Goal: Task Accomplishment & Management: Complete application form

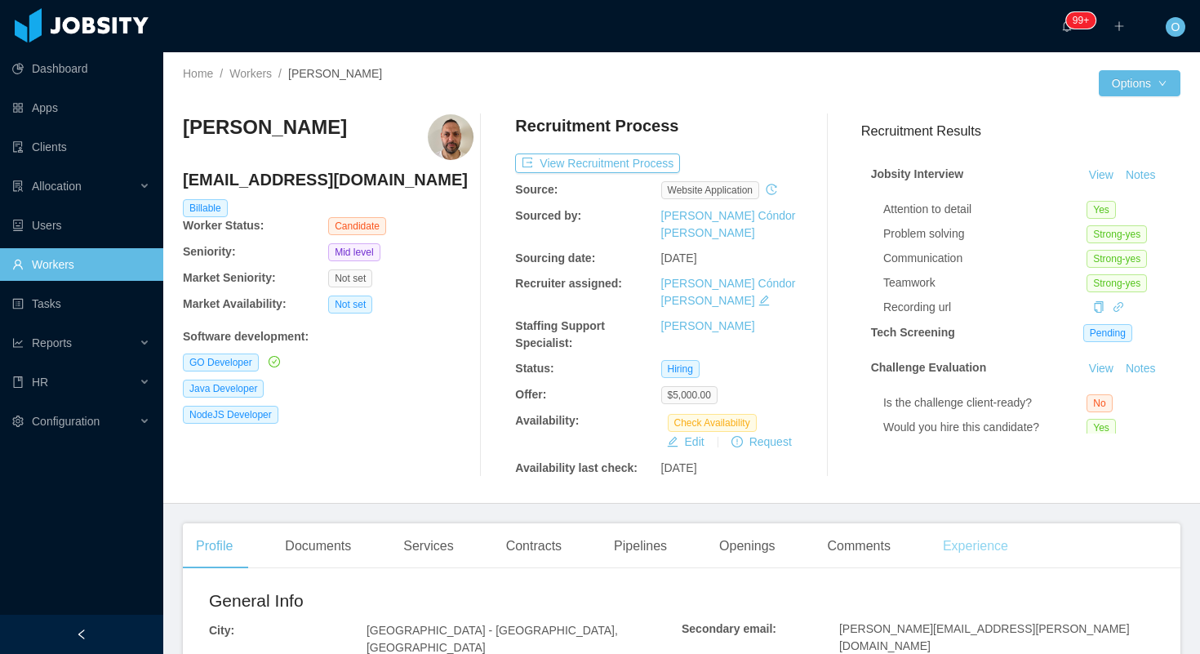
click at [947, 523] on div "Experience" at bounding box center [975, 546] width 91 height 46
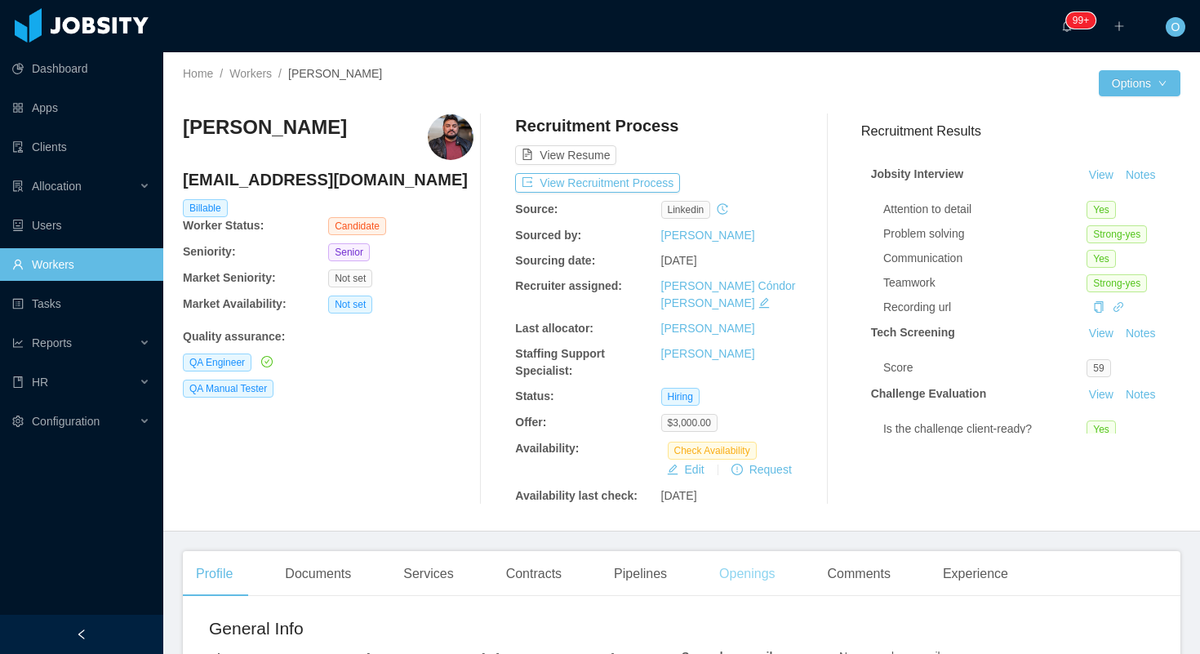
click at [783, 566] on div "Openings" at bounding box center [747, 574] width 82 height 46
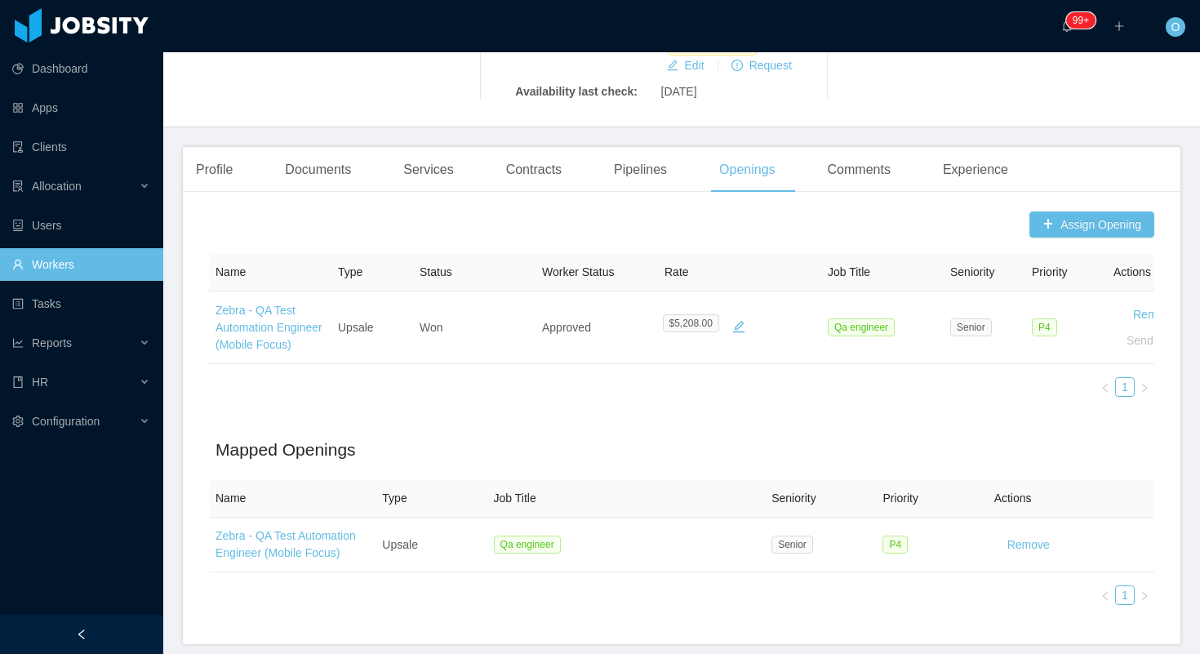
scroll to position [469, 0]
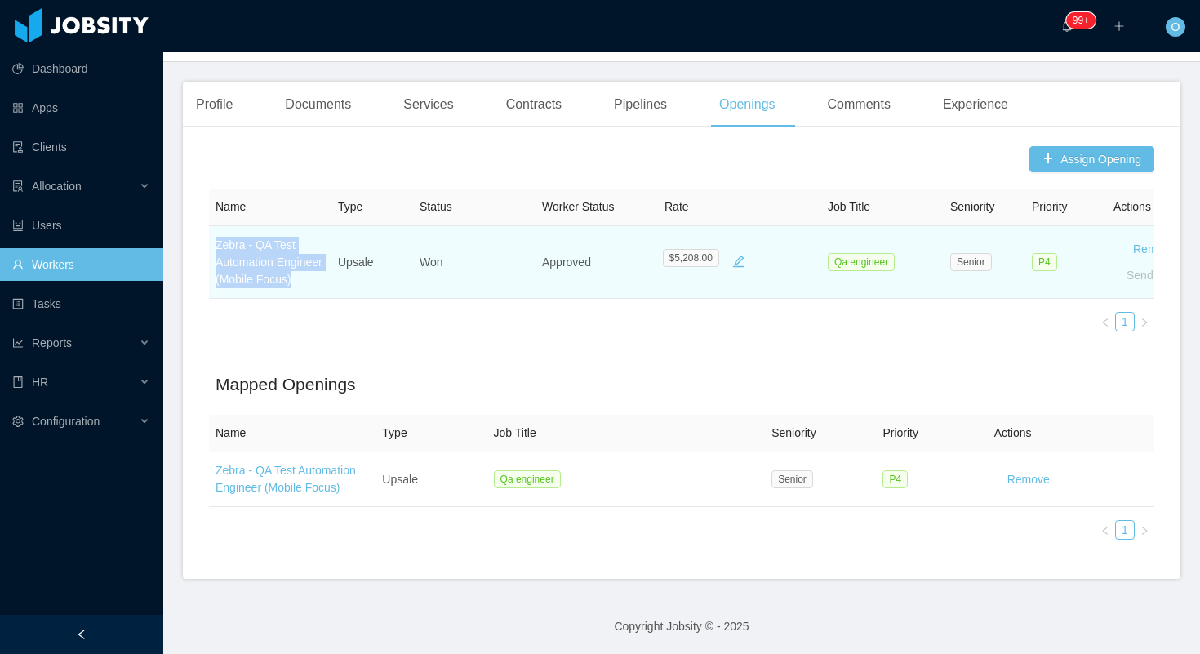
drag, startPoint x: 264, startPoint y: 279, endPoint x: 217, endPoint y: 231, distance: 67.5
click at [217, 231] on td "Zebra - QA Test Automation Engineer (Mobile Focus)" at bounding box center [270, 262] width 122 height 73
copy link "Zebra - QA Test Automation Engineer (Mobile Focus)"
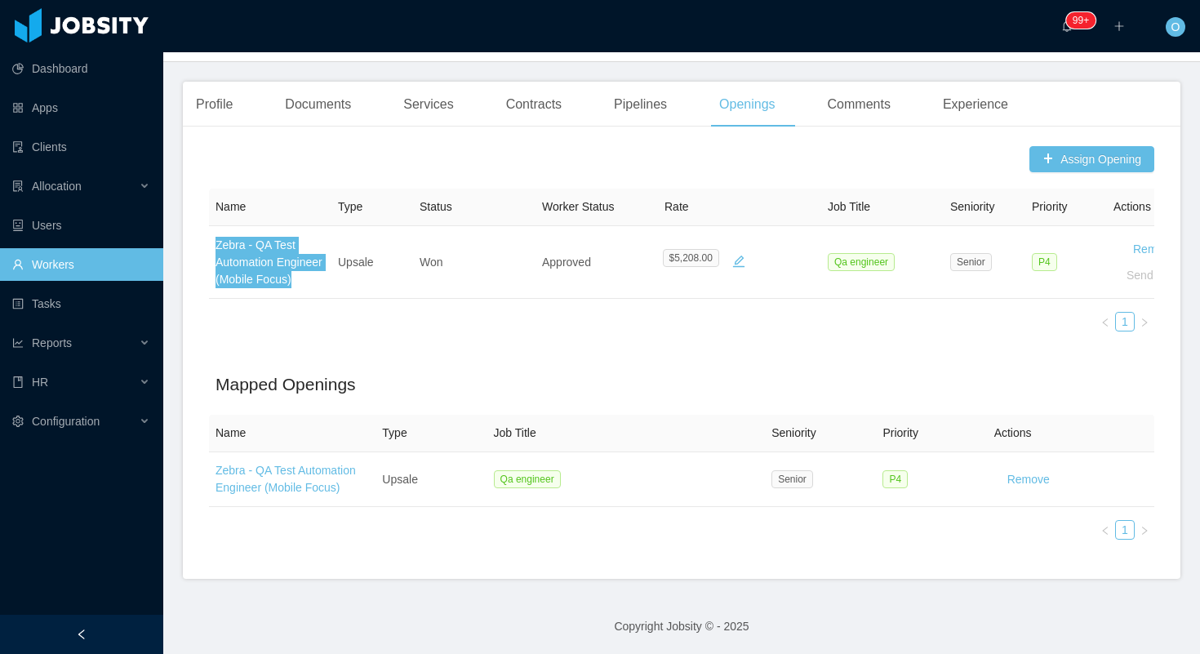
drag, startPoint x: 294, startPoint y: 264, endPoint x: 957, endPoint y: 2, distance: 712.8
click at [0, 0] on section "Dashboard Apps Clients Allocation Users Workers Tasks Reports HR Configuration …" at bounding box center [600, 327] width 1200 height 654
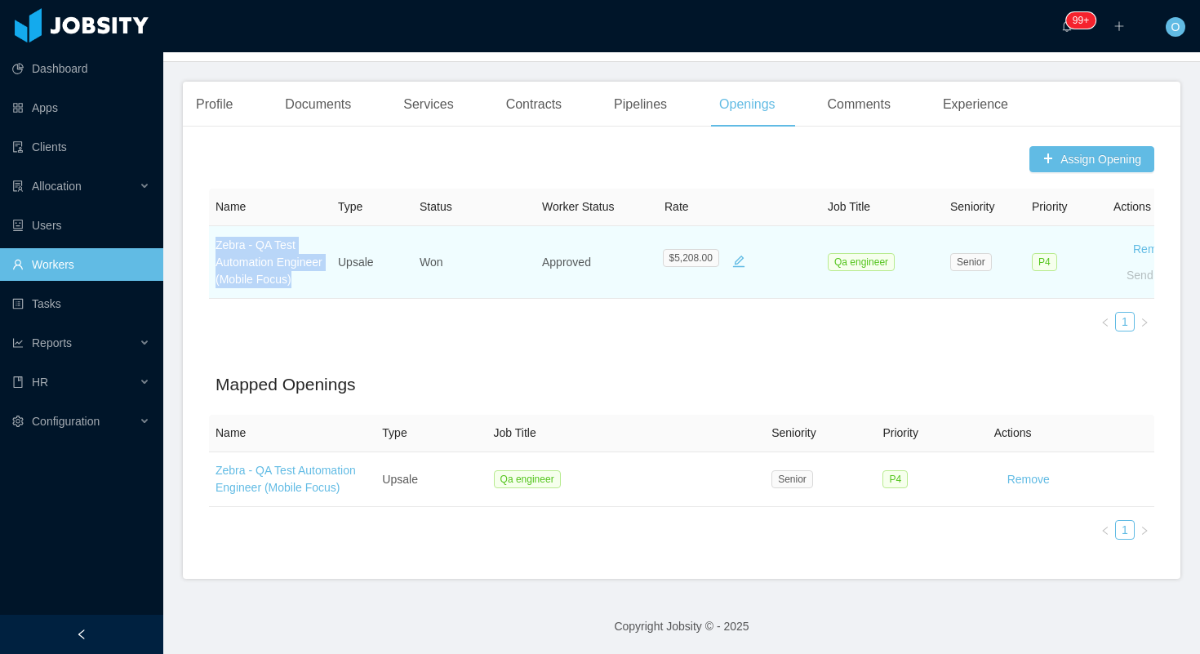
scroll to position [0, 0]
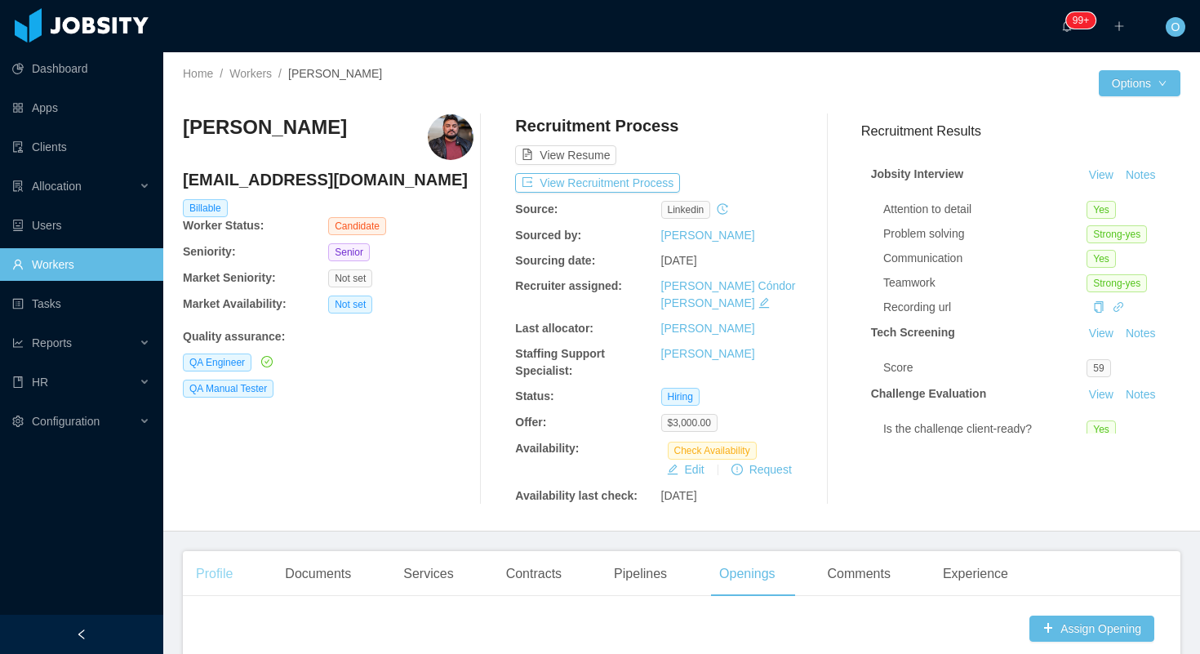
click at [234, 557] on div "Profile" at bounding box center [214, 574] width 63 height 46
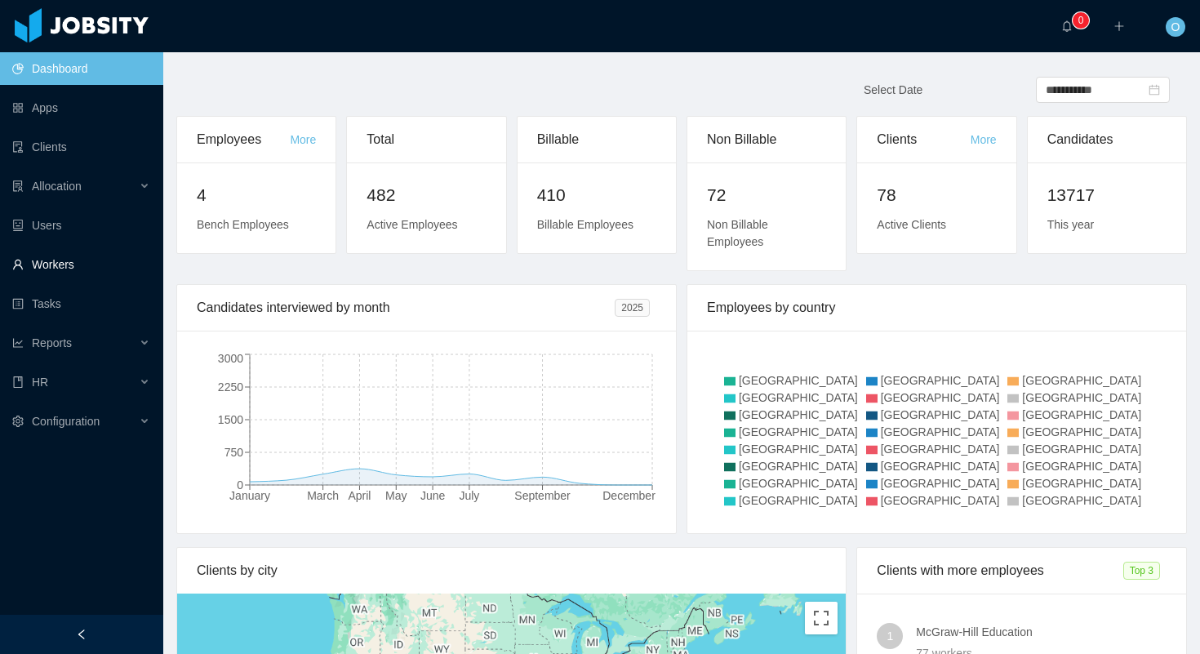
click at [78, 266] on link "Workers" at bounding box center [81, 264] width 138 height 33
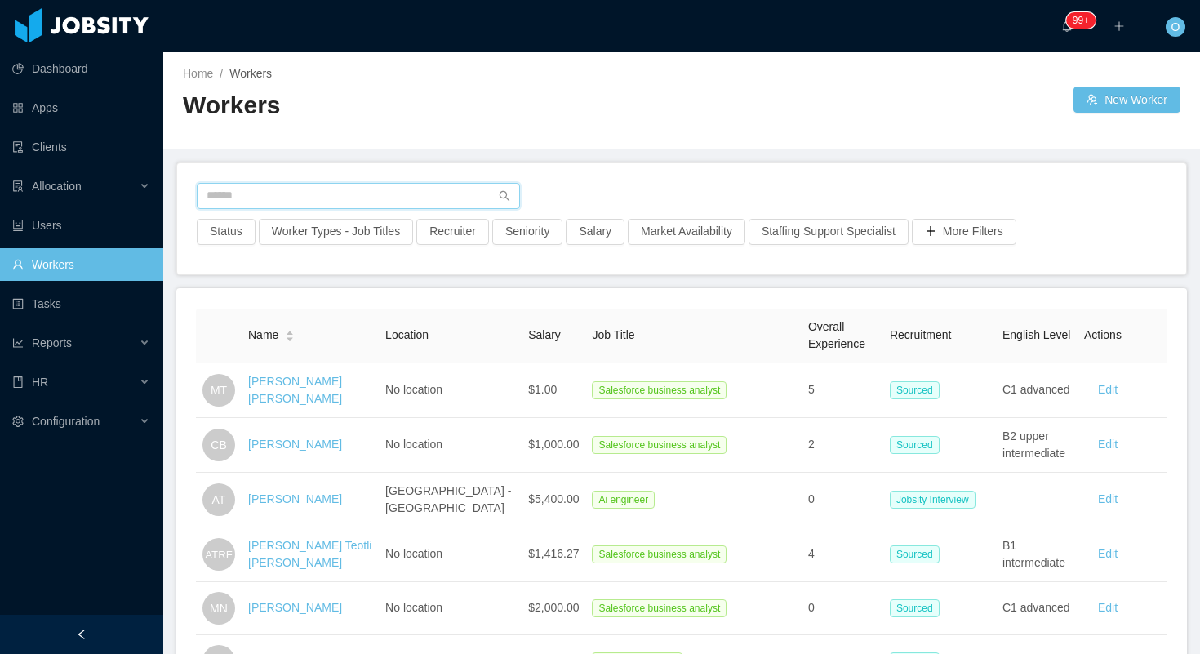
click at [427, 191] on input "text" at bounding box center [358, 196] width 323 height 26
paste input "**********"
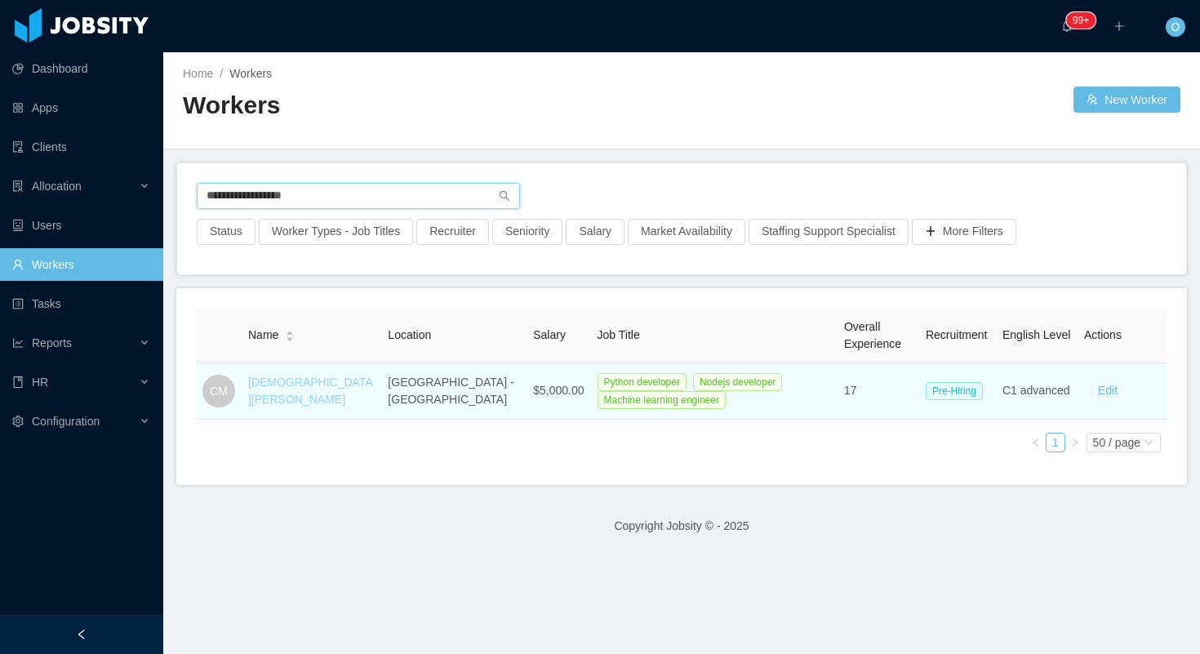
type input "**********"
click at [280, 387] on link "[DEMOGRAPHIC_DATA][PERSON_NAME]" at bounding box center [310, 391] width 125 height 30
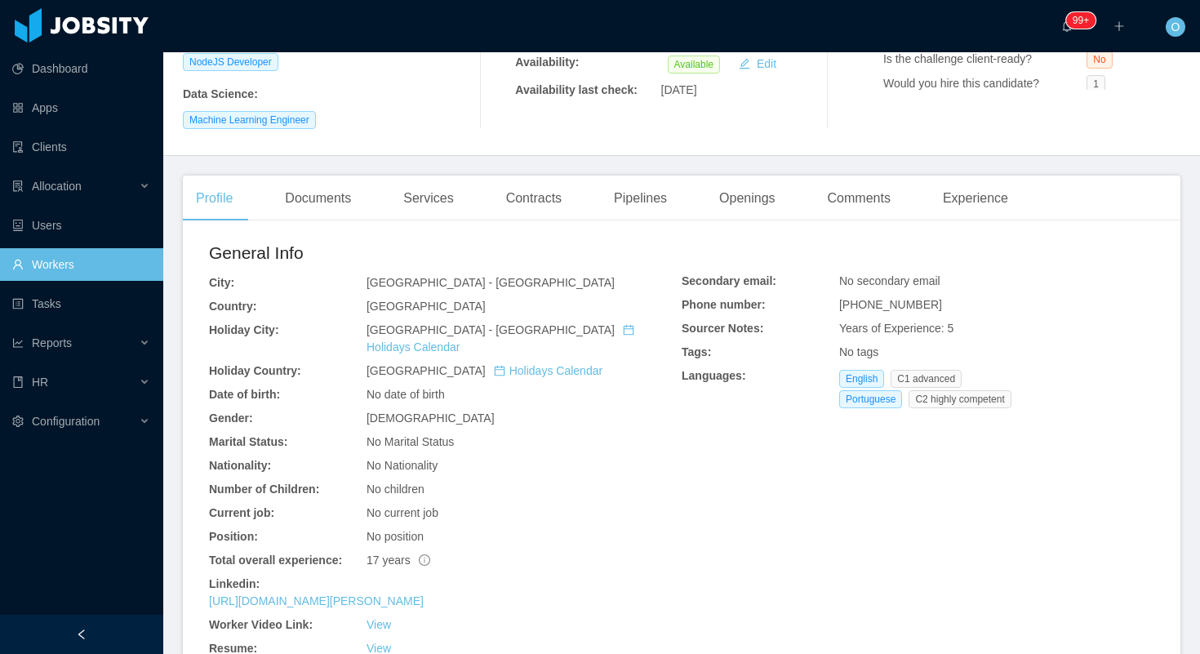
scroll to position [354, 0]
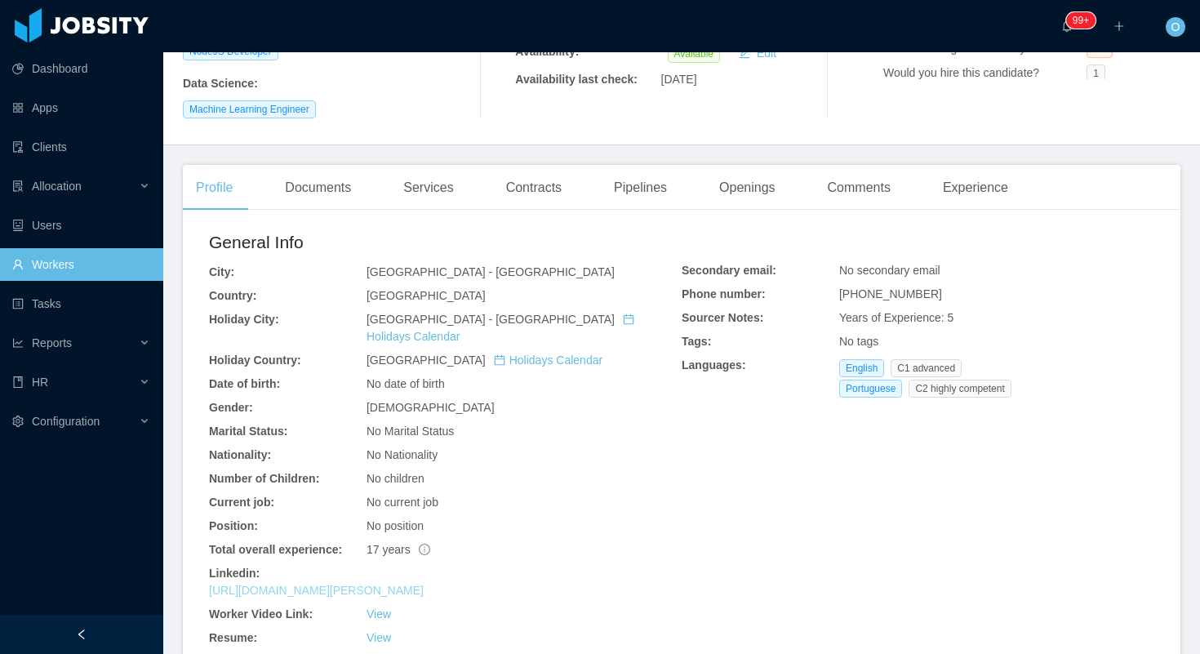
click at [400, 584] on link "https://www.linkedin.com/in/cristiano-muniz-396a1765" at bounding box center [316, 590] width 215 height 13
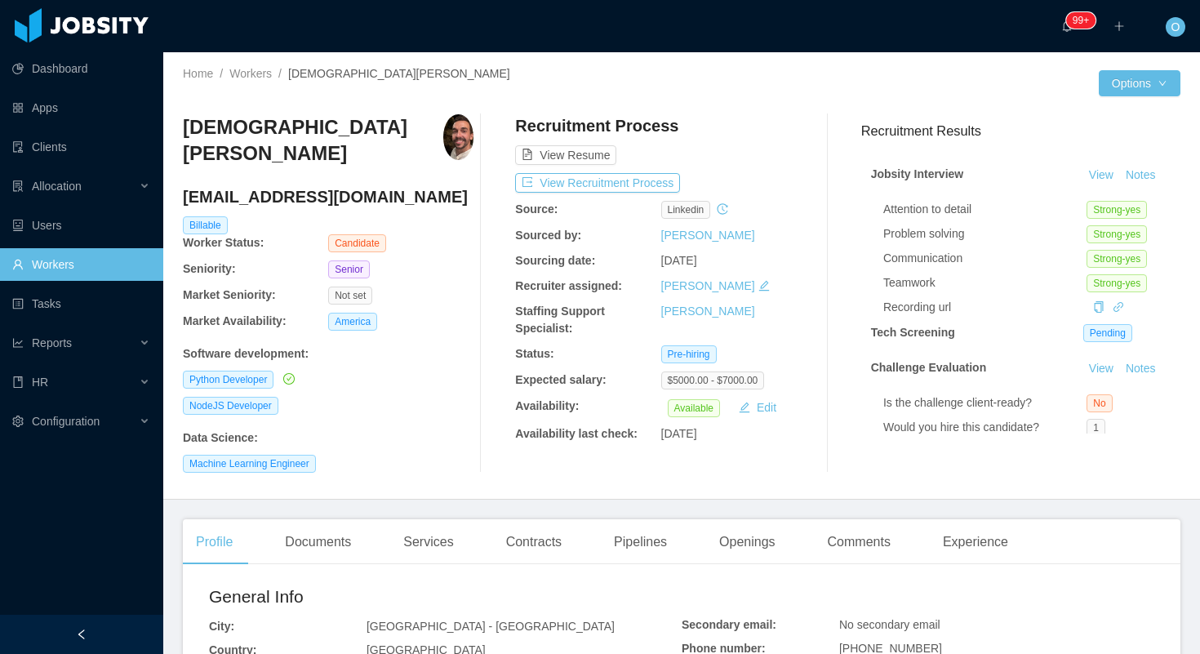
click at [794, 311] on div "Omar Nieves" at bounding box center [733, 311] width 145 height 17
click at [995, 541] on div "Experience" at bounding box center [975, 542] width 91 height 46
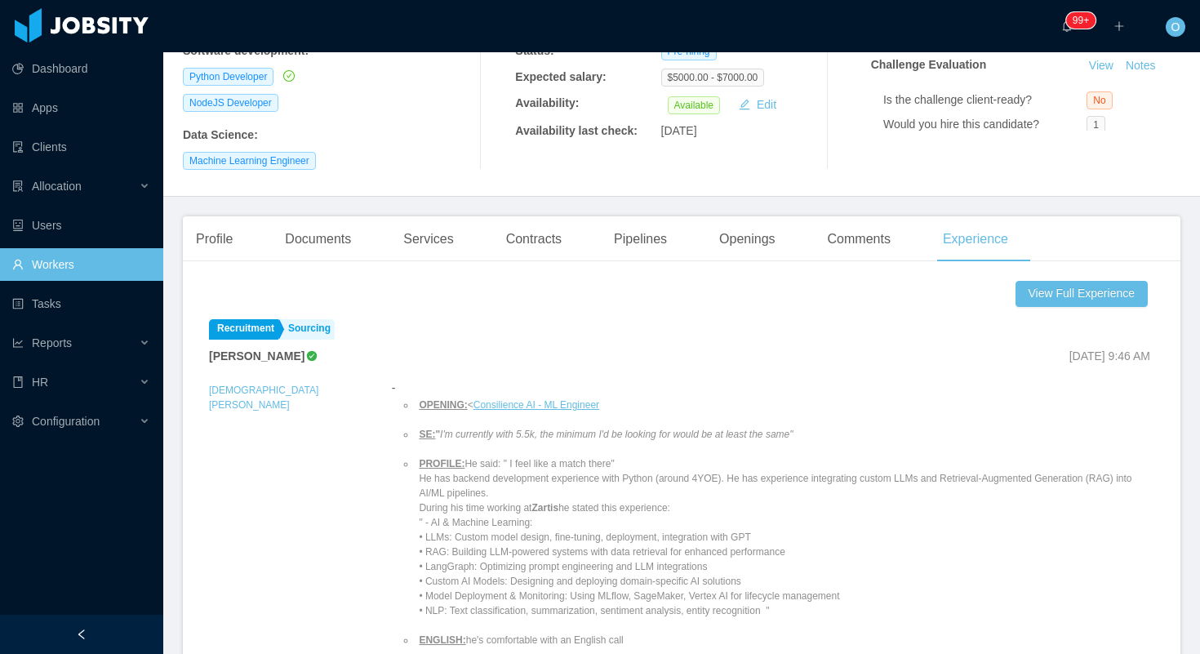
scroll to position [427, 0]
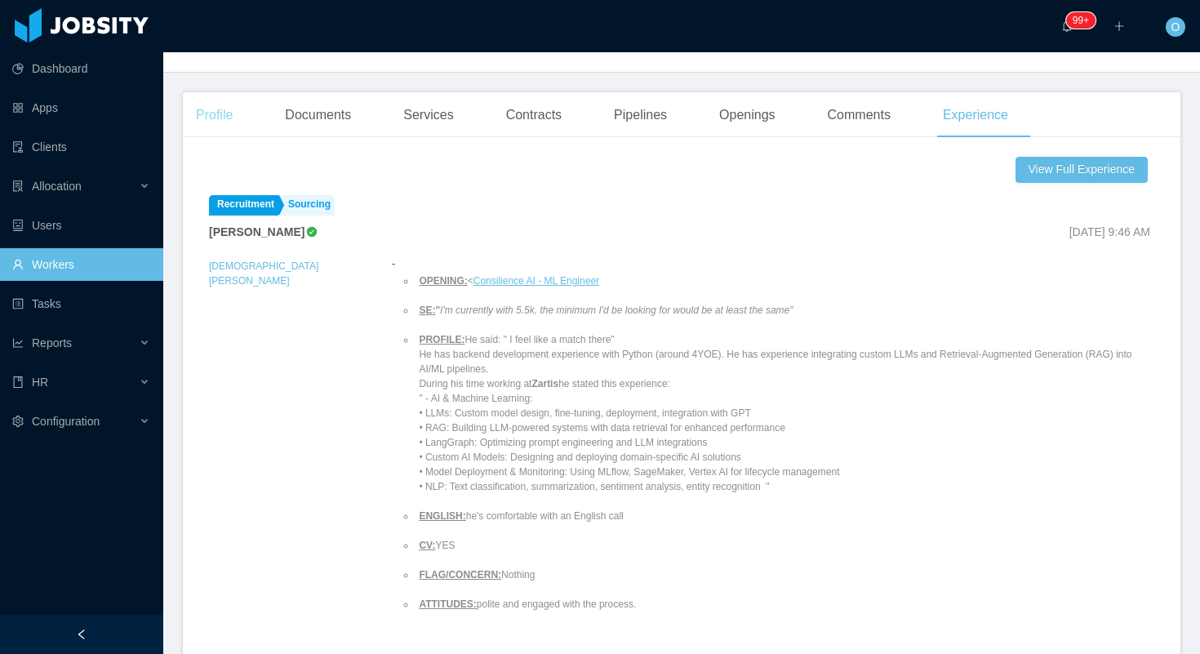
click at [214, 108] on div "Profile" at bounding box center [214, 115] width 63 height 46
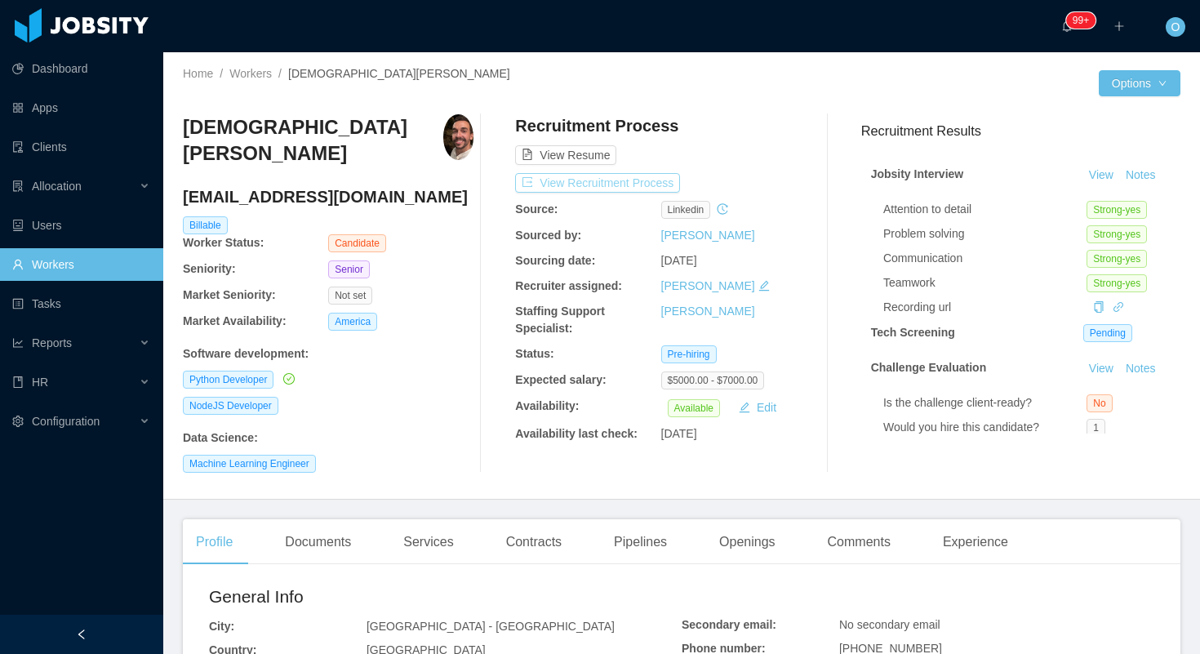
click at [630, 186] on button "View Recruitment Process" at bounding box center [597, 183] width 165 height 20
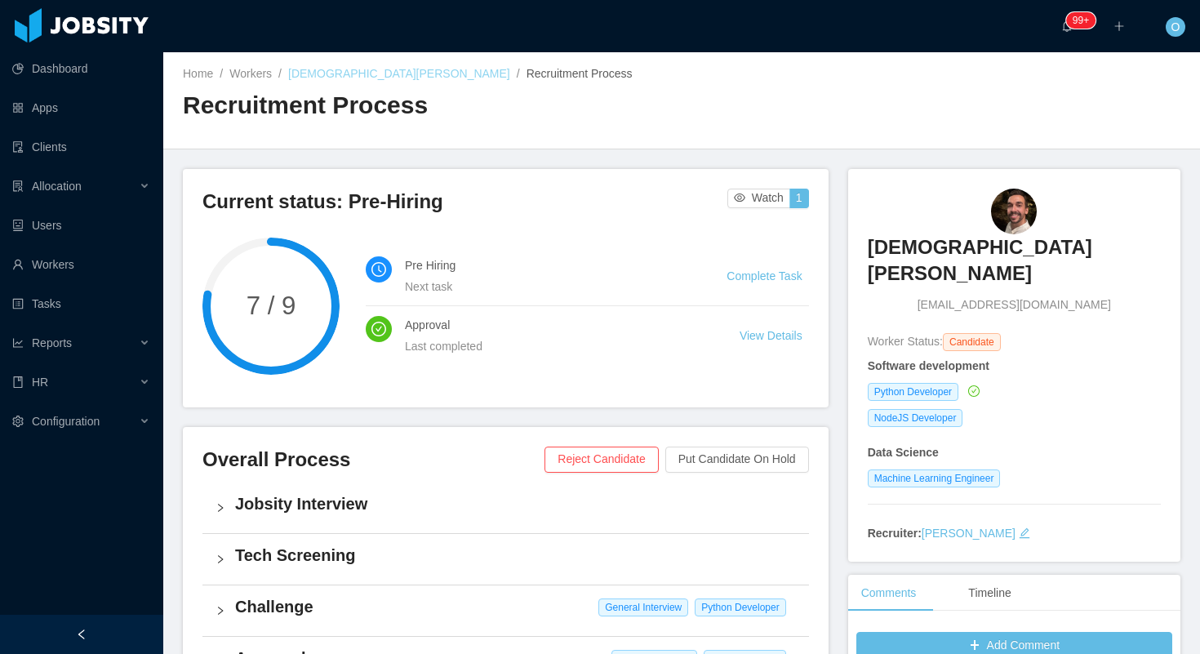
click at [345, 72] on link "[DEMOGRAPHIC_DATA][PERSON_NAME]" at bounding box center [399, 73] width 222 height 13
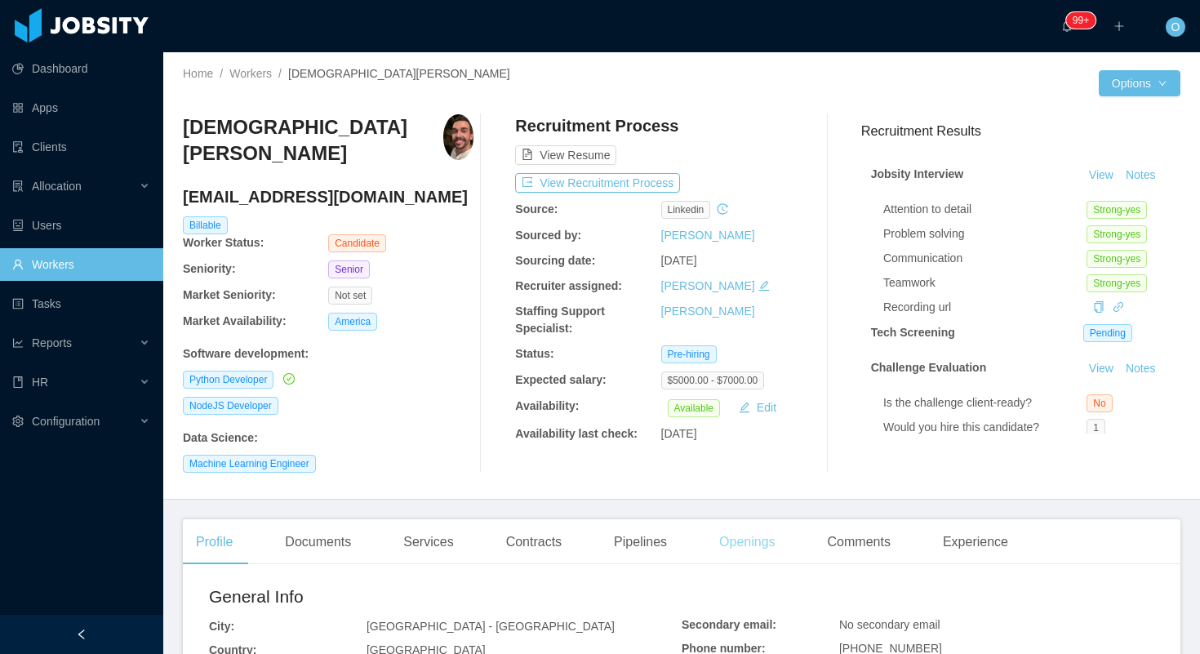
click at [727, 525] on div "Openings" at bounding box center [747, 542] width 82 height 46
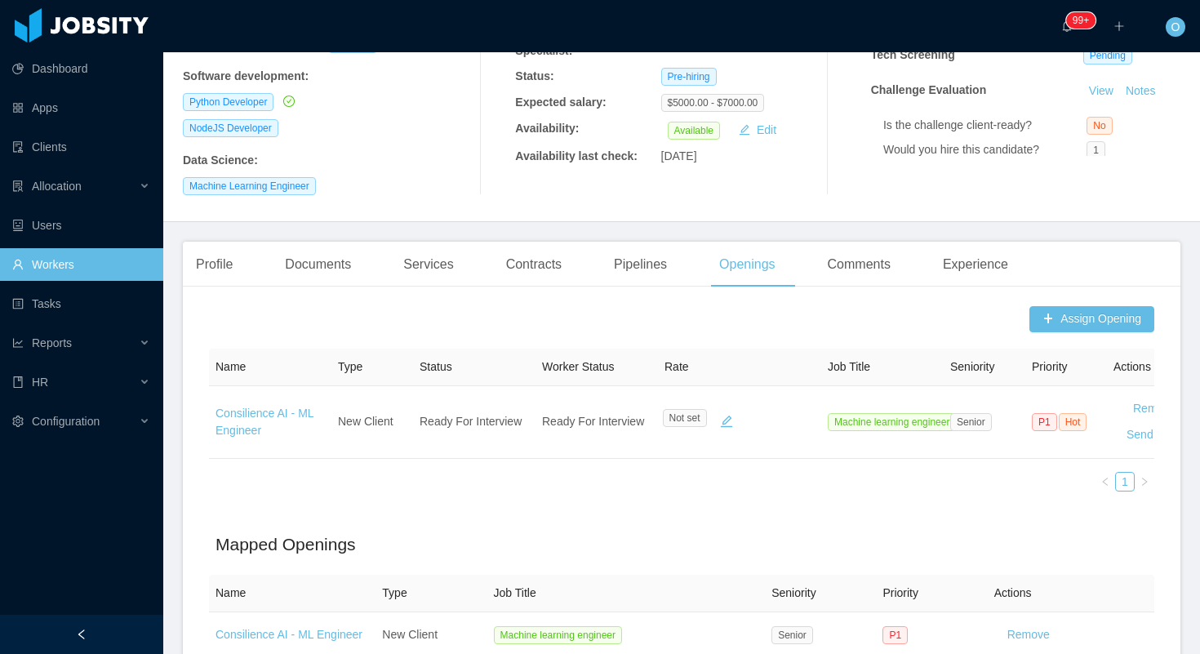
scroll to position [311, 0]
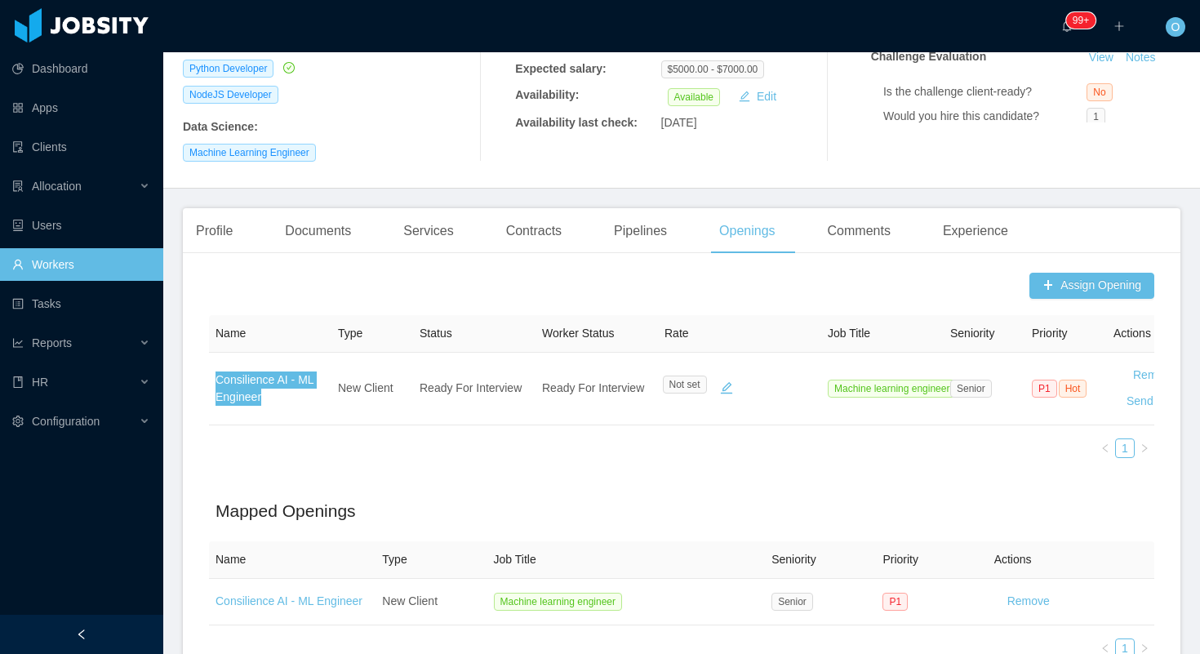
drag, startPoint x: 282, startPoint y: 361, endPoint x: 763, endPoint y: 20, distance: 589.6
click at [0, 0] on section "Dashboard Apps Clients Allocation Users Workers Tasks Reports HR Configuration …" at bounding box center [600, 327] width 1200 height 654
click at [216, 220] on div "Profile" at bounding box center [214, 231] width 63 height 46
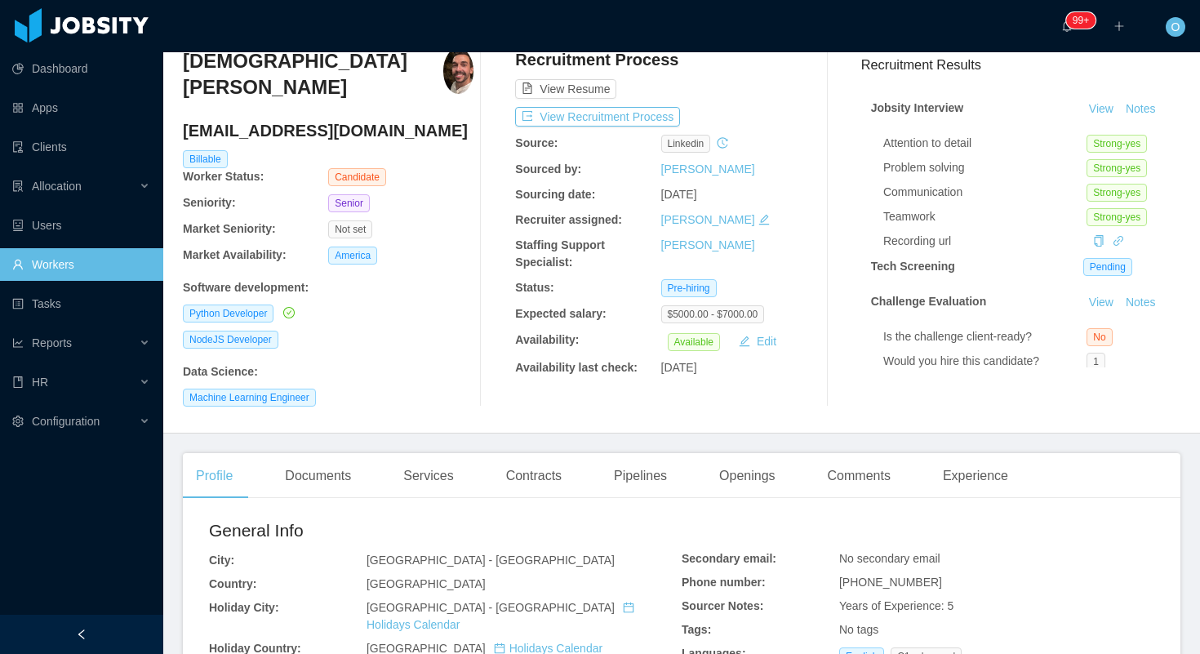
scroll to position [67, 0]
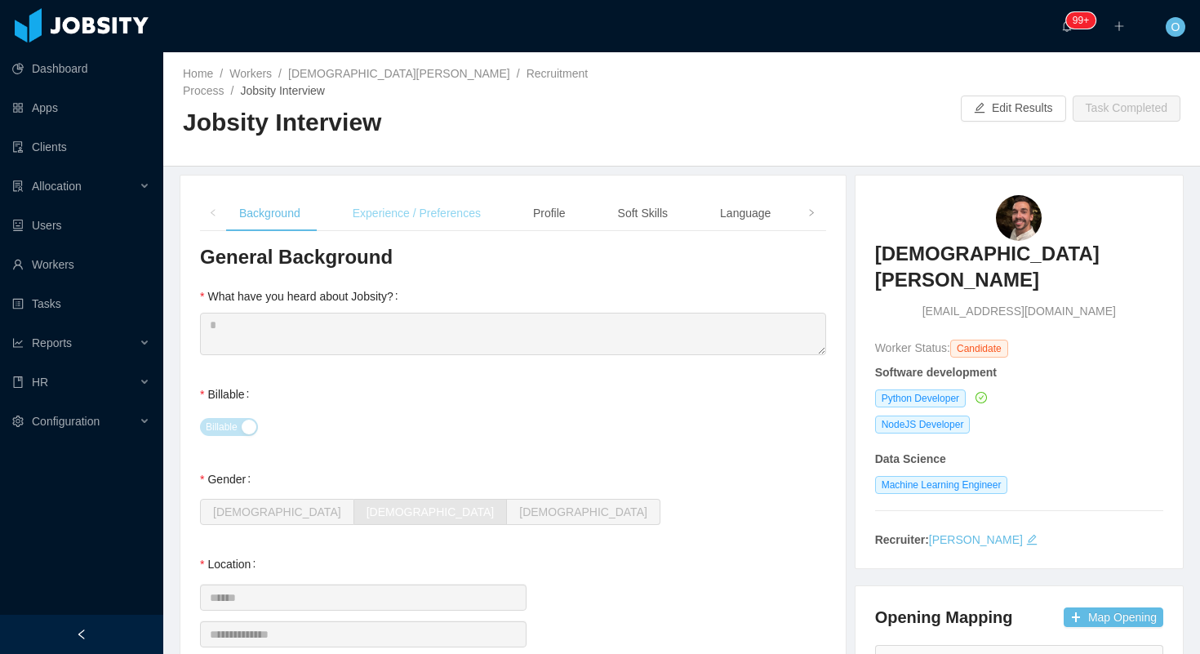
click at [415, 195] on div "Experience / Preferences" at bounding box center [417, 213] width 154 height 37
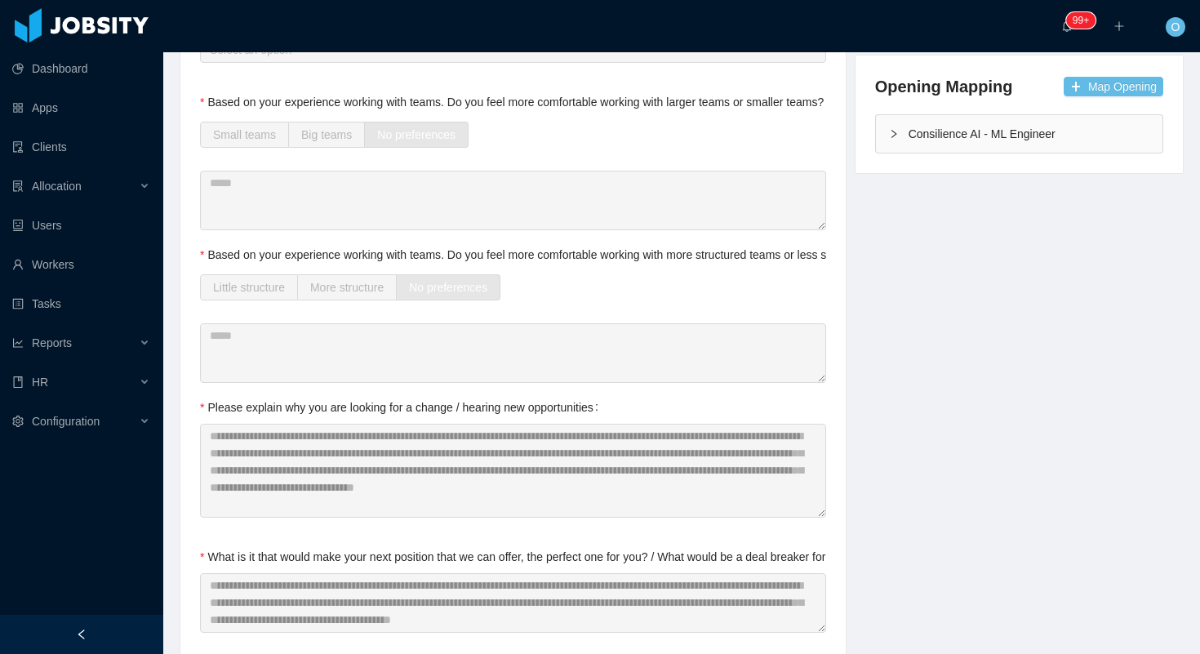
scroll to position [678, 0]
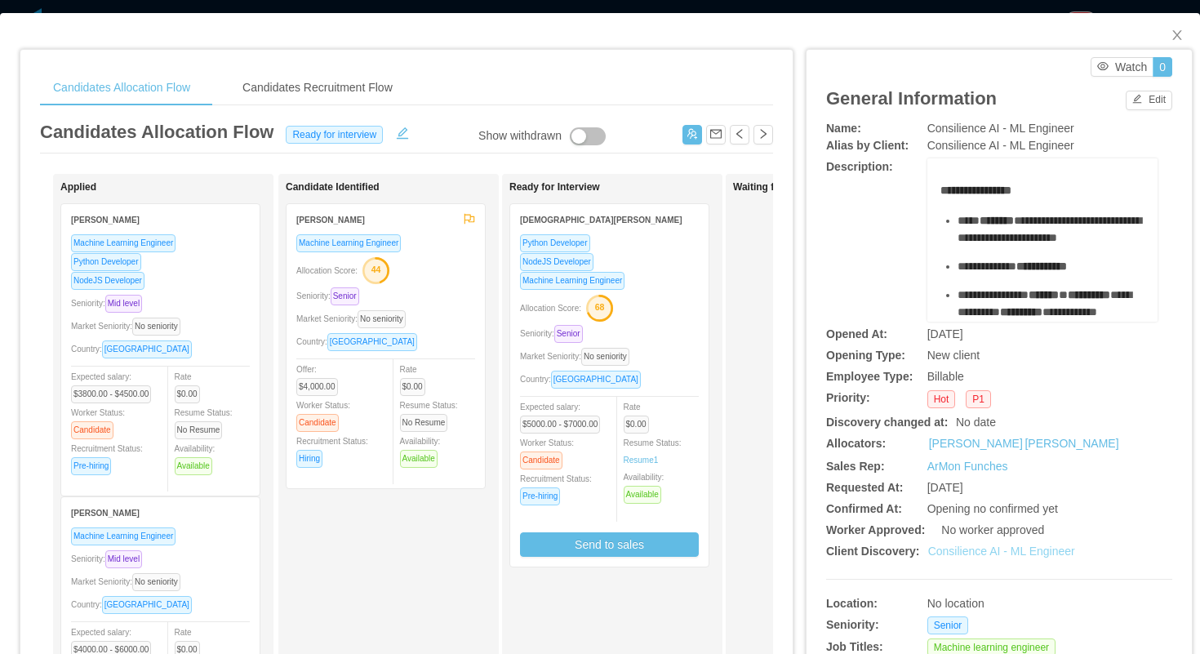
click at [969, 551] on link "Consilience AI - ML Engineer" at bounding box center [1001, 550] width 147 height 13
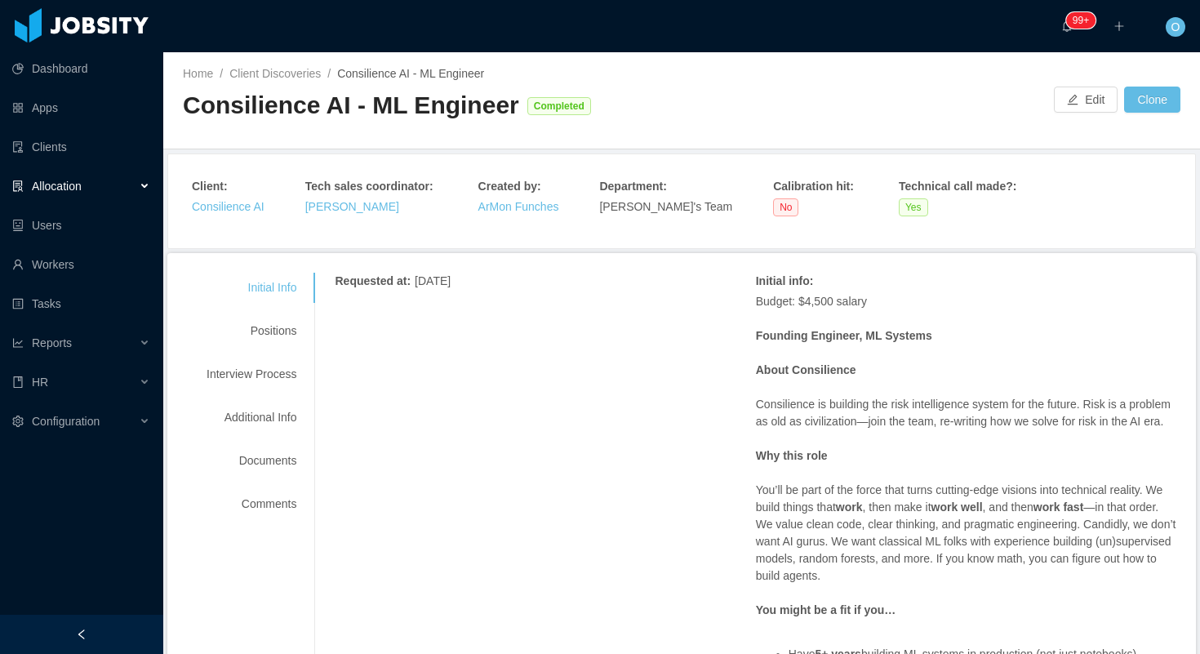
click at [268, 390] on div "Initial Info Positions Interview Process Additional Info Documents Comments" at bounding box center [251, 396] width 129 height 247
click at [275, 371] on div "Interview Process" at bounding box center [251, 374] width 129 height 30
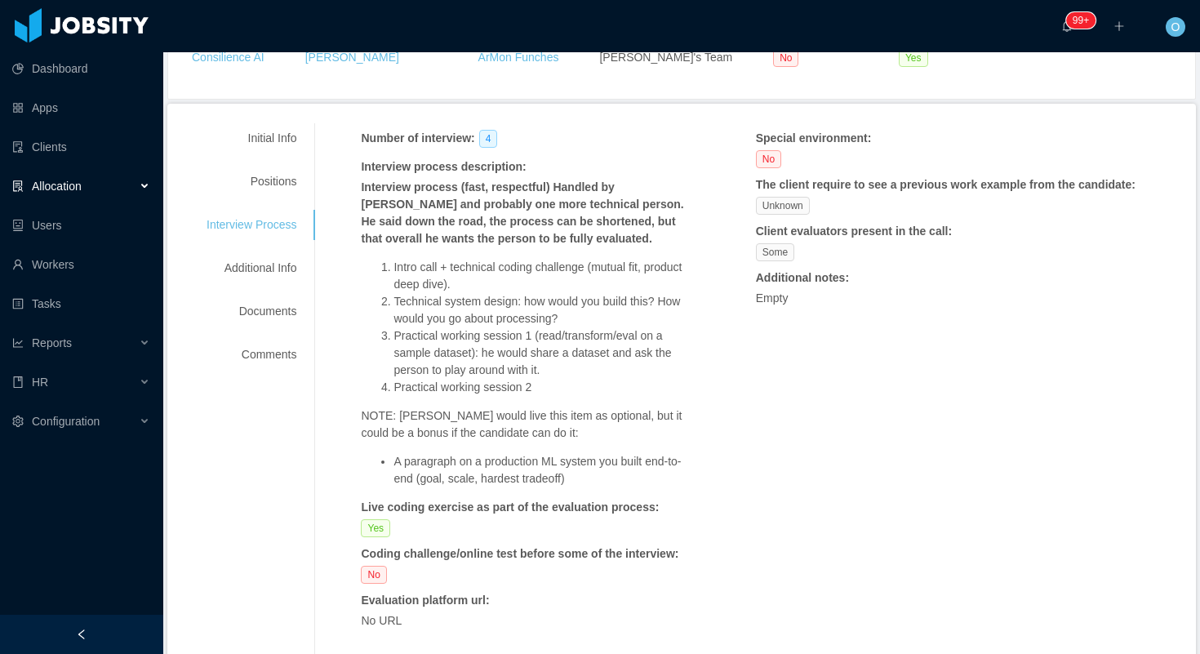
scroll to position [158, 0]
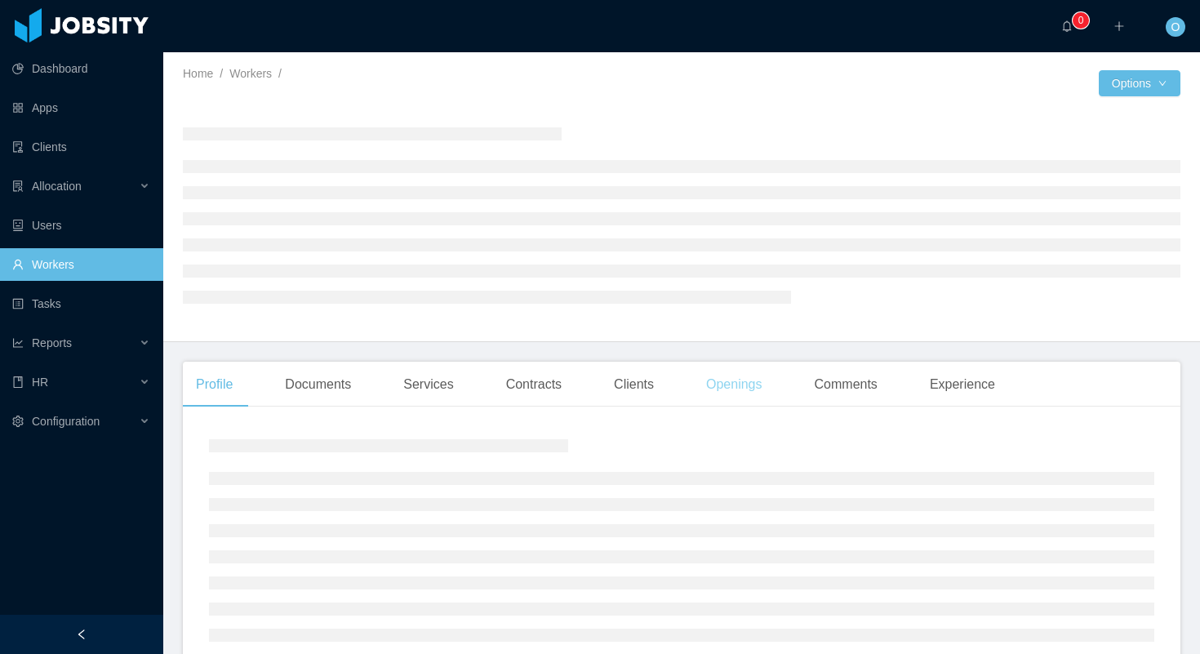
click at [737, 389] on div "Openings" at bounding box center [734, 385] width 82 height 46
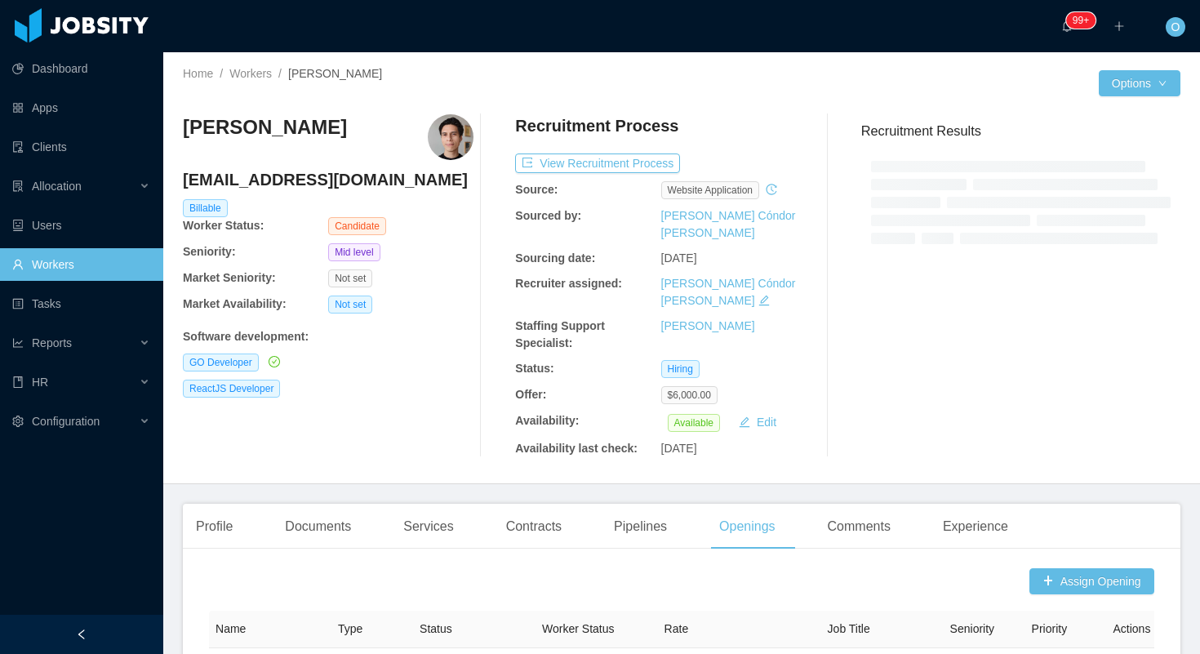
scroll to position [144, 0]
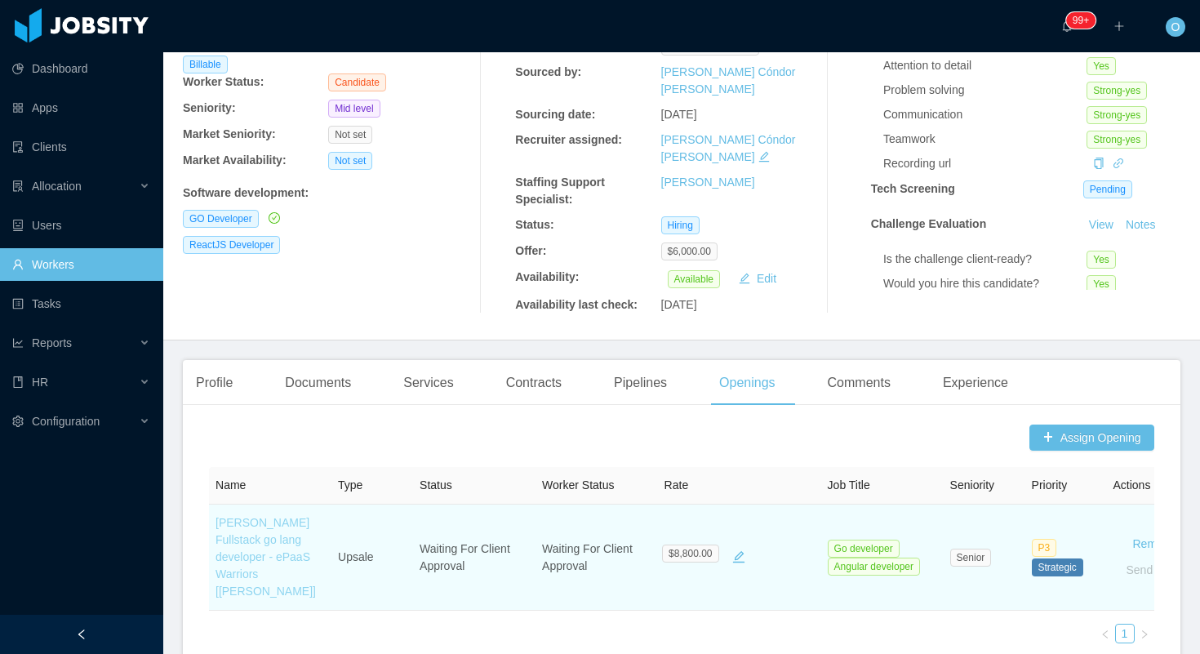
click at [302, 522] on link "McGraw-Hill Fullstack go lang developer - ePaaS Warriors [Mohammed Zayeem]" at bounding box center [266, 557] width 100 height 82
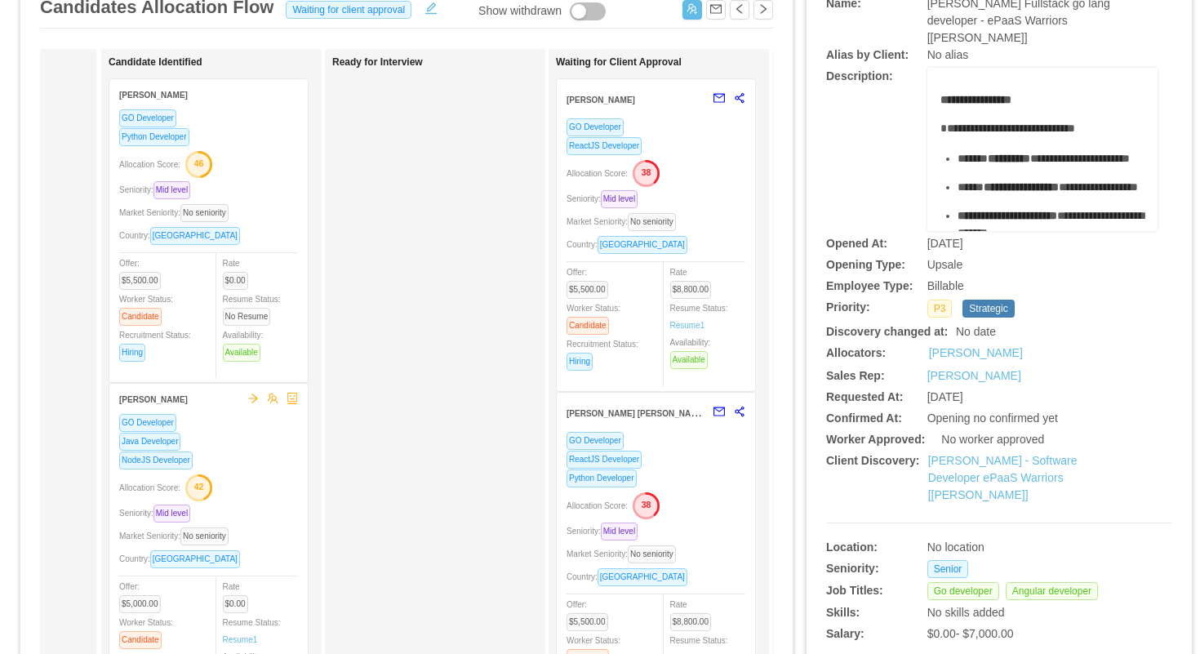
scroll to position [0, 182]
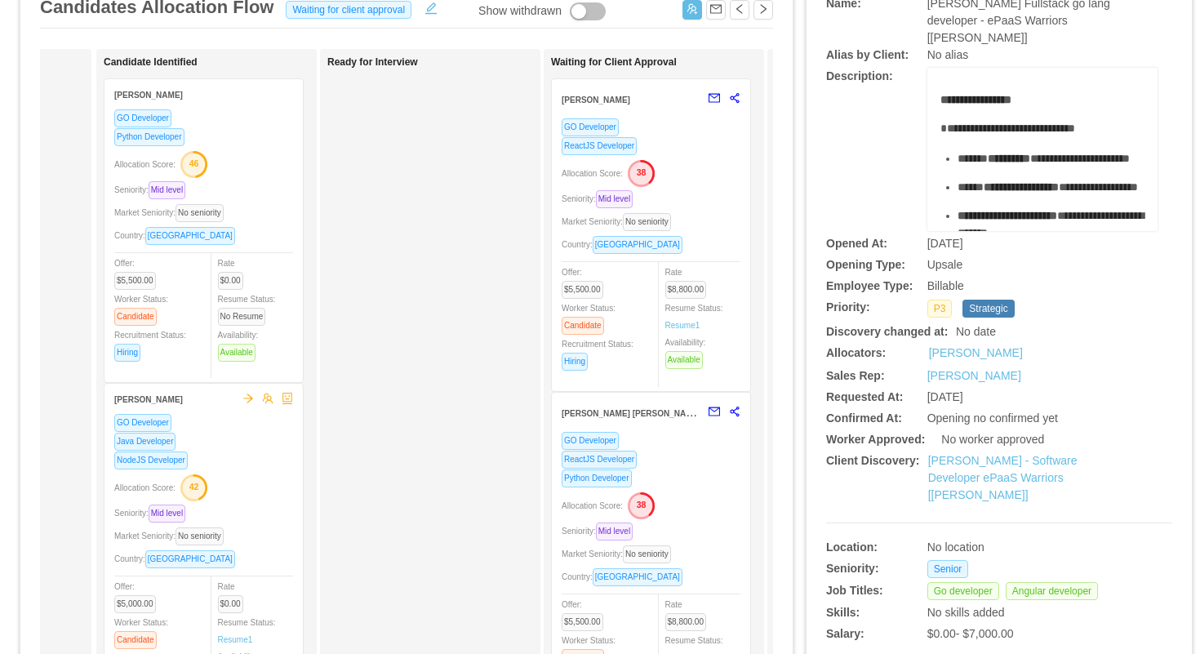
click at [725, 144] on div "ReactJS Developer" at bounding box center [651, 145] width 179 height 19
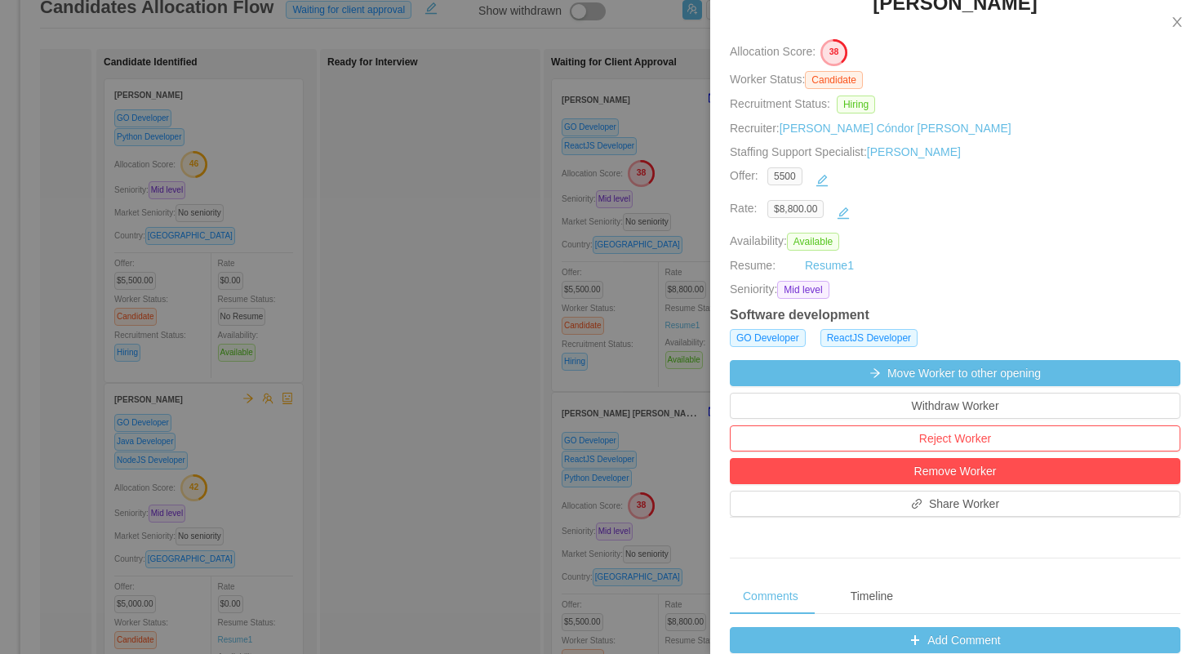
scroll to position [340, 0]
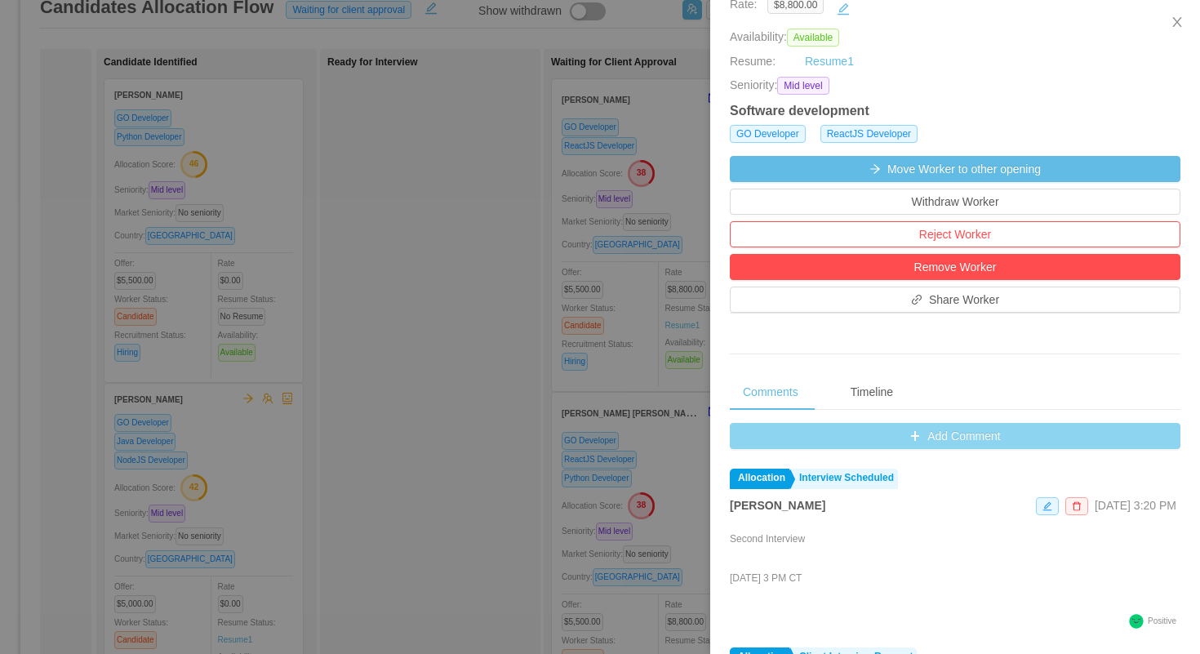
click at [751, 438] on button "Add Comment" at bounding box center [955, 436] width 451 height 26
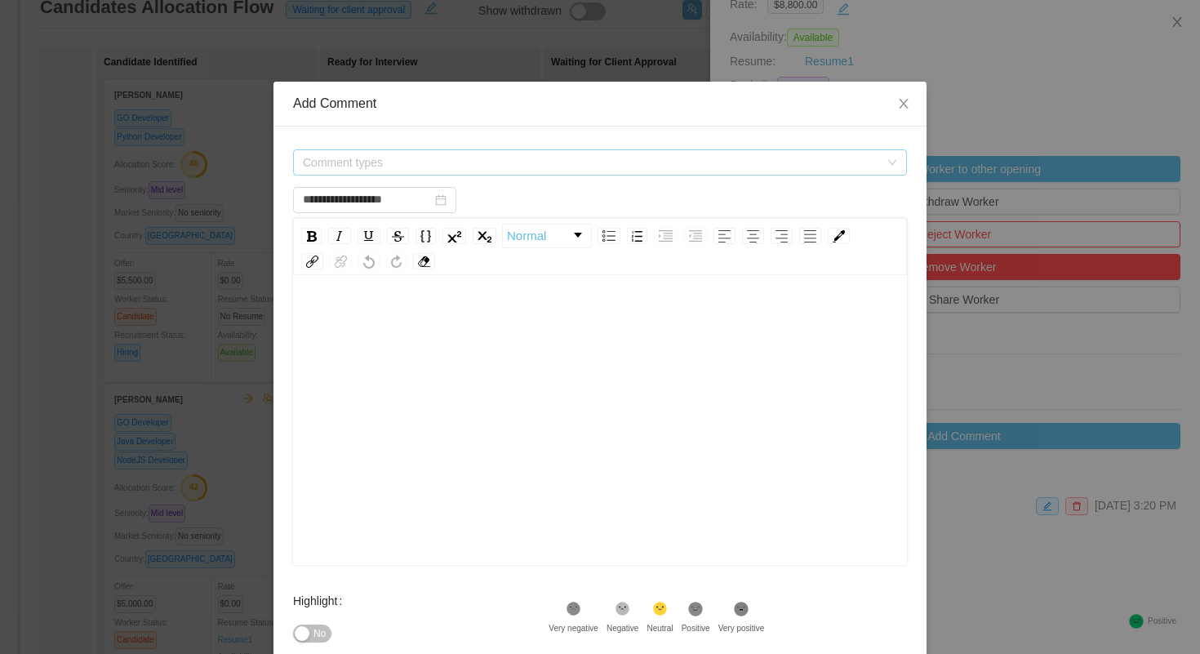
click at [623, 165] on span "Comment types" at bounding box center [591, 162] width 576 height 16
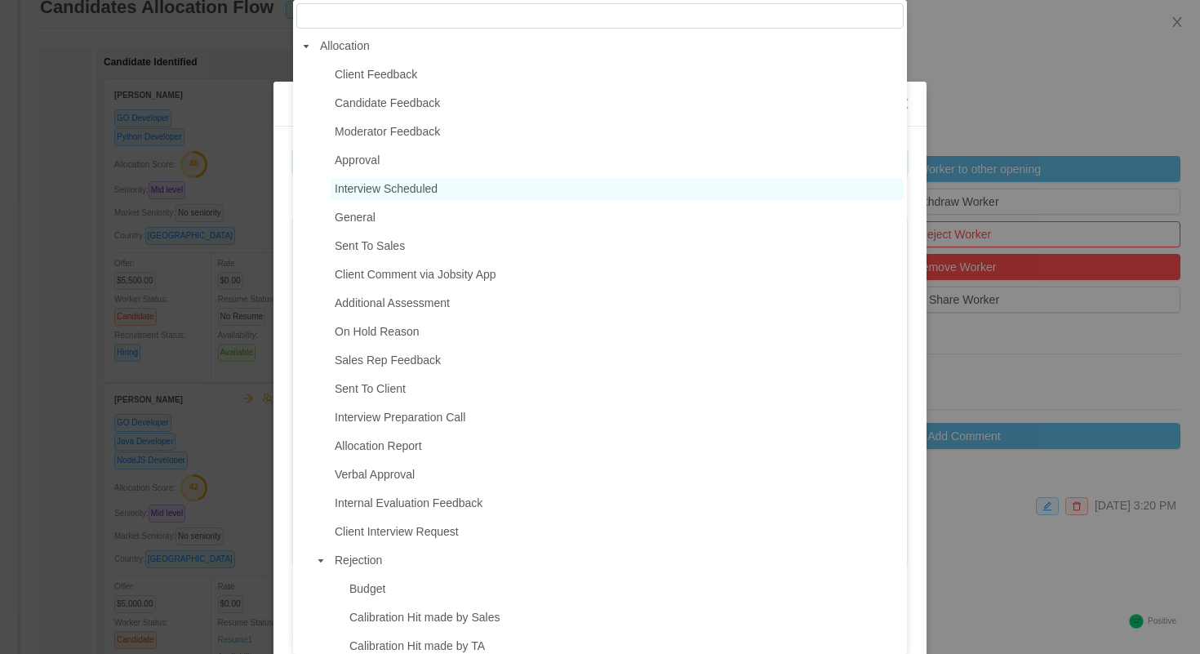
click at [438, 188] on span "Interview Scheduled" at bounding box center [386, 188] width 103 height 13
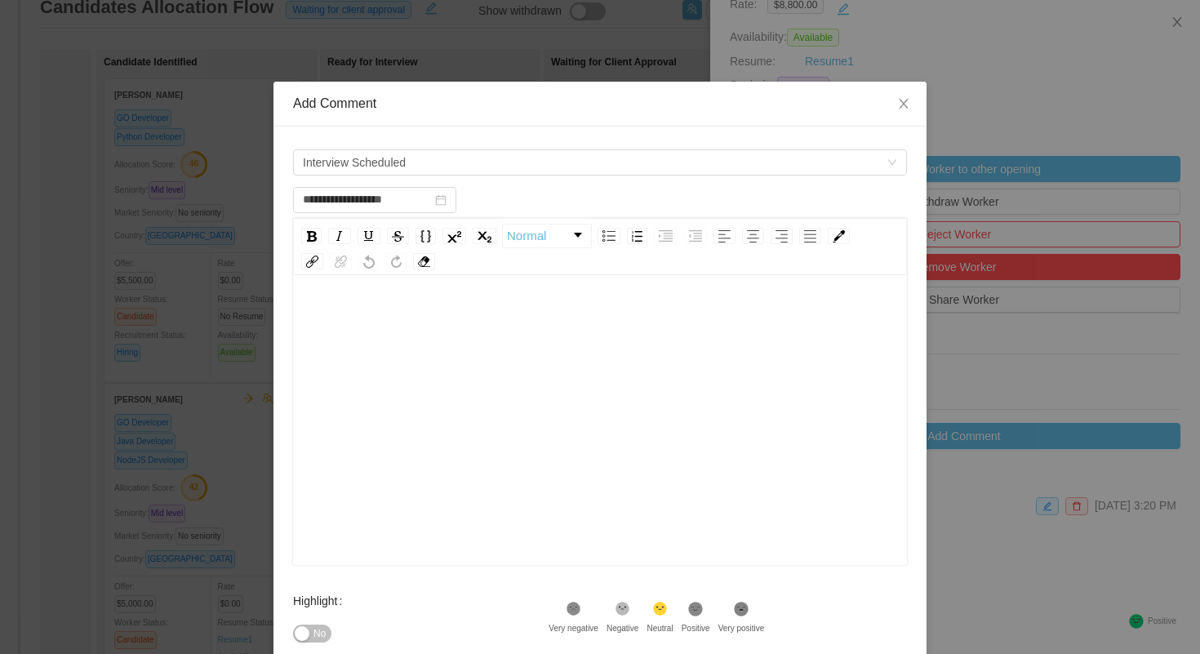
click at [493, 433] on div "rdw-editor" at bounding box center [600, 446] width 589 height 286
click at [555, 166] on span "Interview Scheduled" at bounding box center [595, 162] width 584 height 24
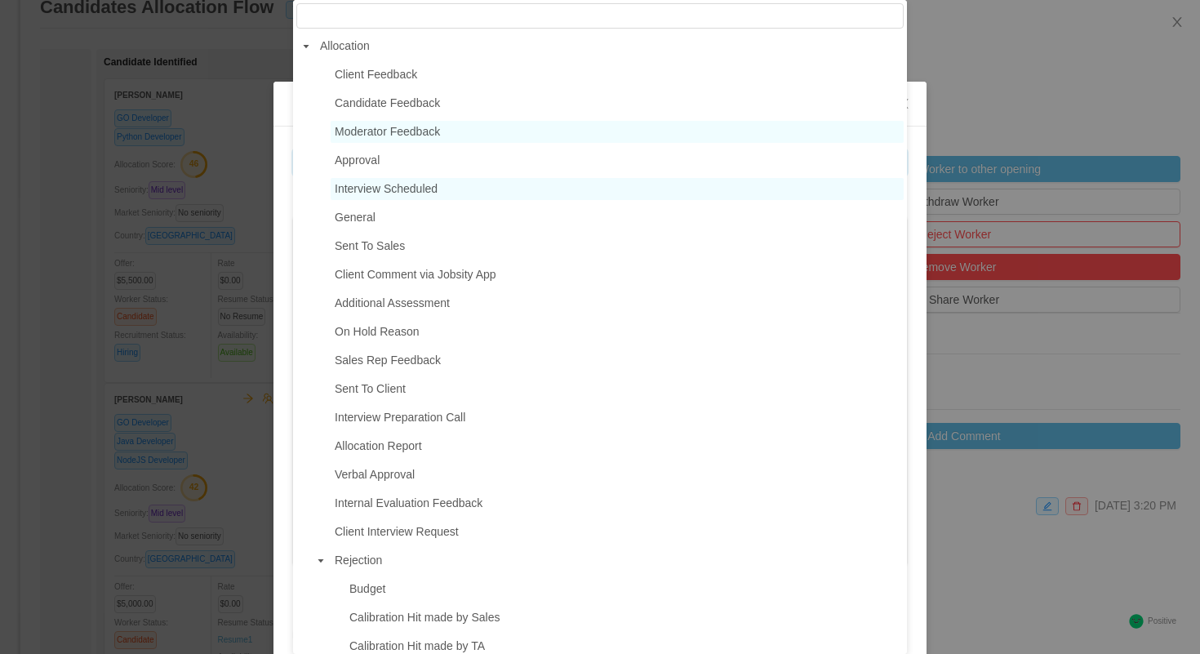
click at [433, 124] on span "Moderator Feedback" at bounding box center [617, 132] width 573 height 22
type input "**********"
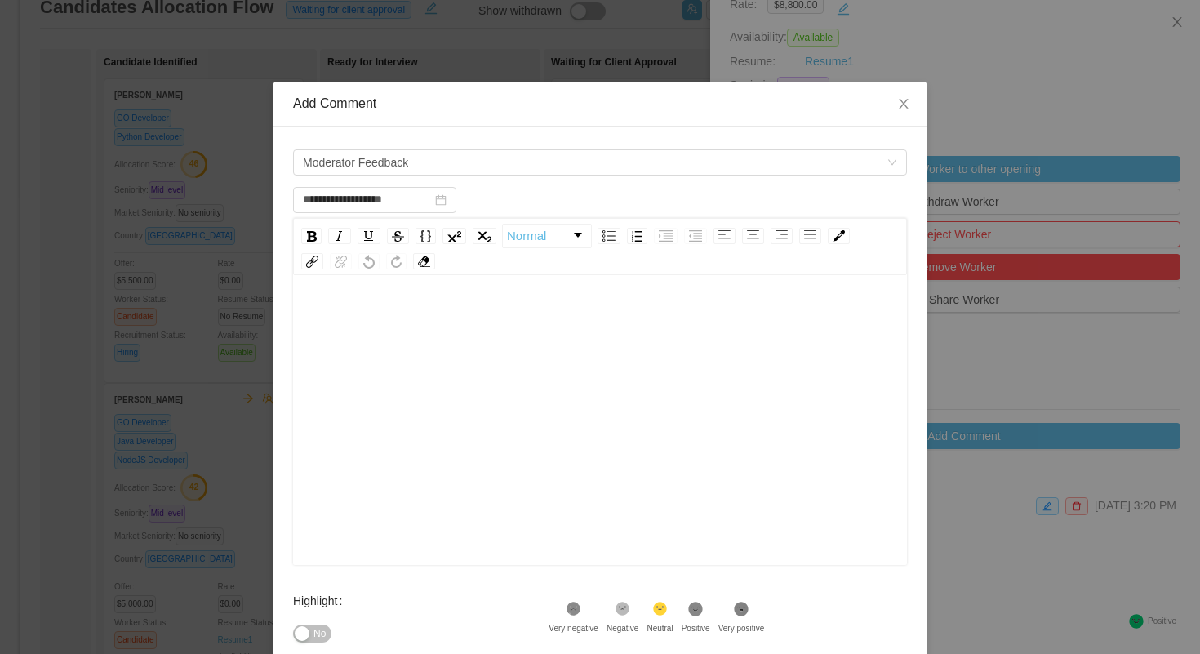
click at [457, 393] on div "rdw-editor" at bounding box center [600, 446] width 589 height 286
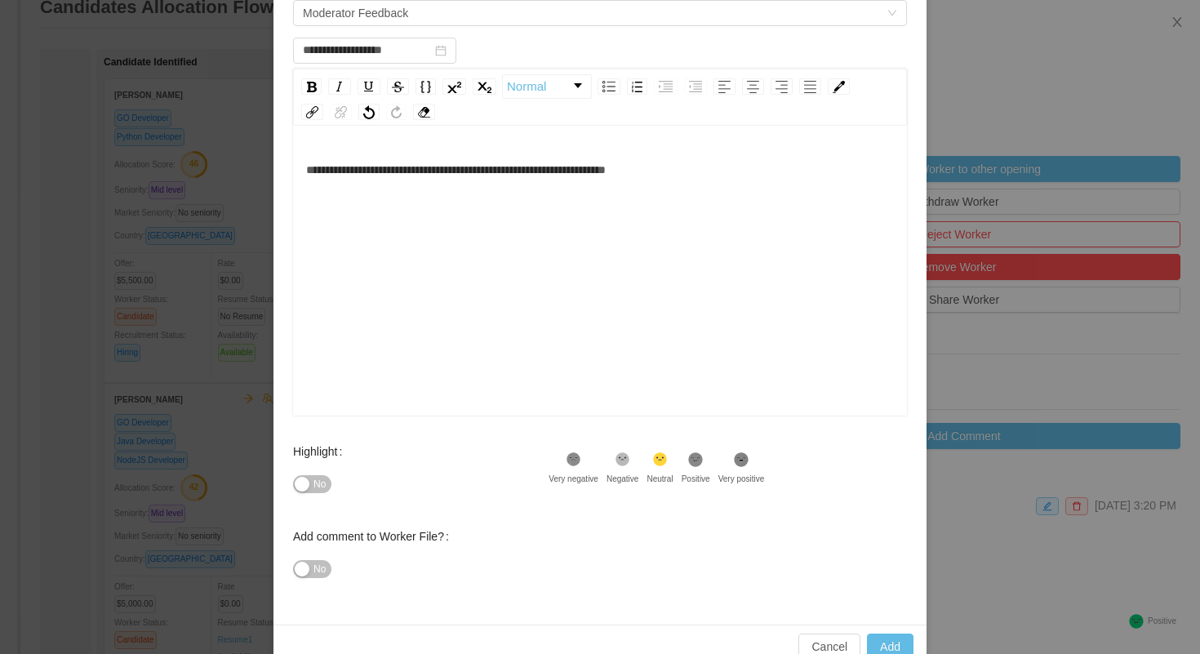
scroll to position [183, 0]
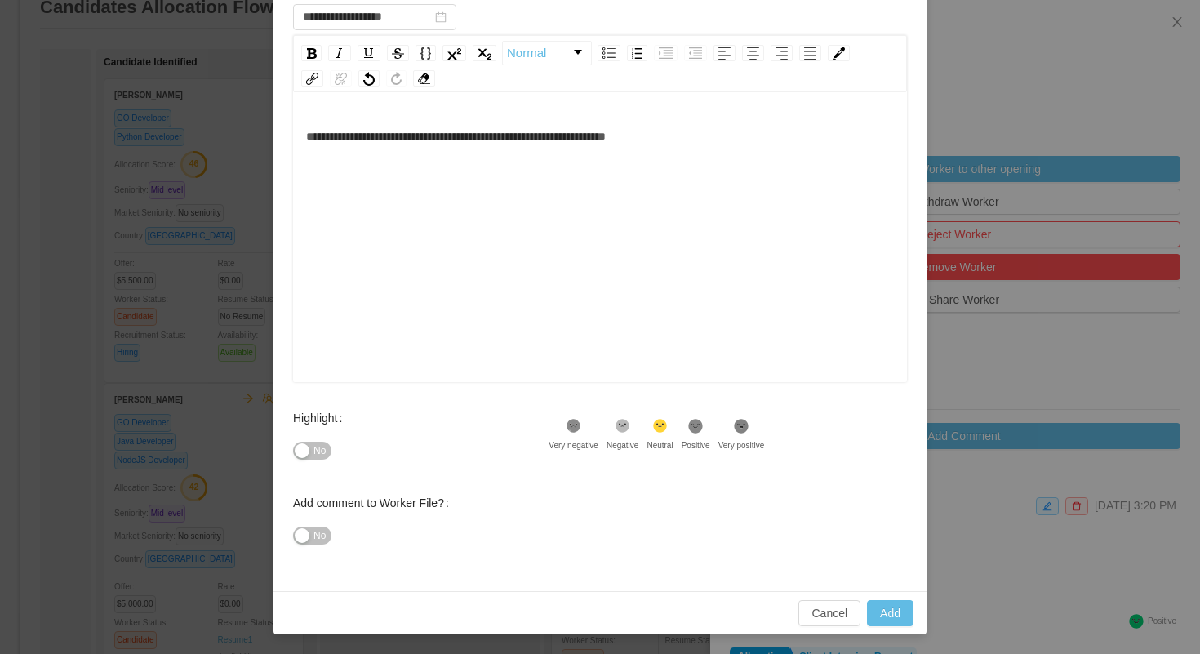
click at [704, 430] on icon ".st1{fill:#232323}" at bounding box center [695, 426] width 16 height 16
click at [883, 608] on button "Add" at bounding box center [890, 613] width 47 height 26
type input "**********"
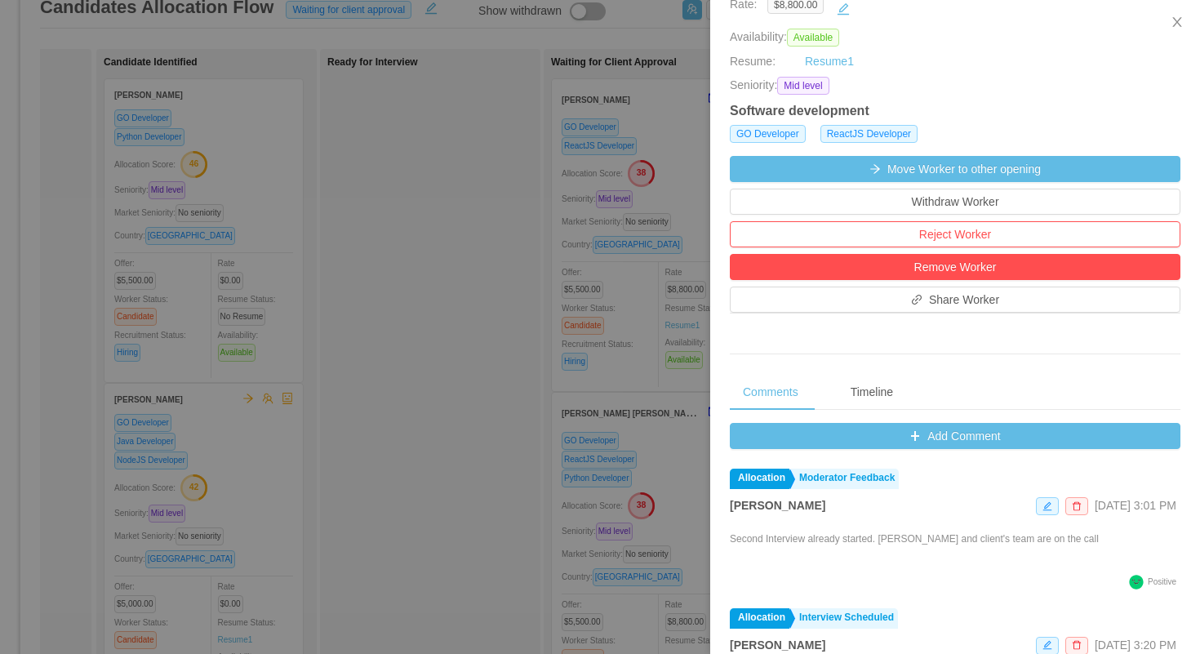
click at [443, 175] on div at bounding box center [600, 327] width 1200 height 654
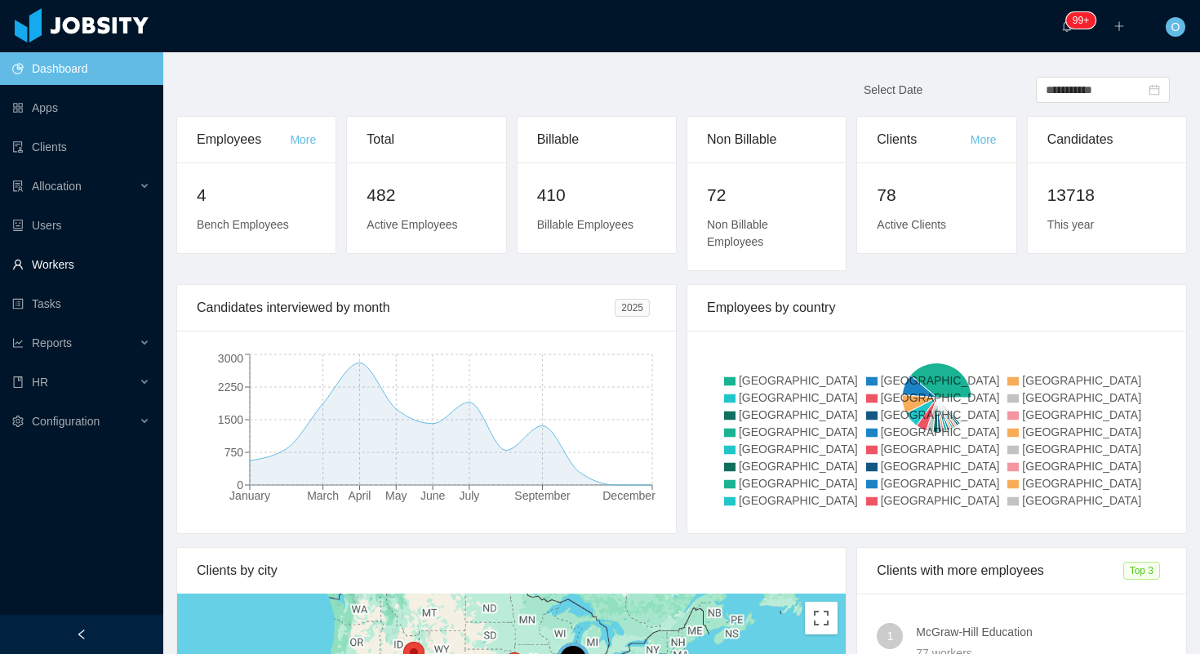
click at [96, 266] on link "Workers" at bounding box center [81, 264] width 138 height 33
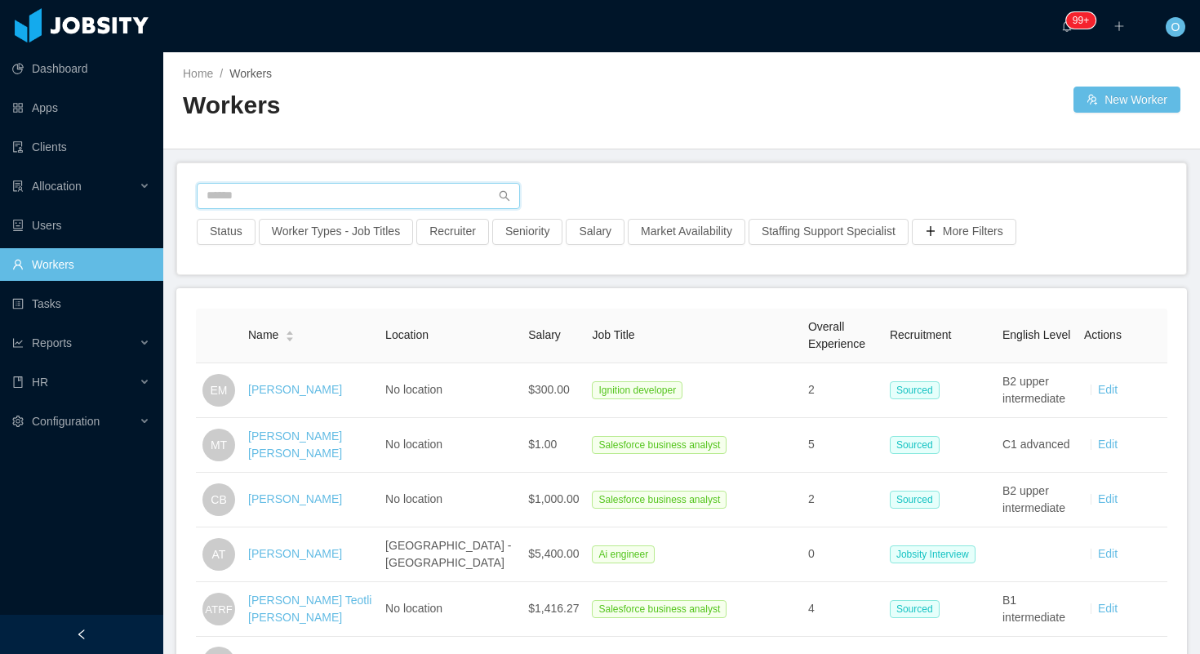
click at [314, 194] on input "text" at bounding box center [358, 196] width 323 height 26
paste input "**********"
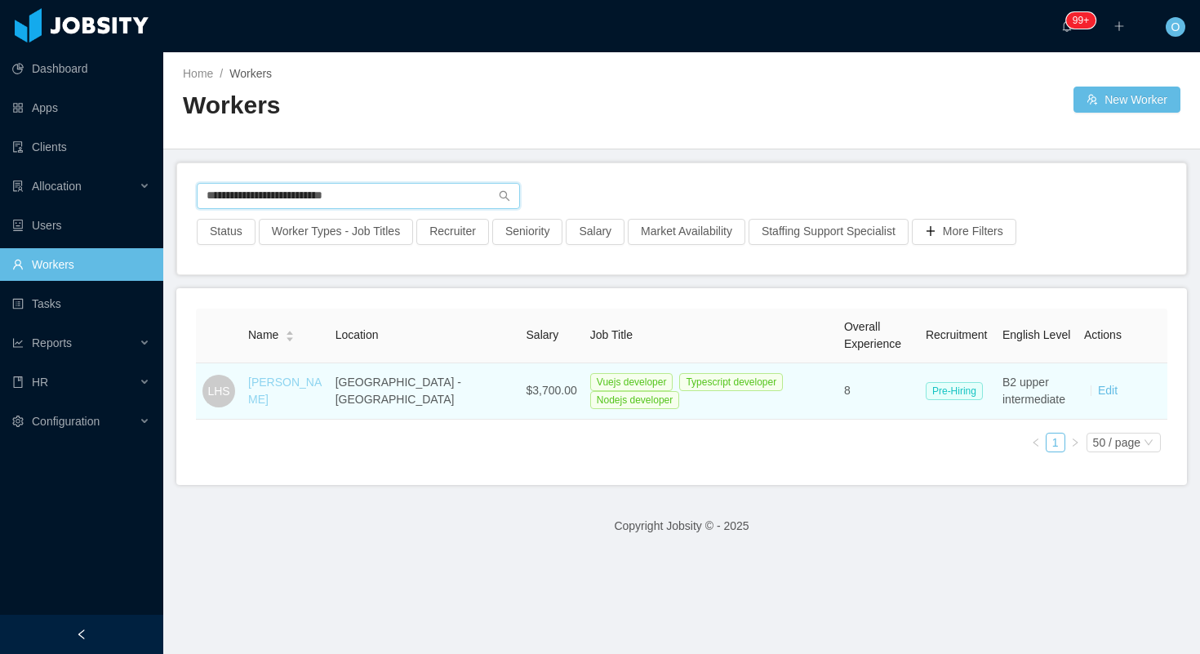
type input "**********"
click at [303, 384] on link "Luciano Horta Santos" at bounding box center [284, 391] width 73 height 30
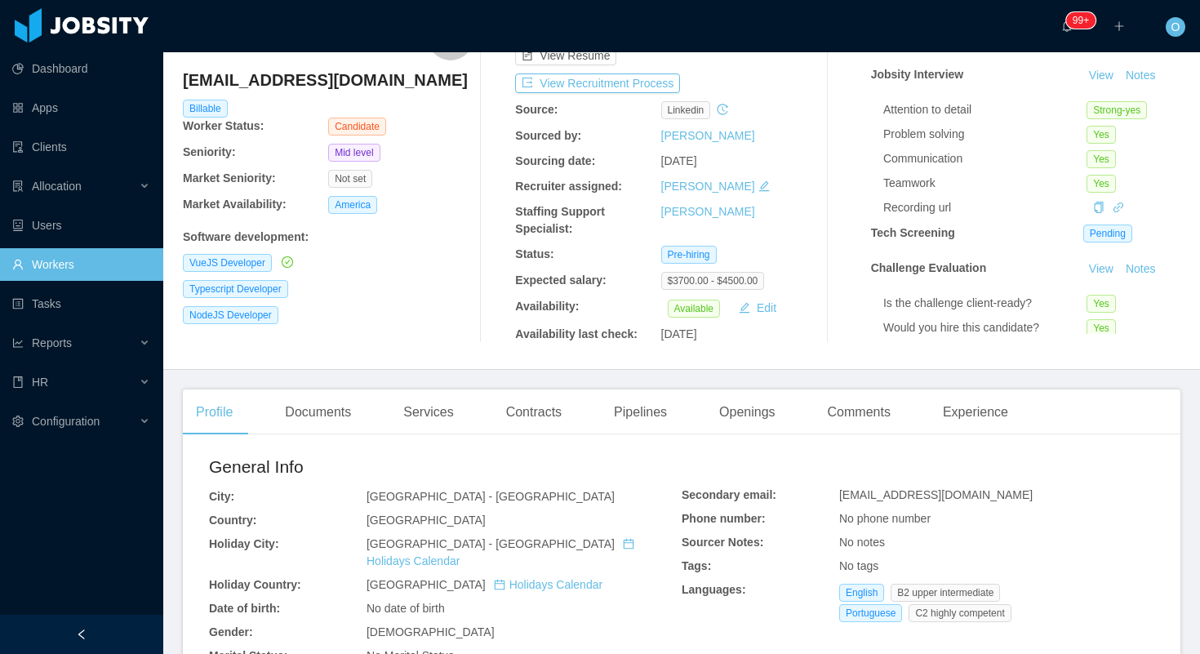
scroll to position [100, 0]
click at [766, 411] on div "Openings" at bounding box center [747, 412] width 82 height 46
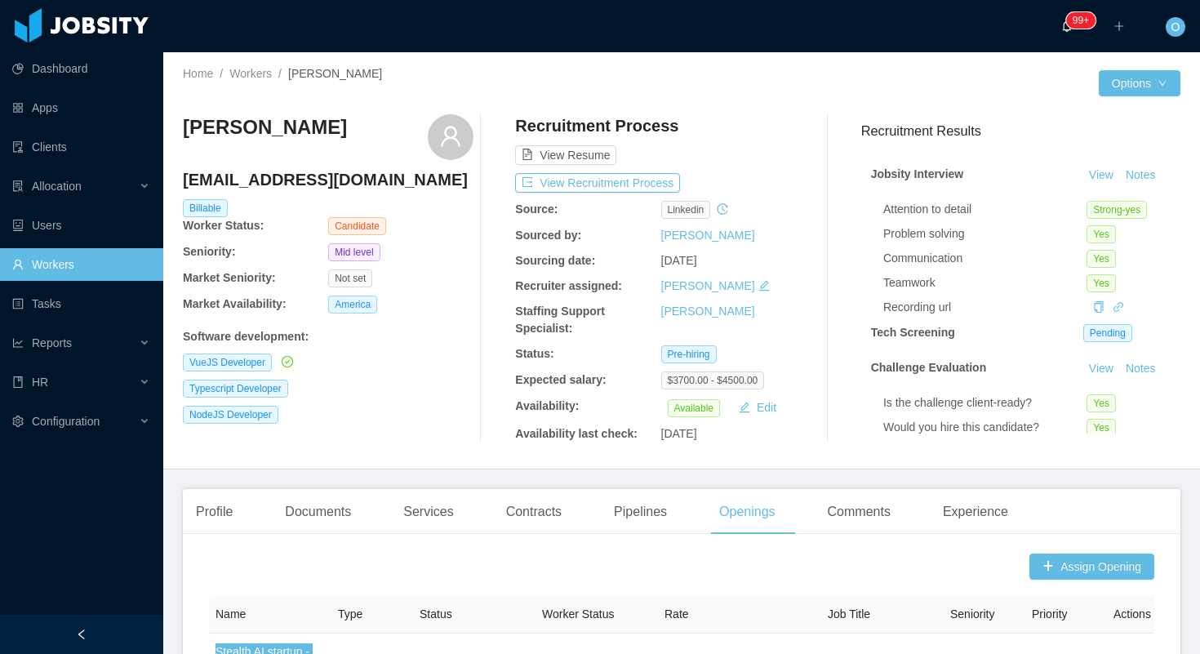
drag, startPoint x: 286, startPoint y: 260, endPoint x: 1059, endPoint y: 11, distance: 811.9
click at [0, 0] on section "Dashboard Apps Clients Allocation Users Workers Tasks Reports HR Configuration …" at bounding box center [600, 327] width 1200 height 654
click at [216, 514] on div "Profile" at bounding box center [214, 512] width 63 height 46
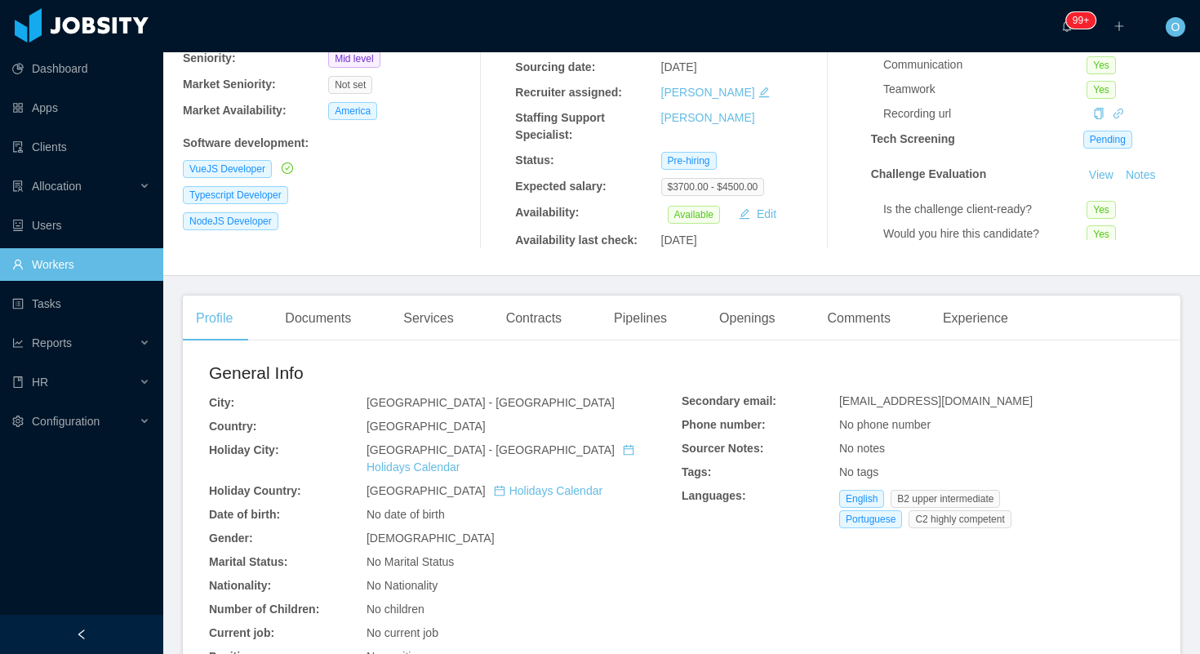
scroll to position [309, 0]
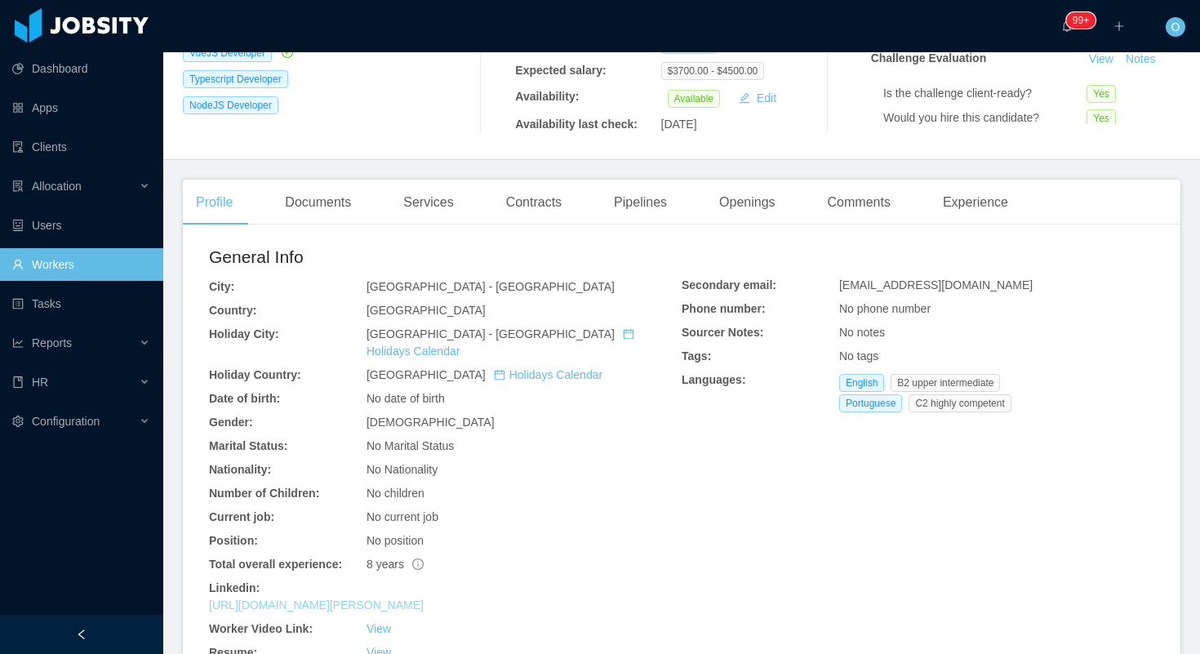
click at [398, 598] on link "https://www.linkedin.com/in/luciano-horta" at bounding box center [316, 604] width 215 height 13
click at [298, 178] on main "Home / Workers / Luciano Horta Santos / Options Luciano Horta Santos lucianohor…" at bounding box center [681, 44] width 1037 height 602
click at [306, 195] on div "Documents" at bounding box center [318, 203] width 92 height 46
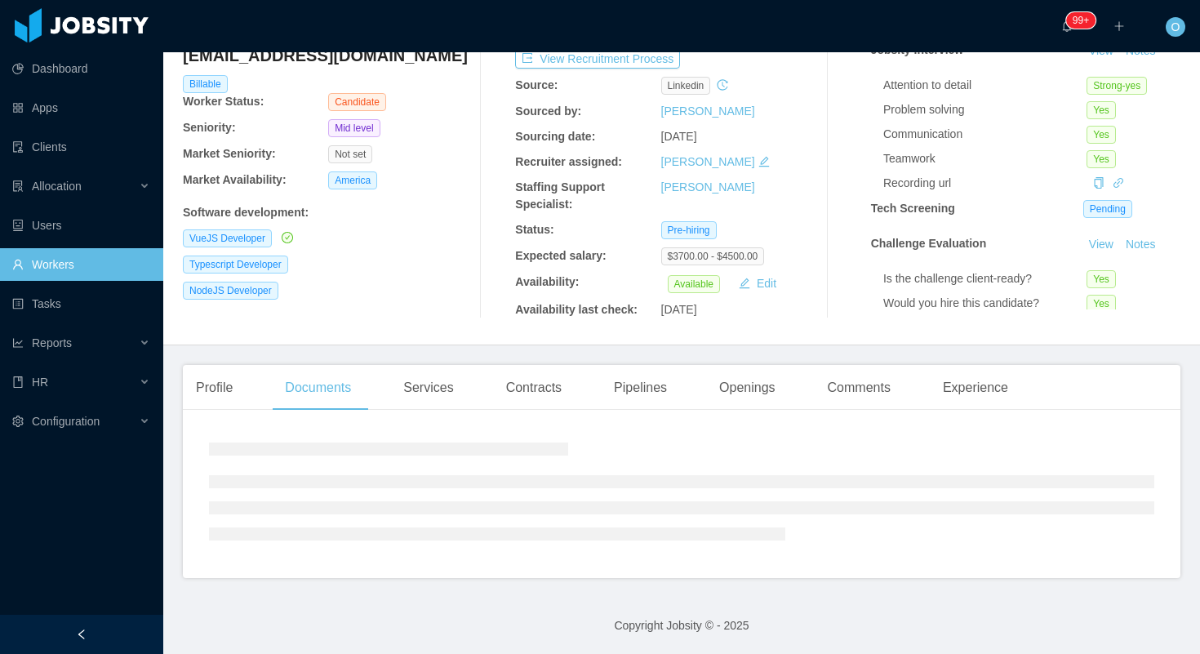
scroll to position [208, 0]
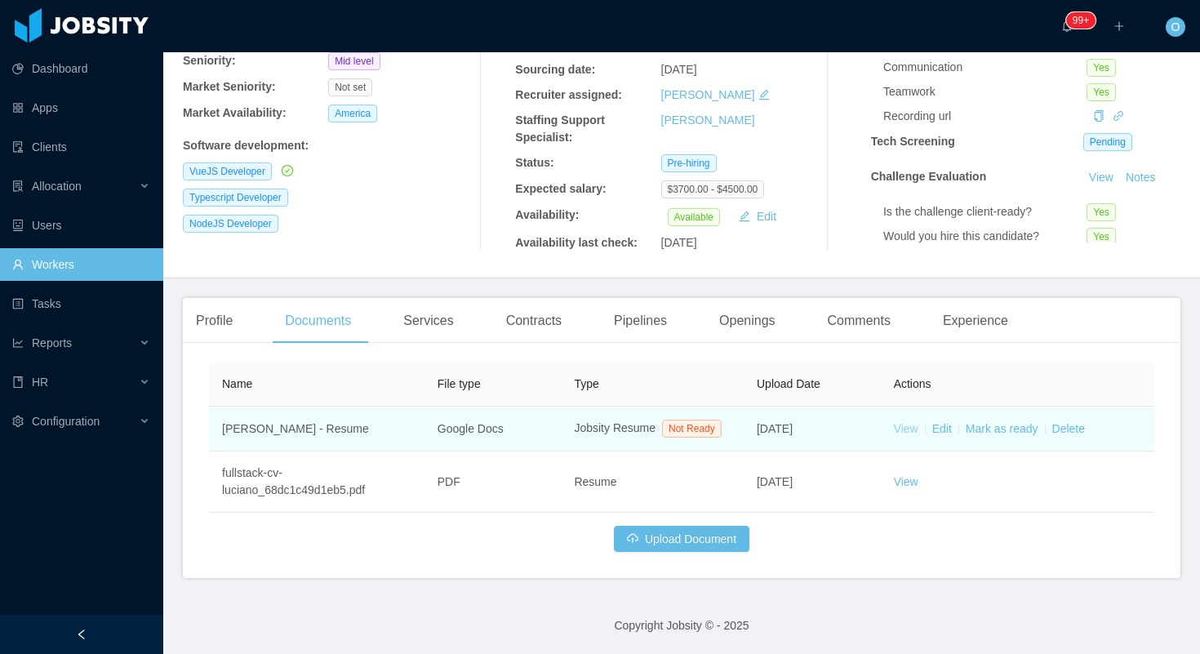
click at [901, 422] on link "View" at bounding box center [906, 428] width 24 height 13
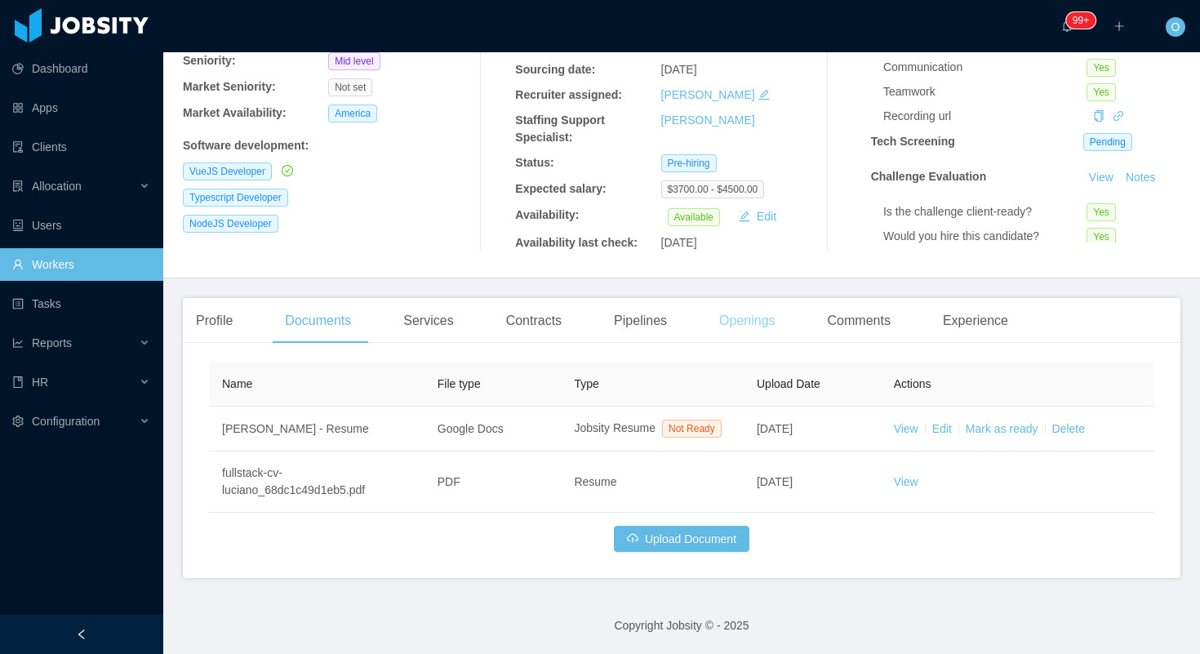
click at [731, 310] on div "Openings" at bounding box center [747, 321] width 82 height 46
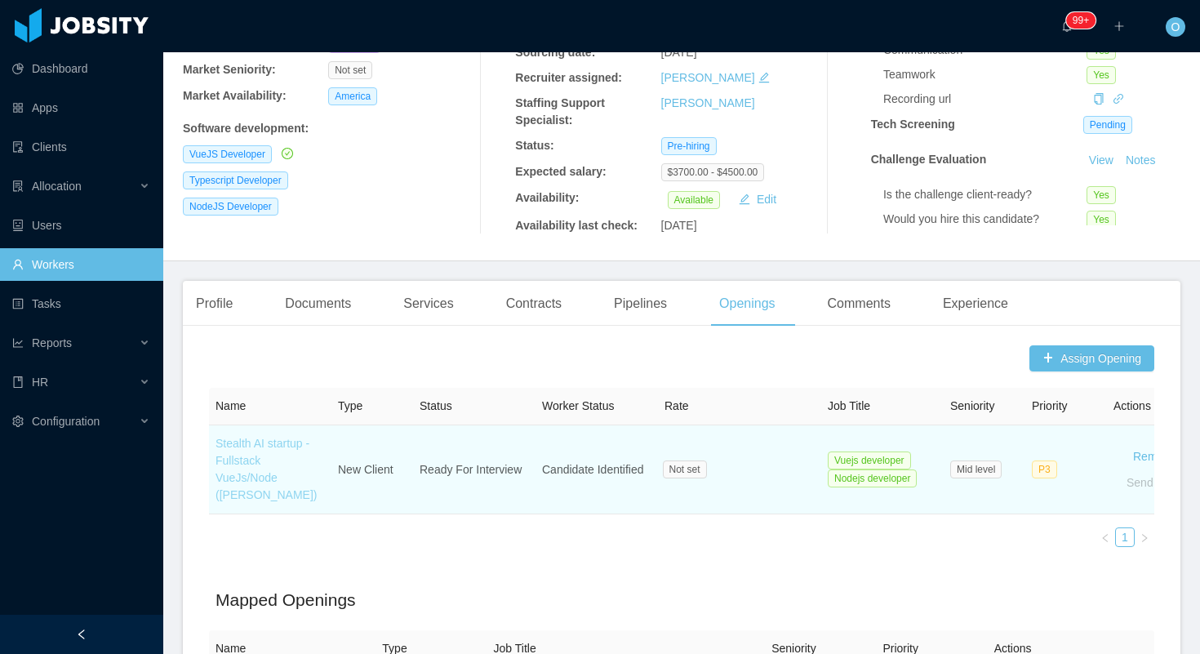
click at [302, 482] on link "Stealth AI startup - Fullstack VueJs/Node ([PERSON_NAME])" at bounding box center [266, 469] width 101 height 64
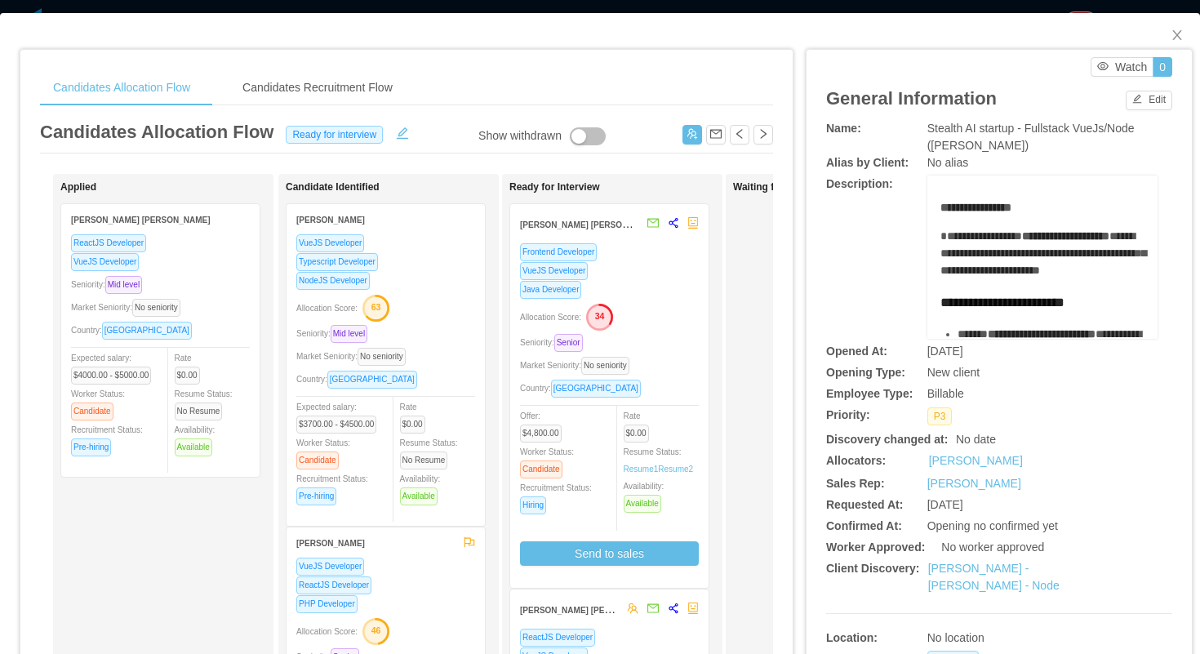
scroll to position [457, 0]
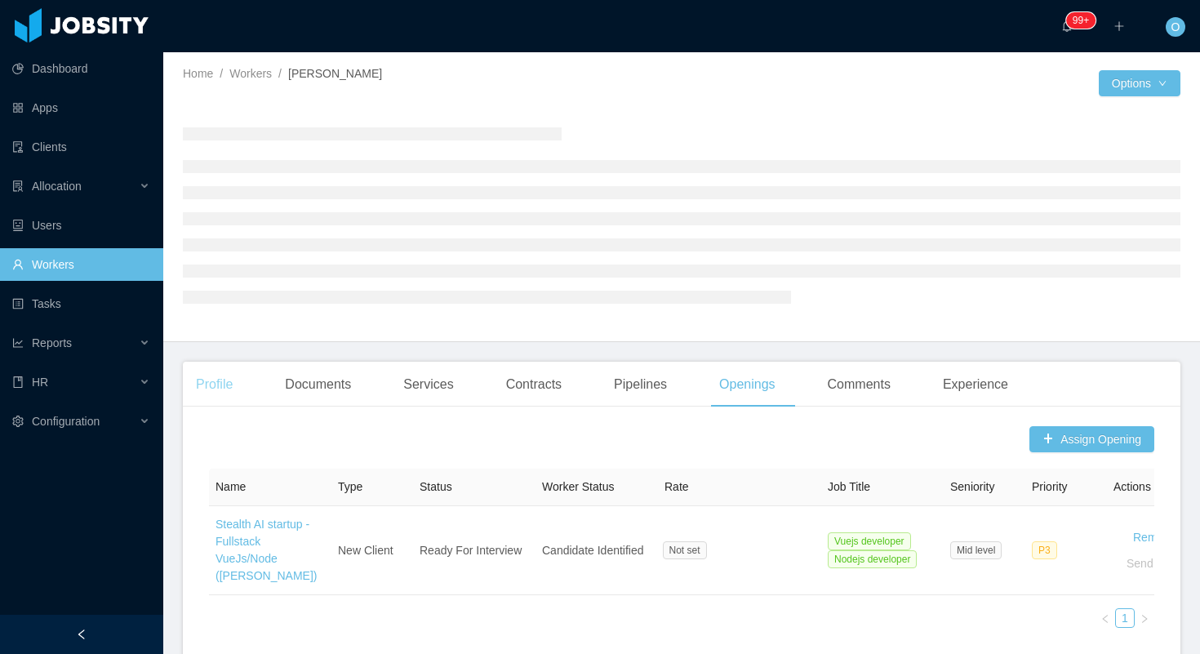
click at [224, 381] on div "Profile" at bounding box center [214, 385] width 63 height 46
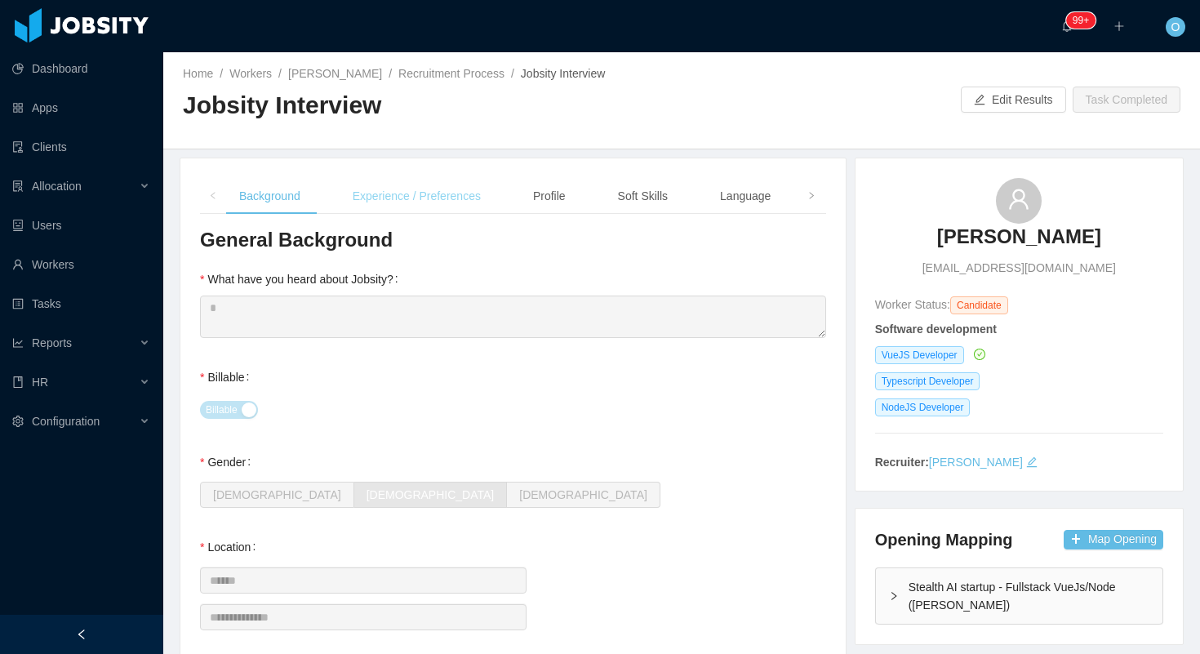
click at [399, 205] on div "Experience / Preferences" at bounding box center [417, 196] width 154 height 37
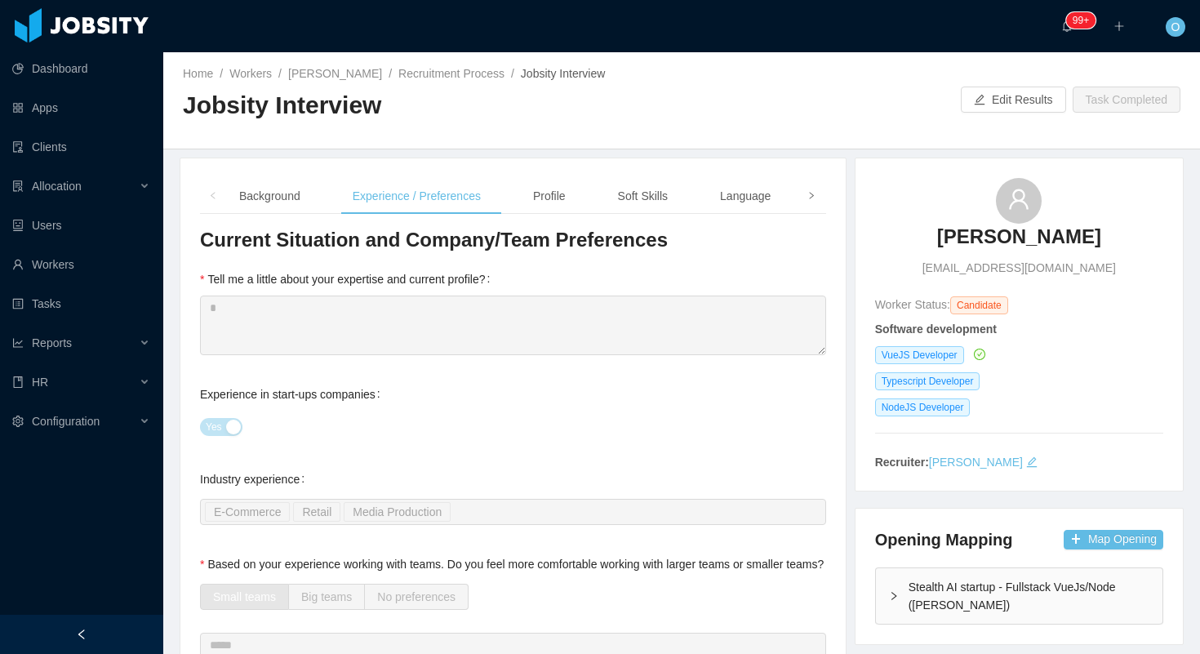
click at [807, 196] on icon "icon: right" at bounding box center [811, 196] width 8 height 8
click at [780, 201] on div "Notes" at bounding box center [758, 196] width 56 height 37
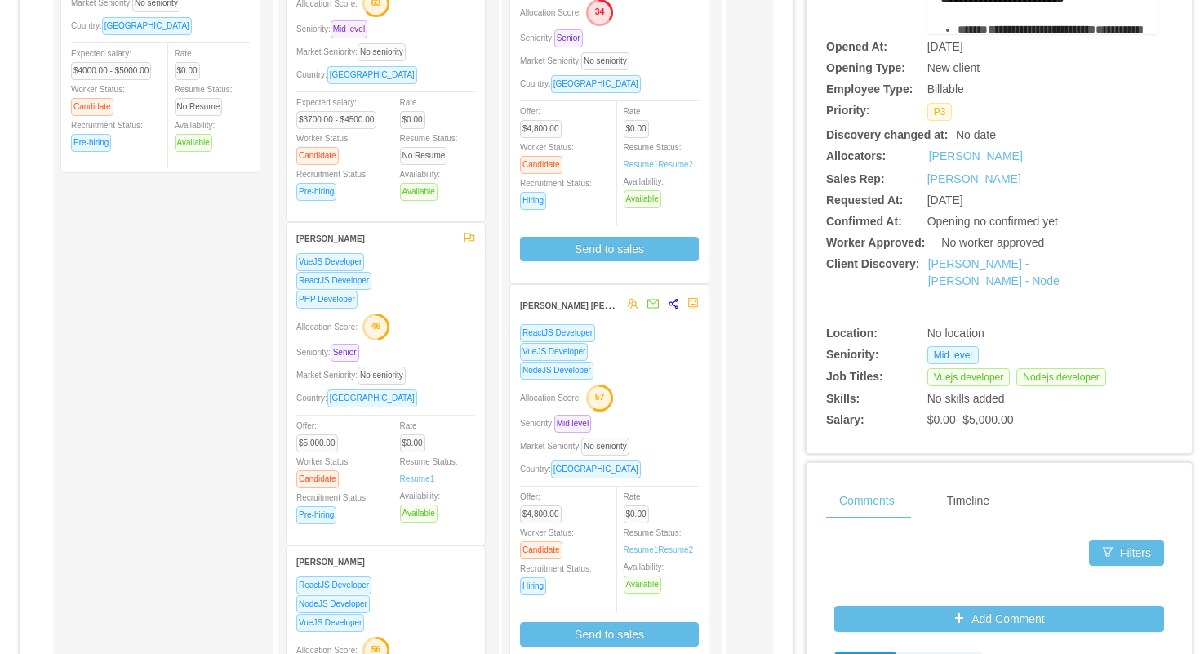
scroll to position [304, 0]
click at [972, 262] on link "[PERSON_NAME] - [PERSON_NAME] - Node" at bounding box center [993, 273] width 131 height 30
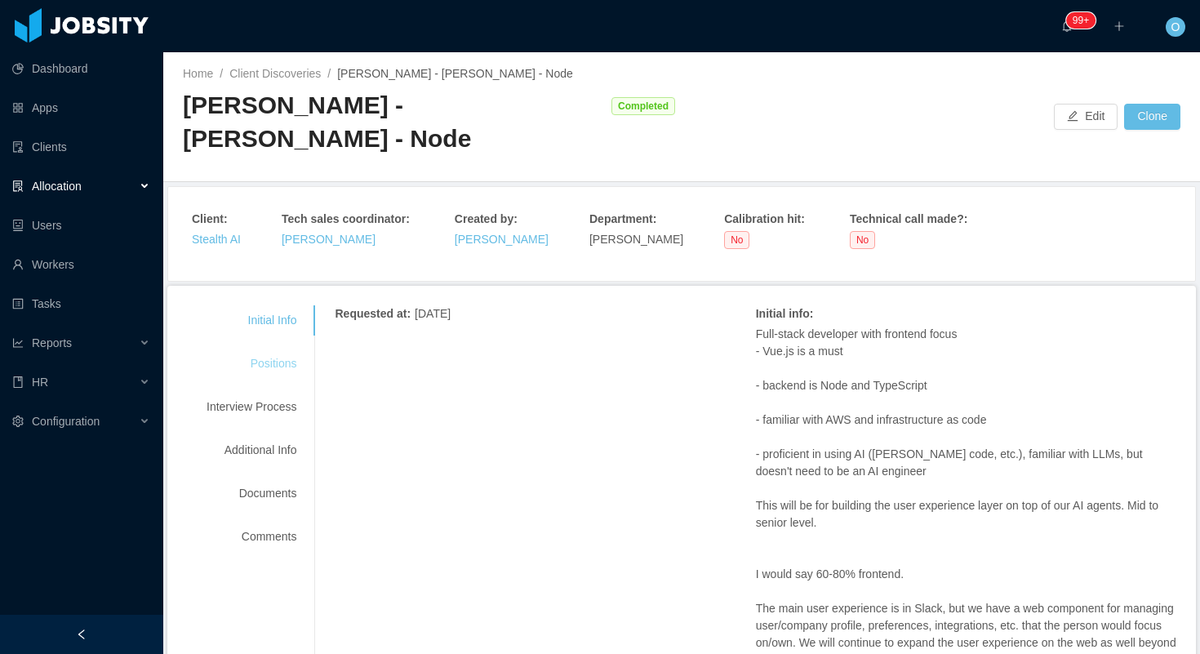
click at [286, 368] on div "Positions" at bounding box center [251, 364] width 129 height 30
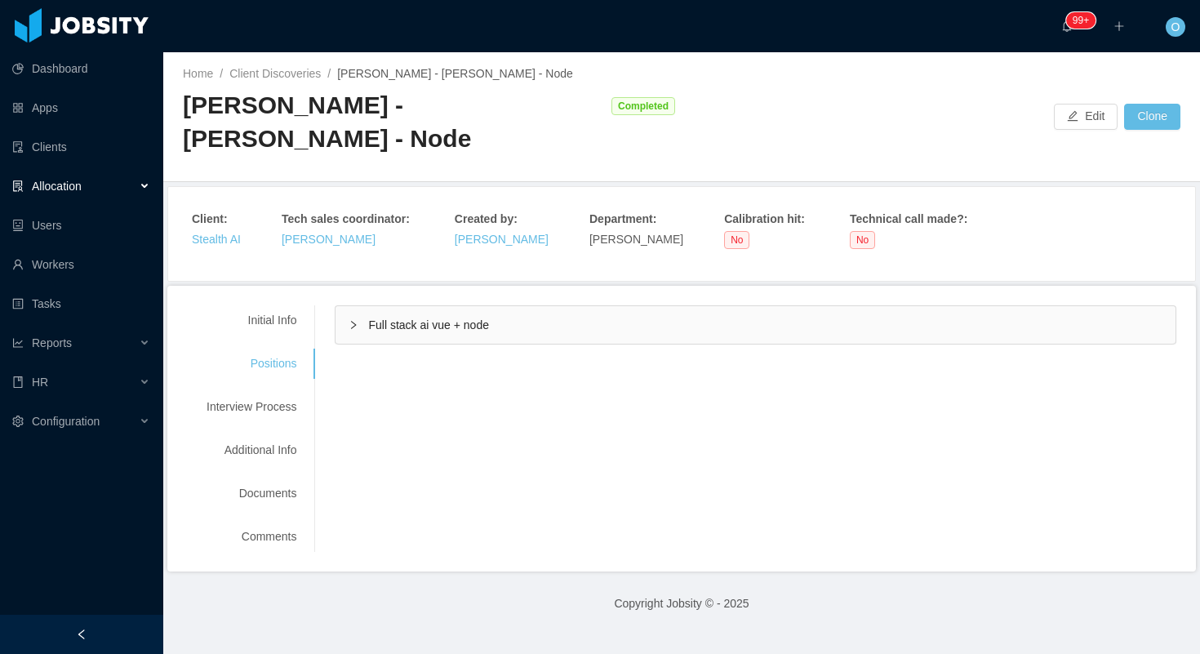
click at [349, 321] on div "Full stack ai vue + node" at bounding box center [756, 325] width 840 height 38
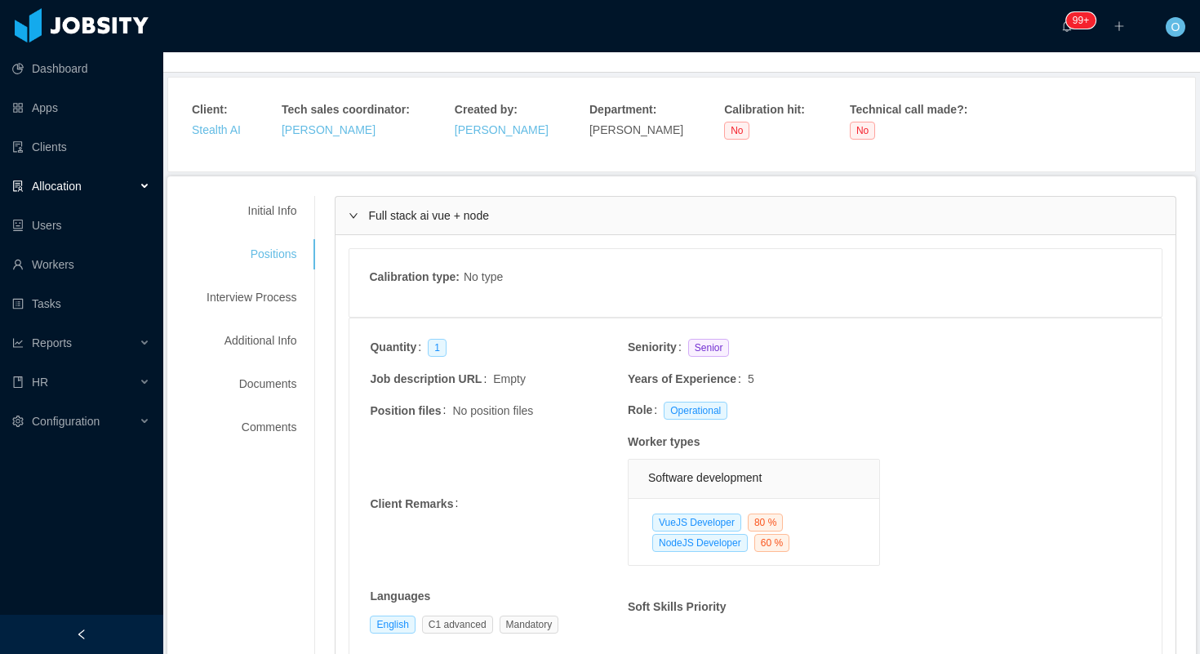
scroll to position [58, 0]
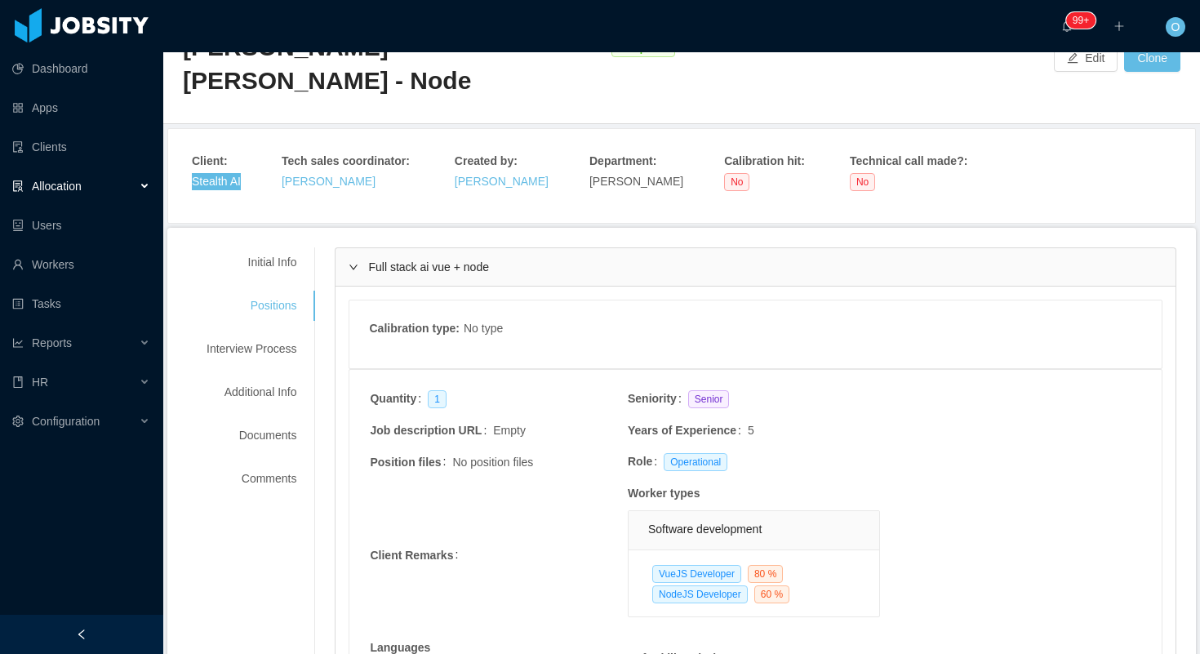
drag, startPoint x: 226, startPoint y: 184, endPoint x: 923, endPoint y: 8, distance: 718.9
click at [0, 0] on section "Dashboard Apps Clients Allocation Users Workers Tasks Reports HR Configuration …" at bounding box center [600, 327] width 1200 height 654
click at [273, 263] on div "Initial Info" at bounding box center [251, 262] width 129 height 30
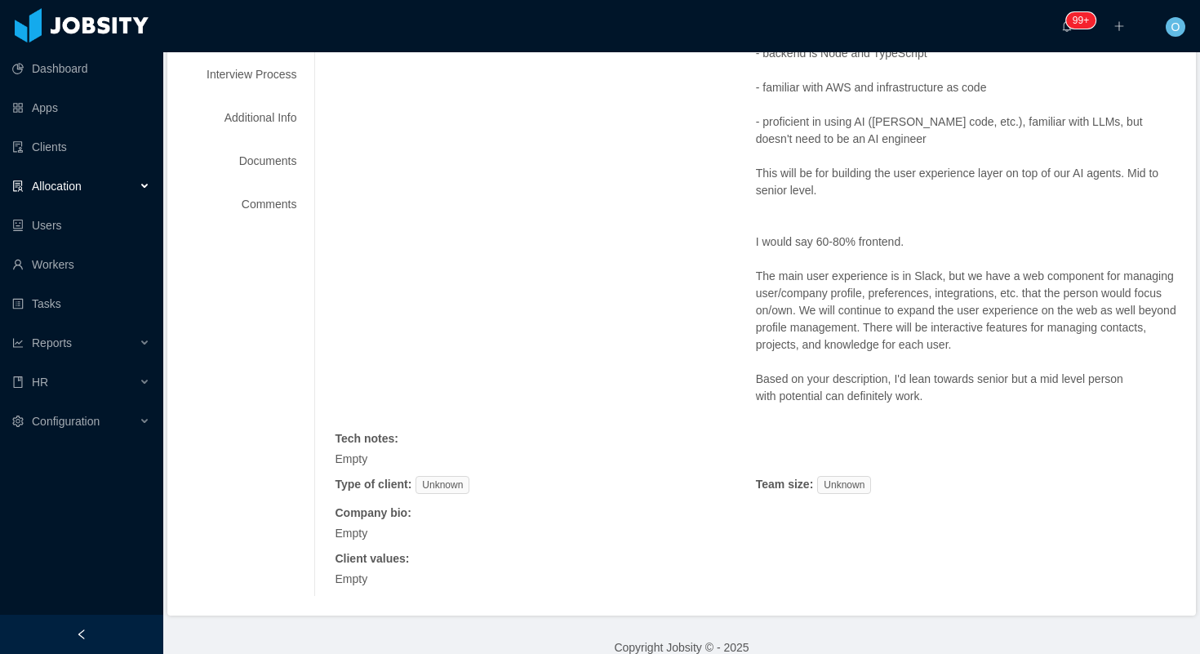
scroll to position [0, 0]
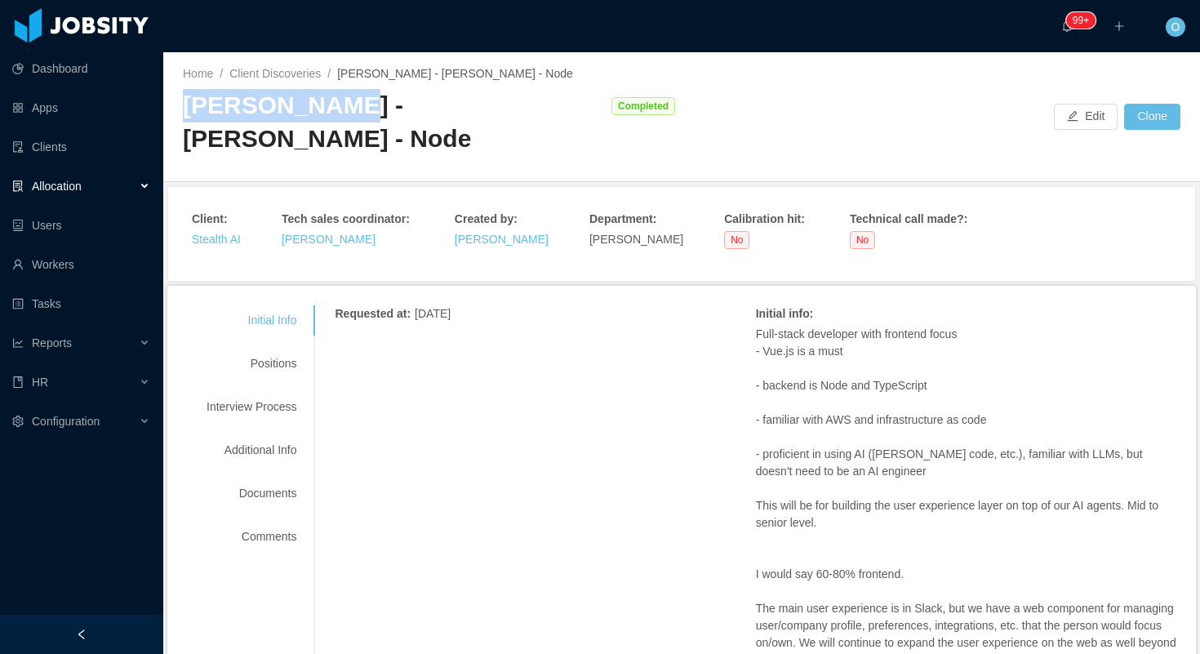
drag, startPoint x: 335, startPoint y: 107, endPoint x: 186, endPoint y: 115, distance: 148.8
click at [185, 115] on div "[PERSON_NAME] - [PERSON_NAME] - Node" at bounding box center [393, 122] width 420 height 66
copy div "[PERSON_NAME]"
click at [286, 364] on div "Positions" at bounding box center [251, 364] width 129 height 30
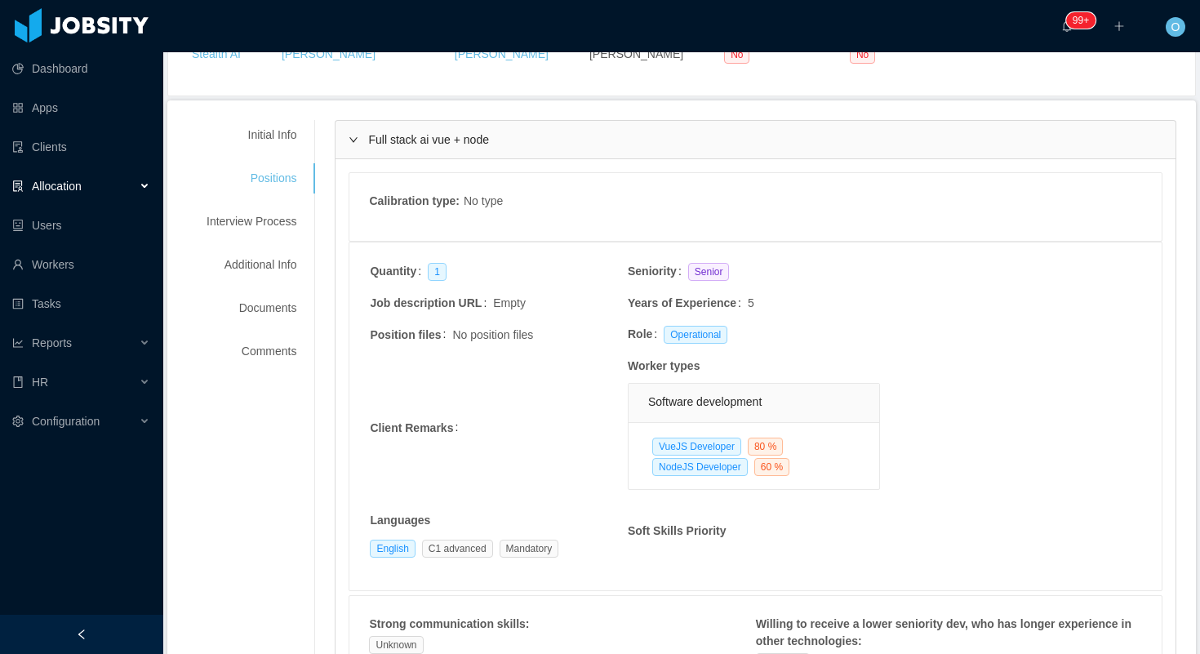
scroll to position [180, 0]
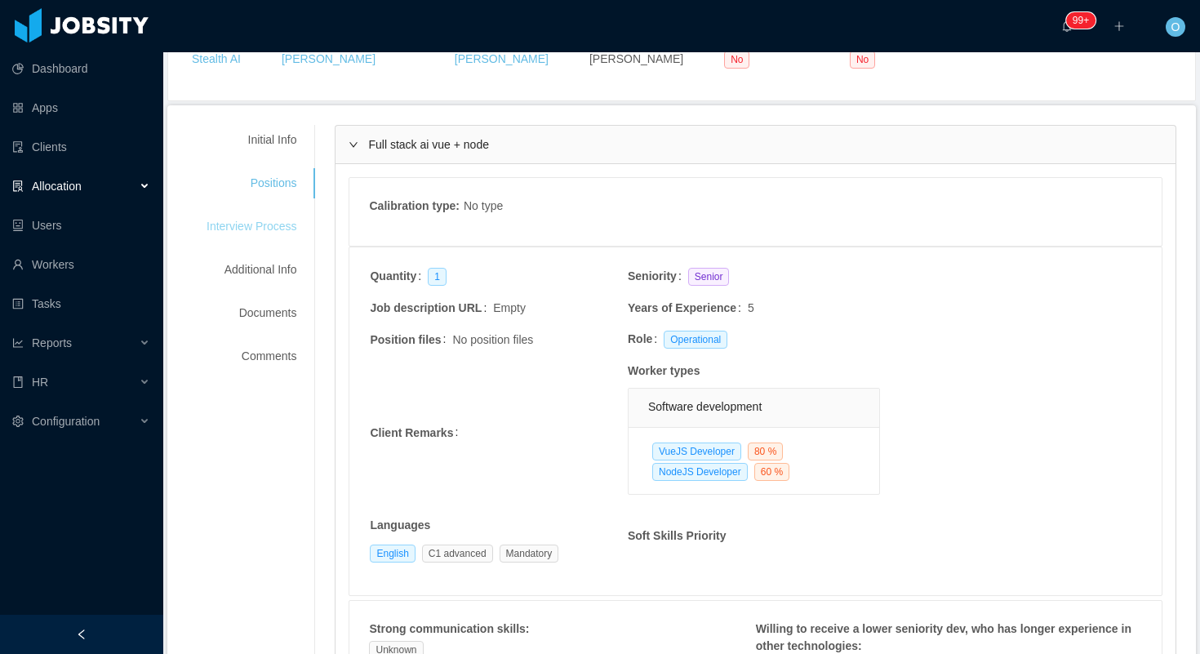
click at [289, 220] on div "Interview Process" at bounding box center [251, 226] width 129 height 30
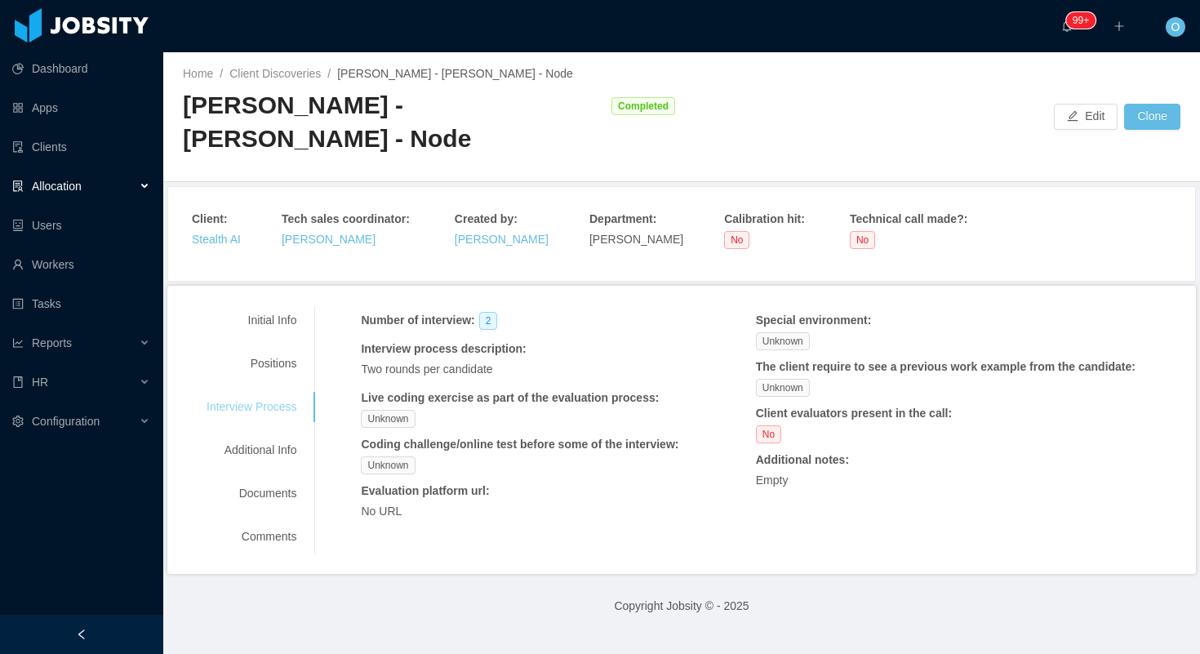
scroll to position [0, 0]
click at [278, 371] on div "Positions" at bounding box center [251, 364] width 129 height 30
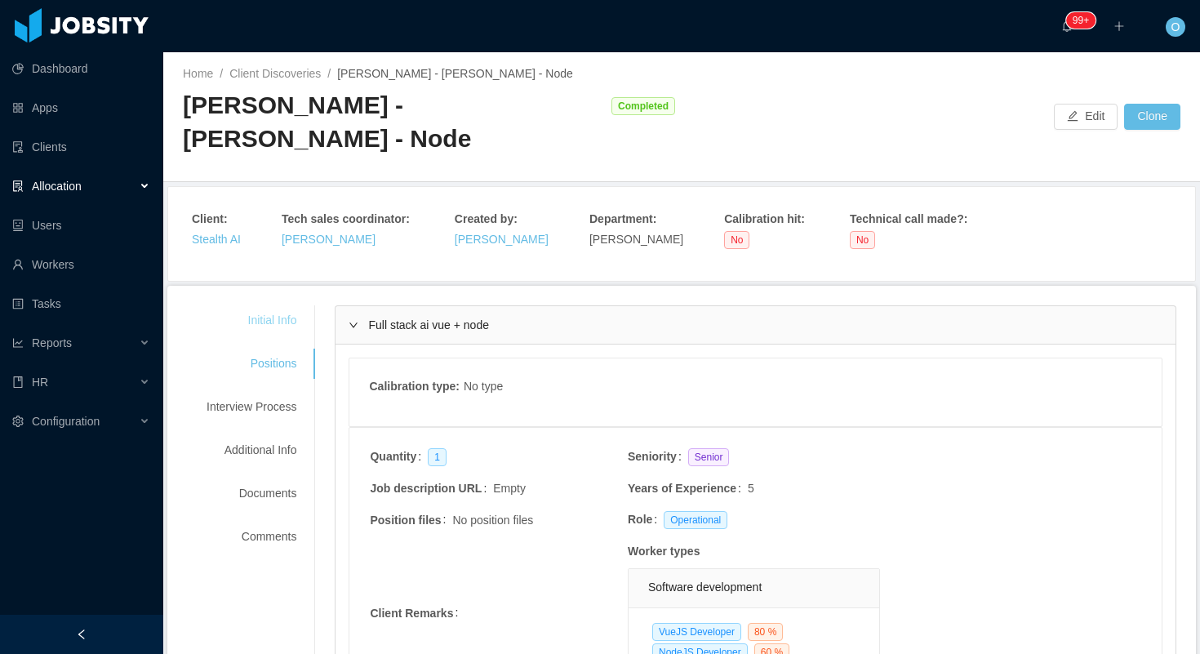
click at [287, 319] on div "Initial Info" at bounding box center [251, 320] width 129 height 30
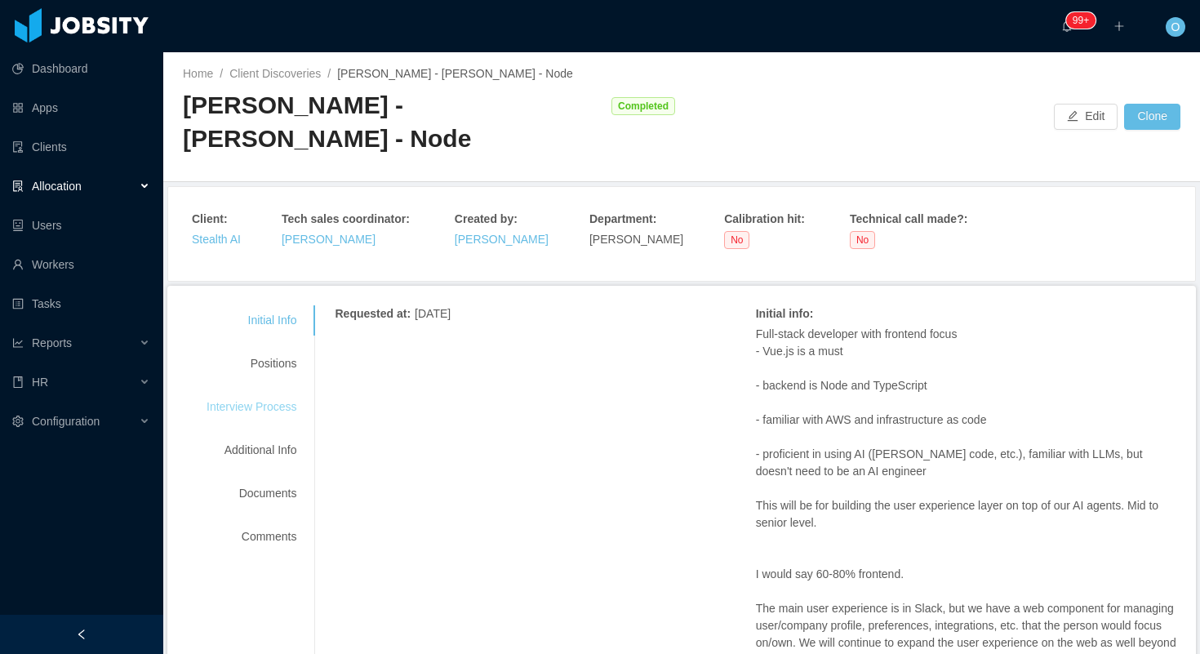
click at [287, 400] on div "Interview Process" at bounding box center [251, 407] width 129 height 30
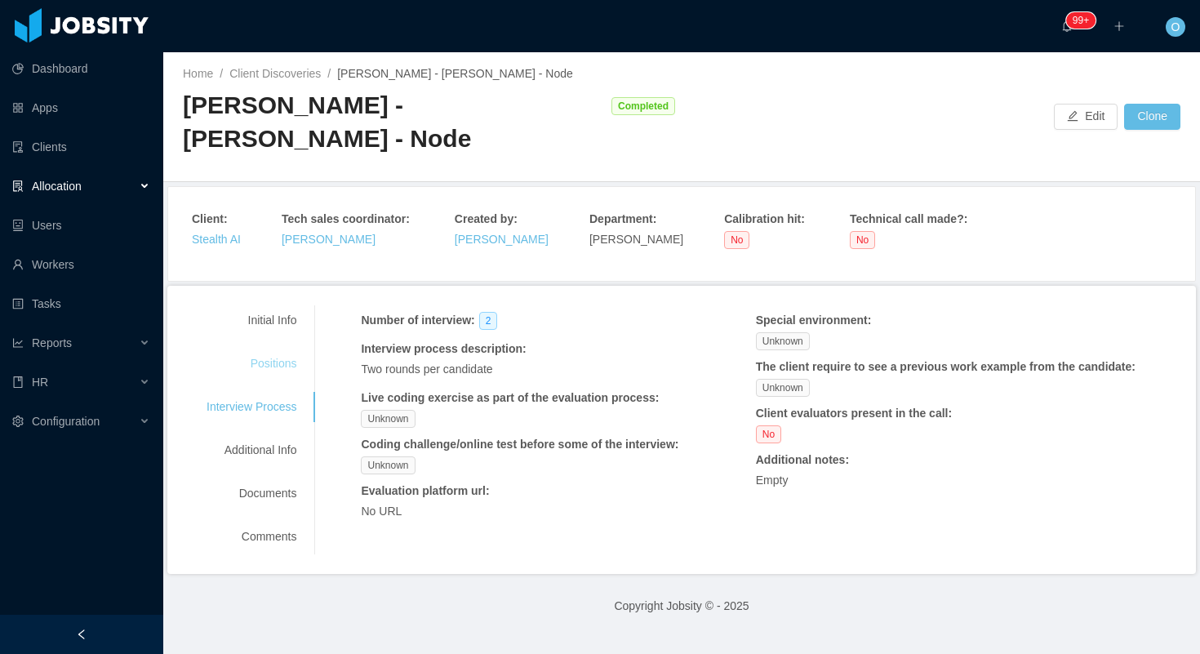
click at [287, 369] on div "Positions" at bounding box center [251, 364] width 129 height 30
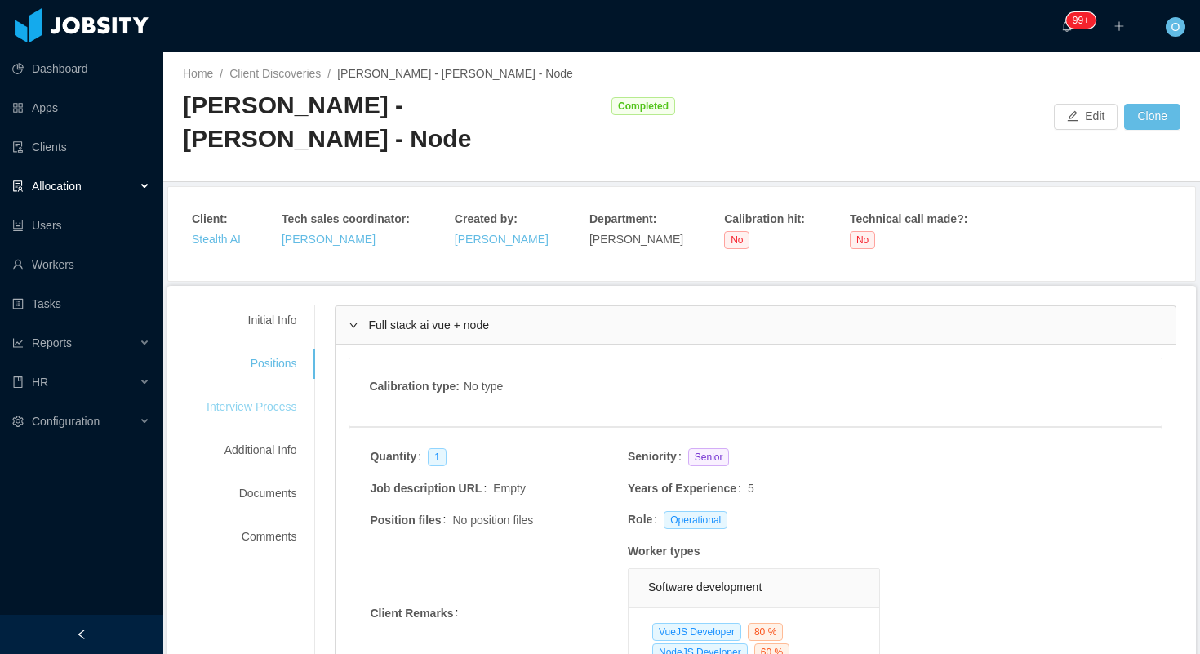
click at [273, 407] on div "Interview Process" at bounding box center [251, 407] width 129 height 30
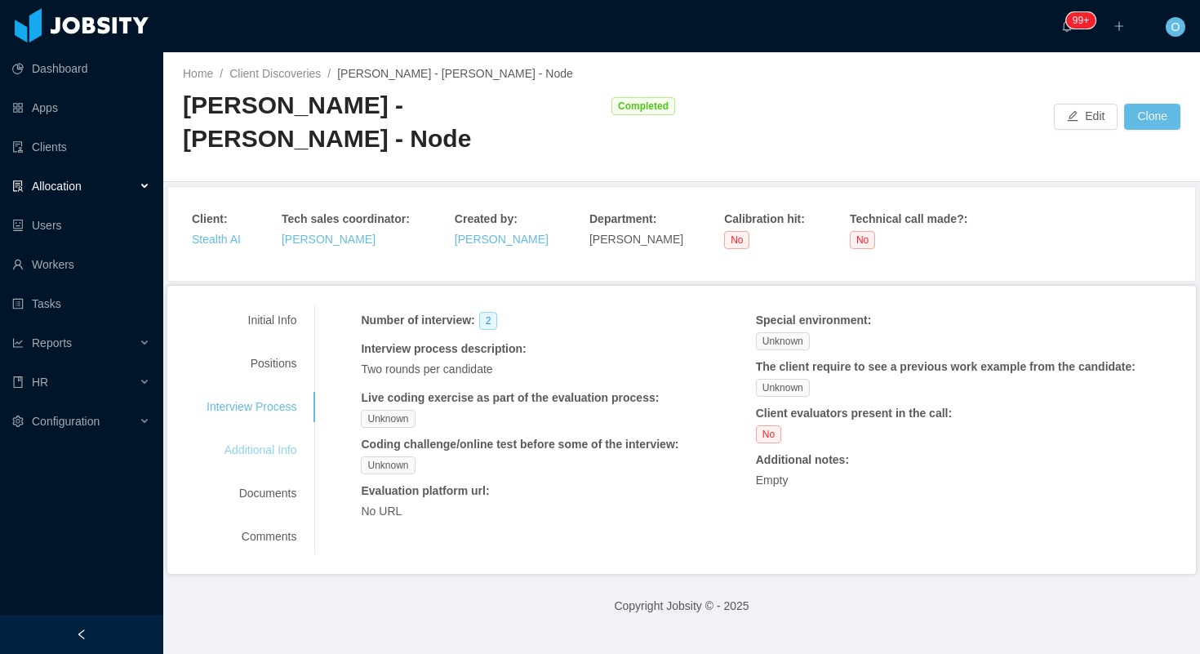
click at [285, 463] on div "Additional Info" at bounding box center [251, 450] width 129 height 30
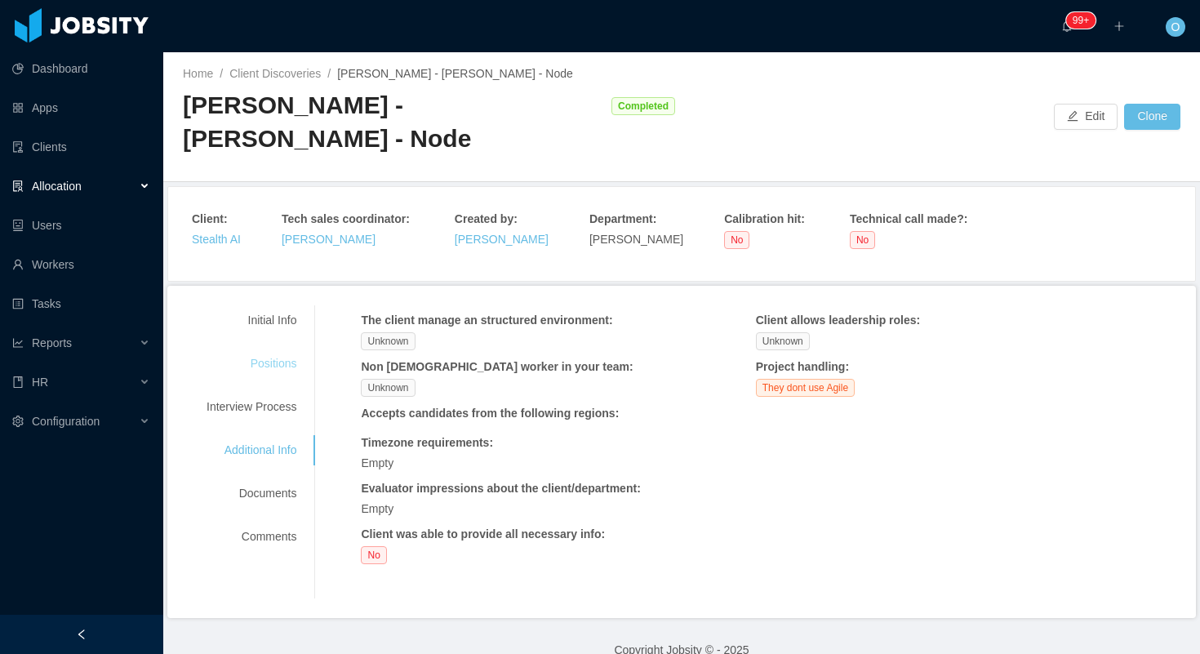
click at [282, 356] on div "Positions" at bounding box center [251, 364] width 129 height 30
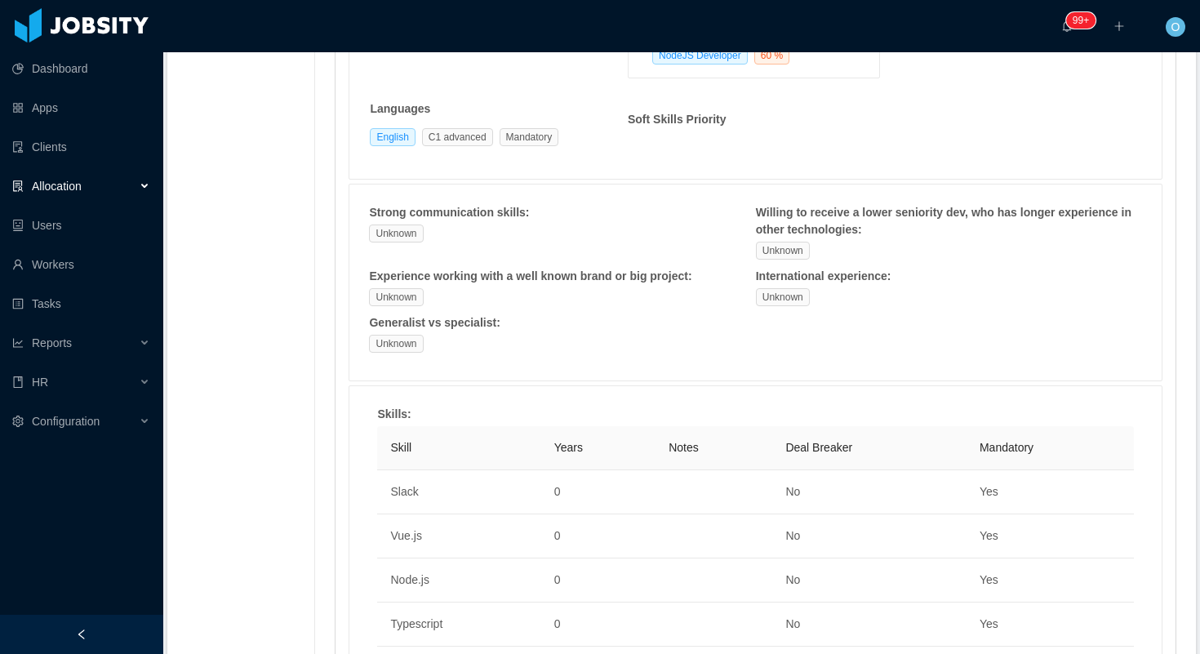
scroll to position [598, 0]
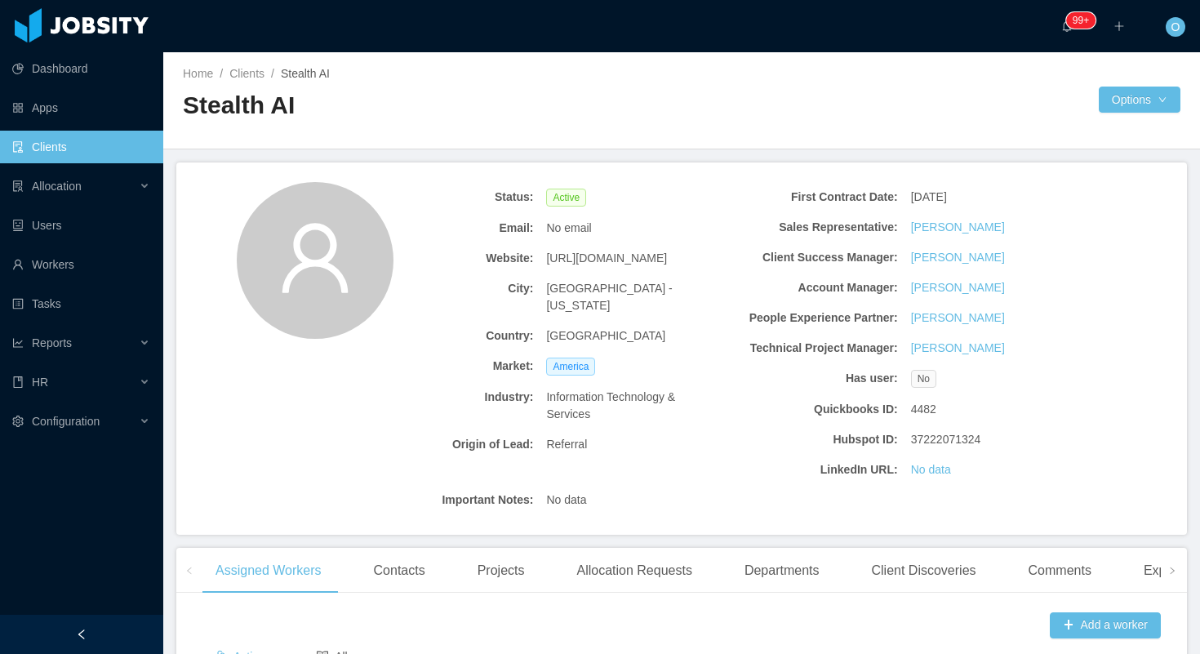
click at [643, 263] on span "https://stealthaistartup.com" at bounding box center [606, 258] width 121 height 17
copy span "https://stealthaistartup.com"
drag, startPoint x: 300, startPoint y: 107, endPoint x: 187, endPoint y: 118, distance: 114.0
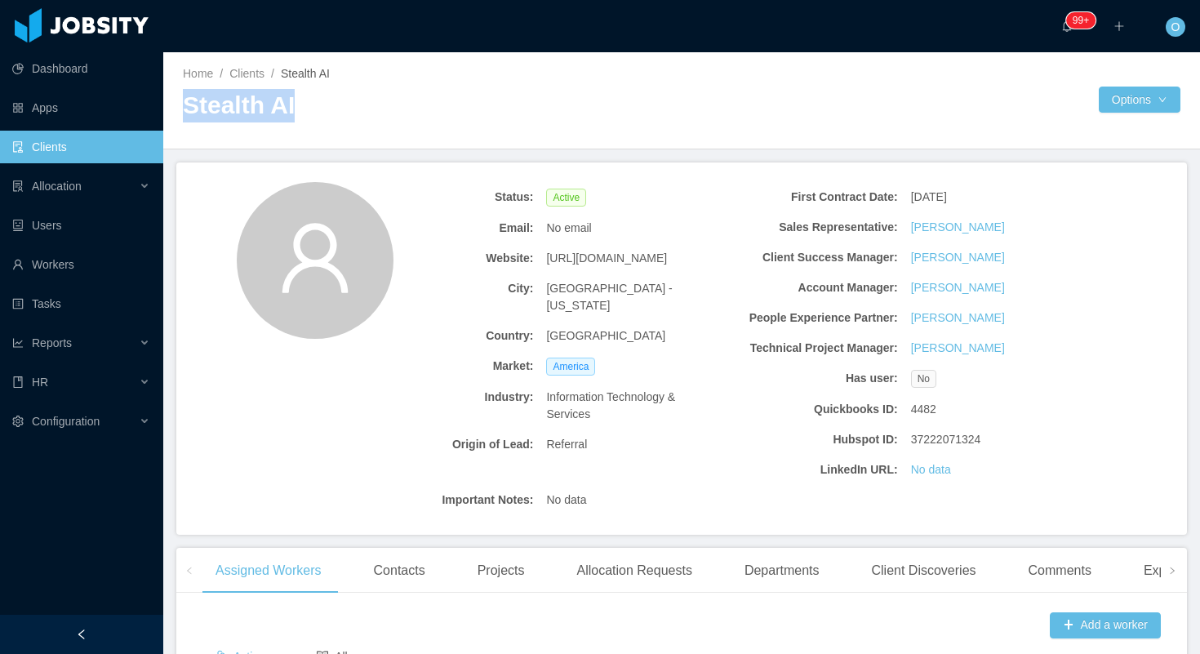
click at [187, 118] on h2 "Stealth AI" at bounding box center [432, 105] width 499 height 33
copy h2 "Stealth AI"
click at [647, 266] on span "https://stealthaistartup.com" at bounding box center [606, 258] width 121 height 17
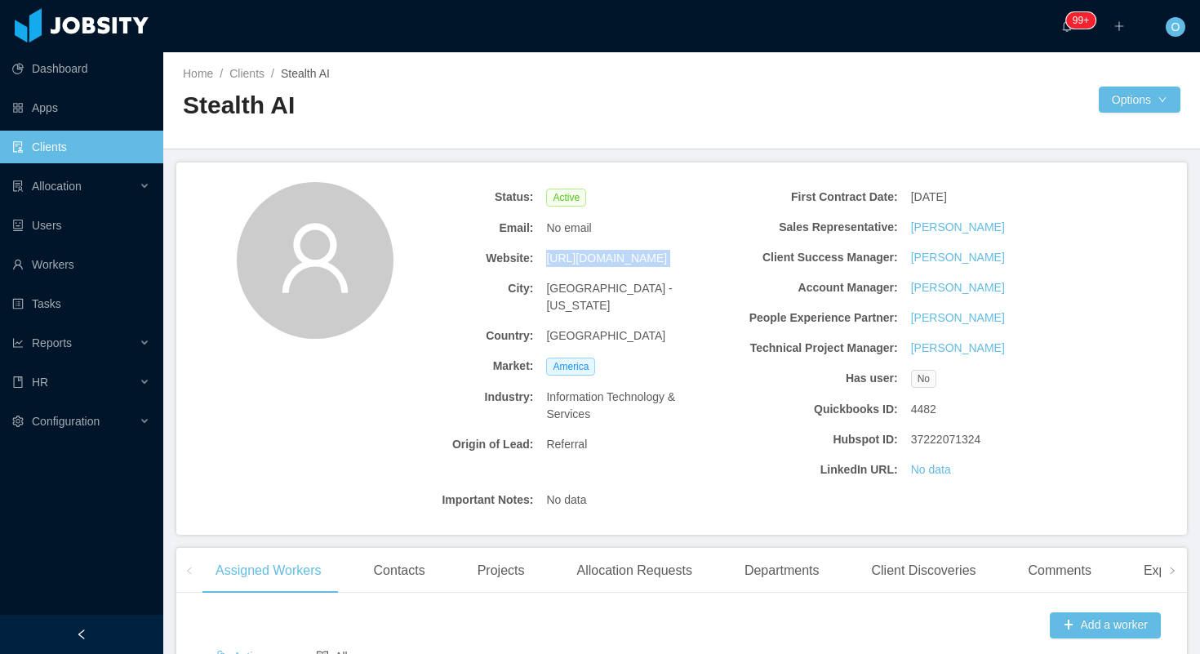
copy span "https://stealthaistartup.com"
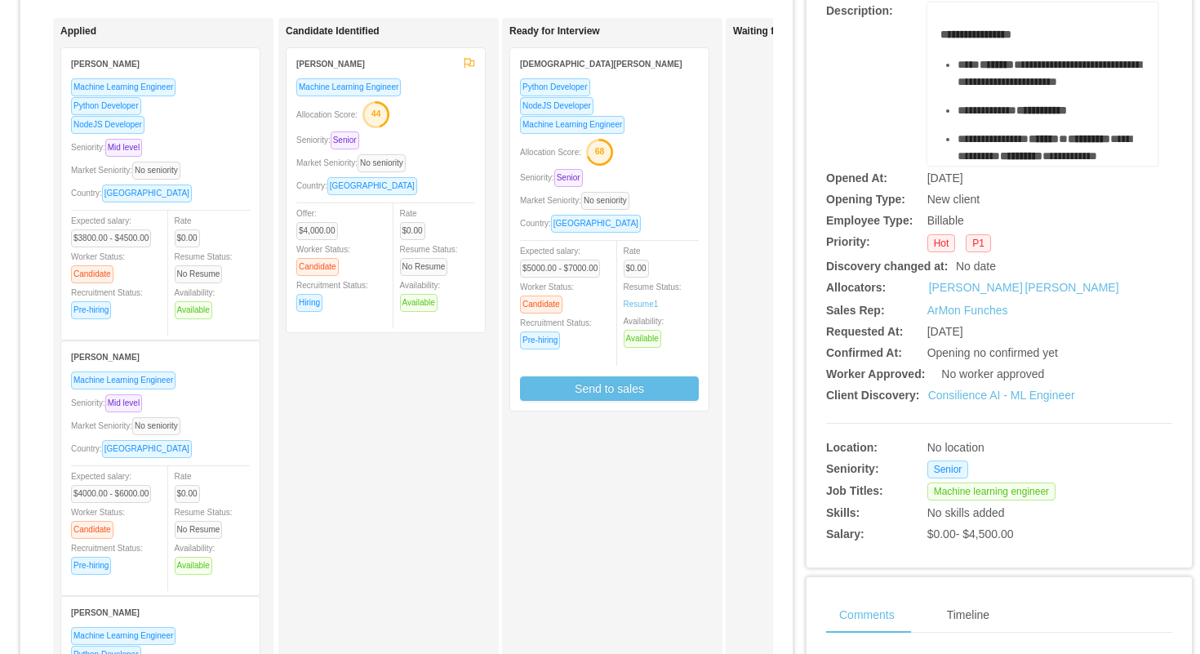
scroll to position [211, 0]
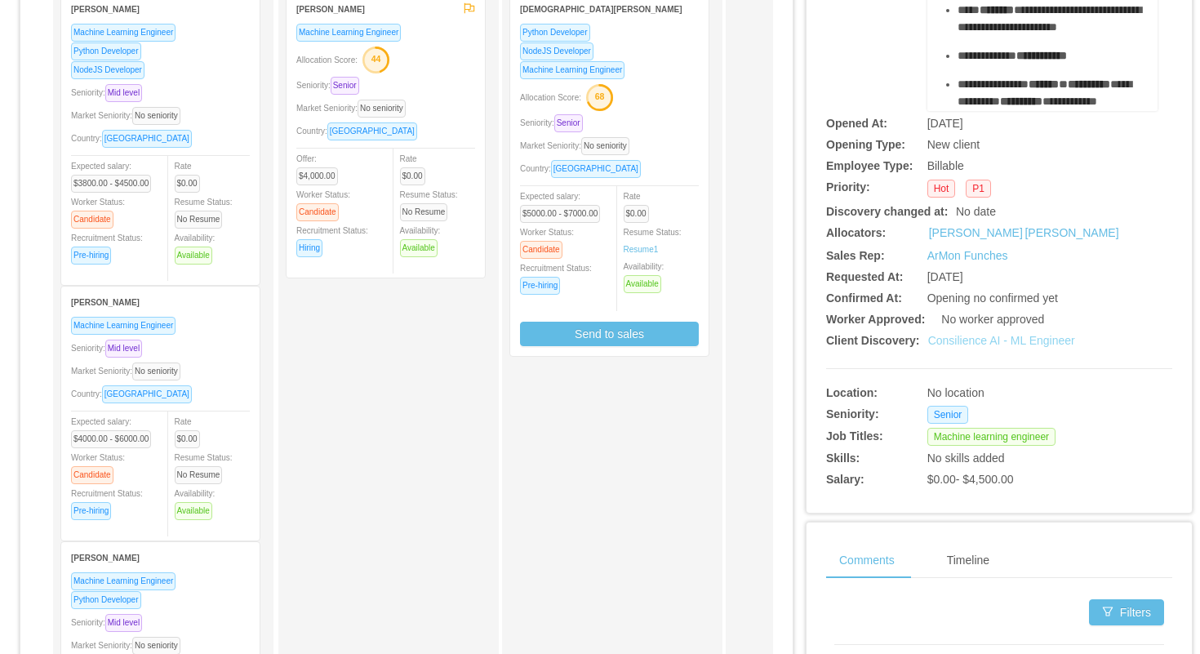
click at [962, 341] on link "Consilience AI - ML Engineer" at bounding box center [1001, 340] width 147 height 13
click at [965, 344] on link "Consilience AI - ML Engineer" at bounding box center [1001, 340] width 147 height 13
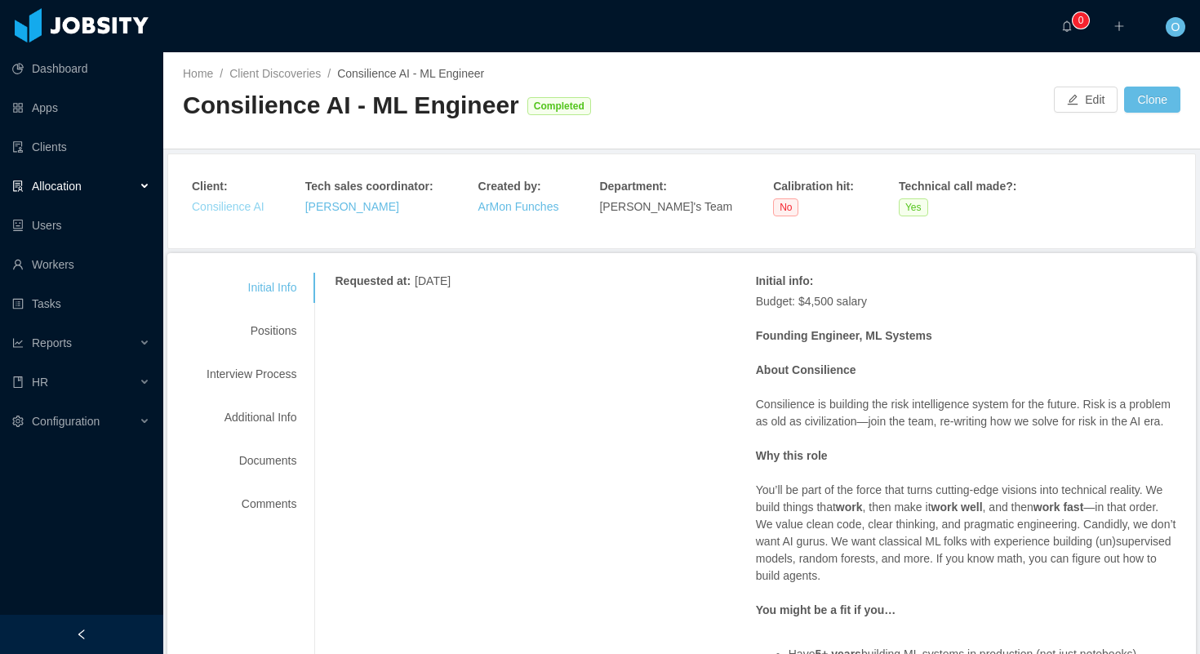
click at [233, 208] on link "Consilience AI" at bounding box center [228, 206] width 73 height 13
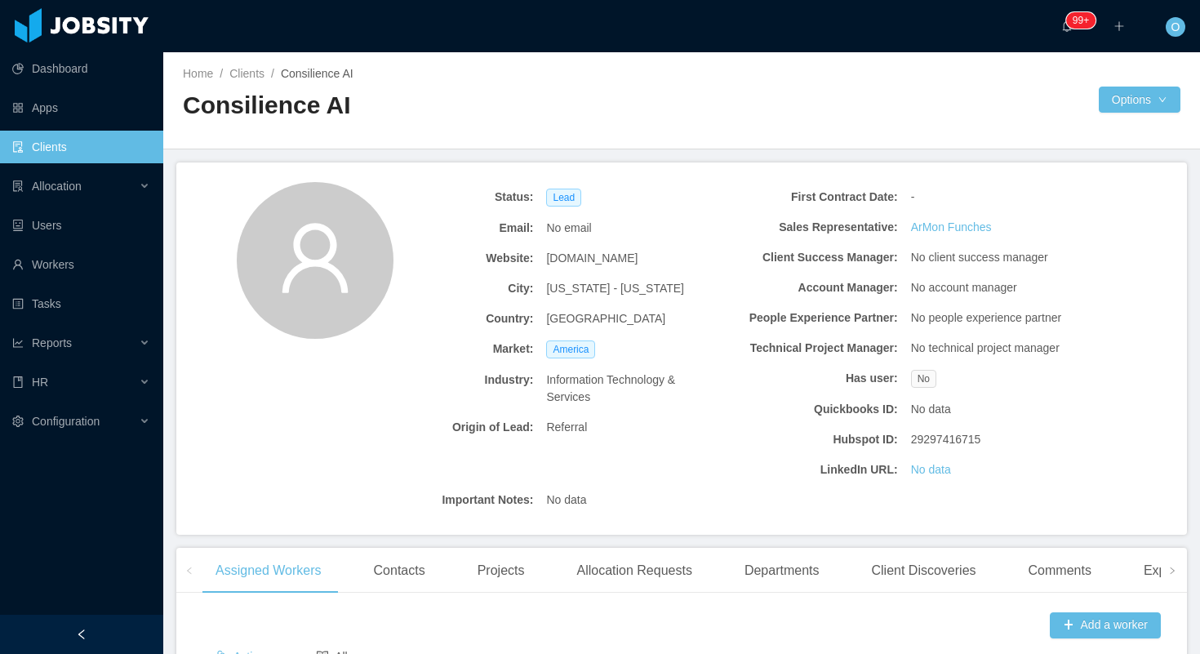
click at [602, 258] on span "consilienceai.com" at bounding box center [591, 258] width 91 height 17
copy span "consilienceai.com"
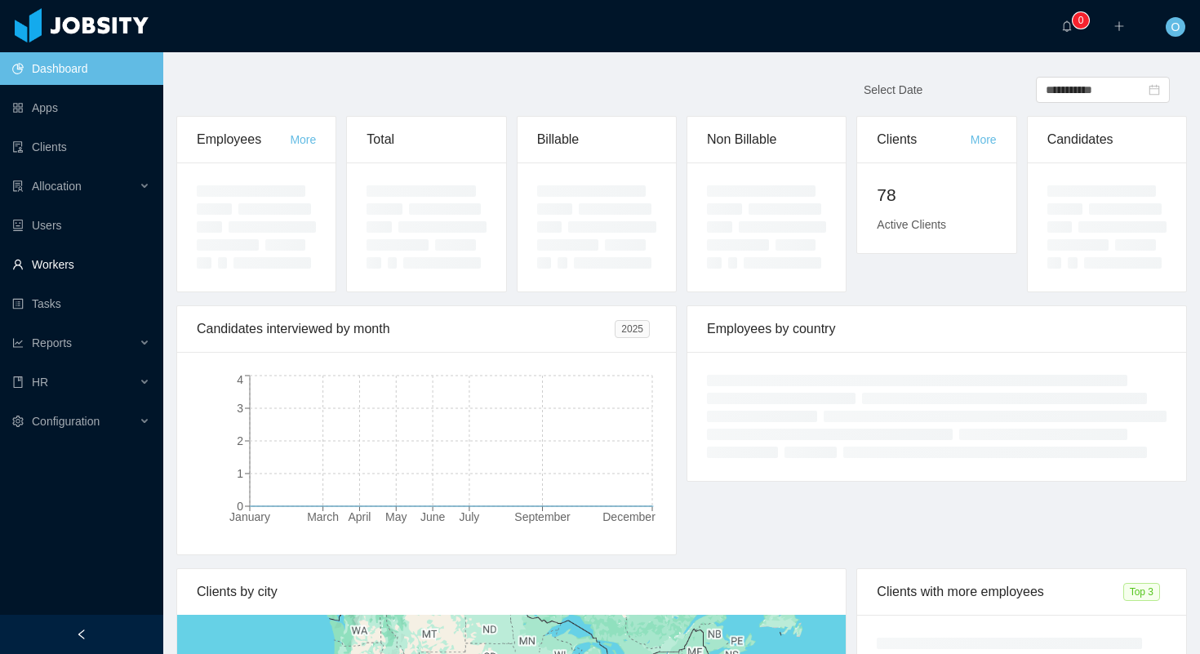
click at [121, 258] on link "Workers" at bounding box center [81, 264] width 138 height 33
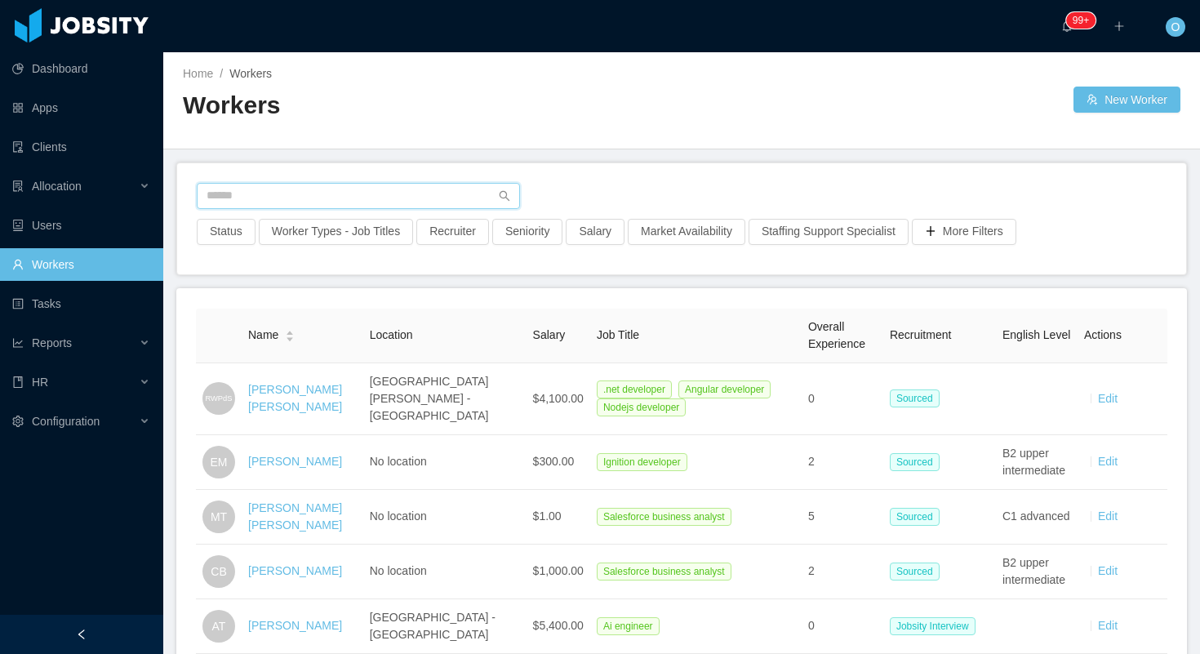
click at [364, 192] on input "text" at bounding box center [358, 196] width 323 height 26
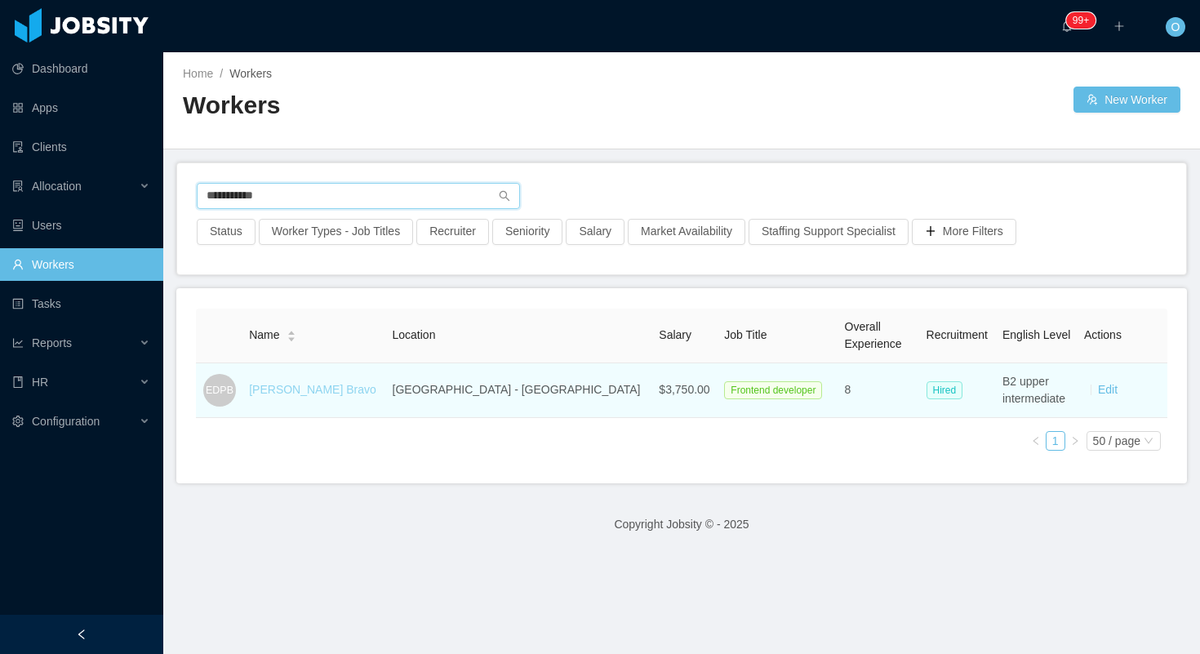
type input "**********"
click at [287, 390] on link "[PERSON_NAME] Bravo" at bounding box center [312, 389] width 127 height 13
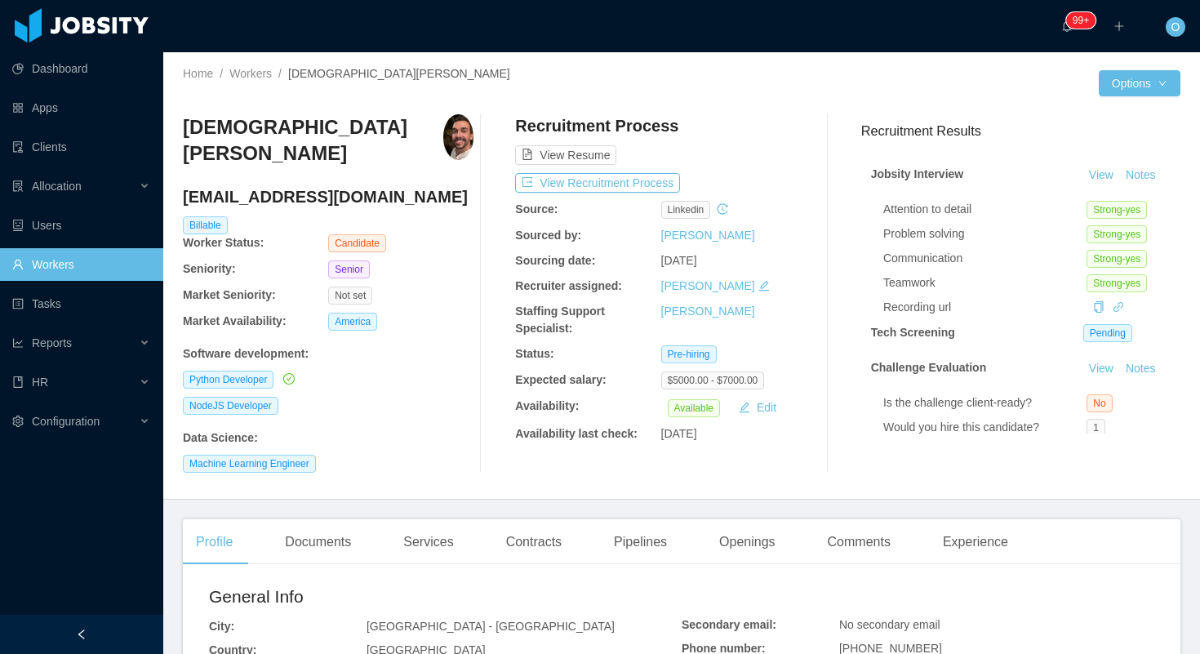
scroll to position [67, 0]
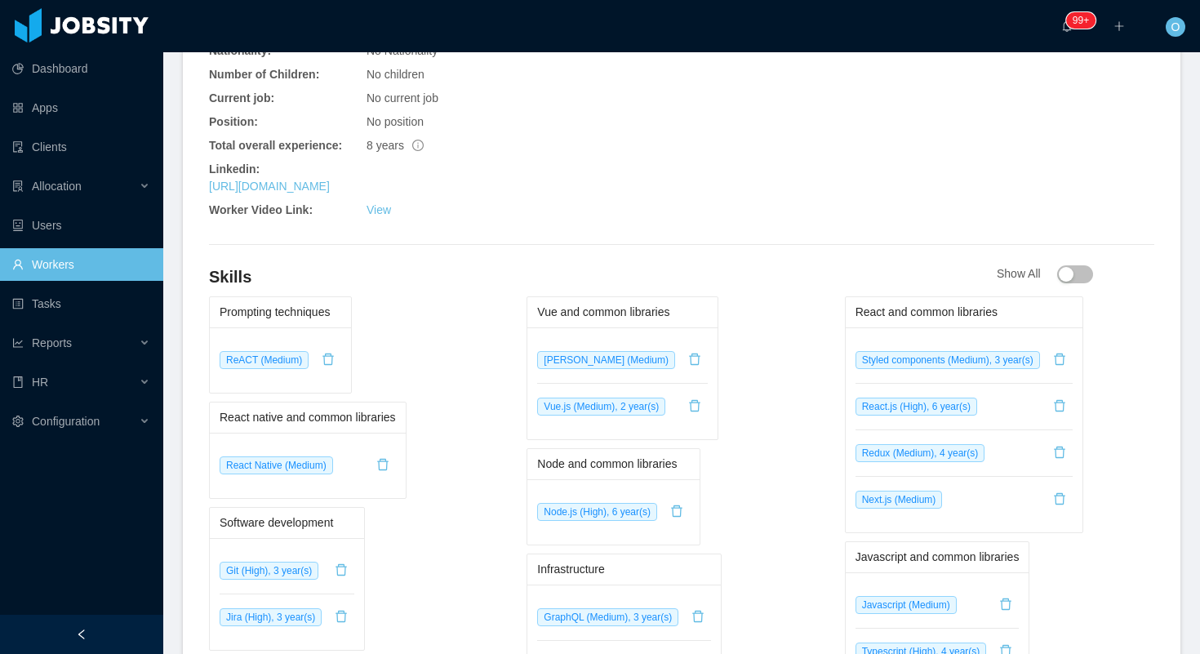
scroll to position [320, 0]
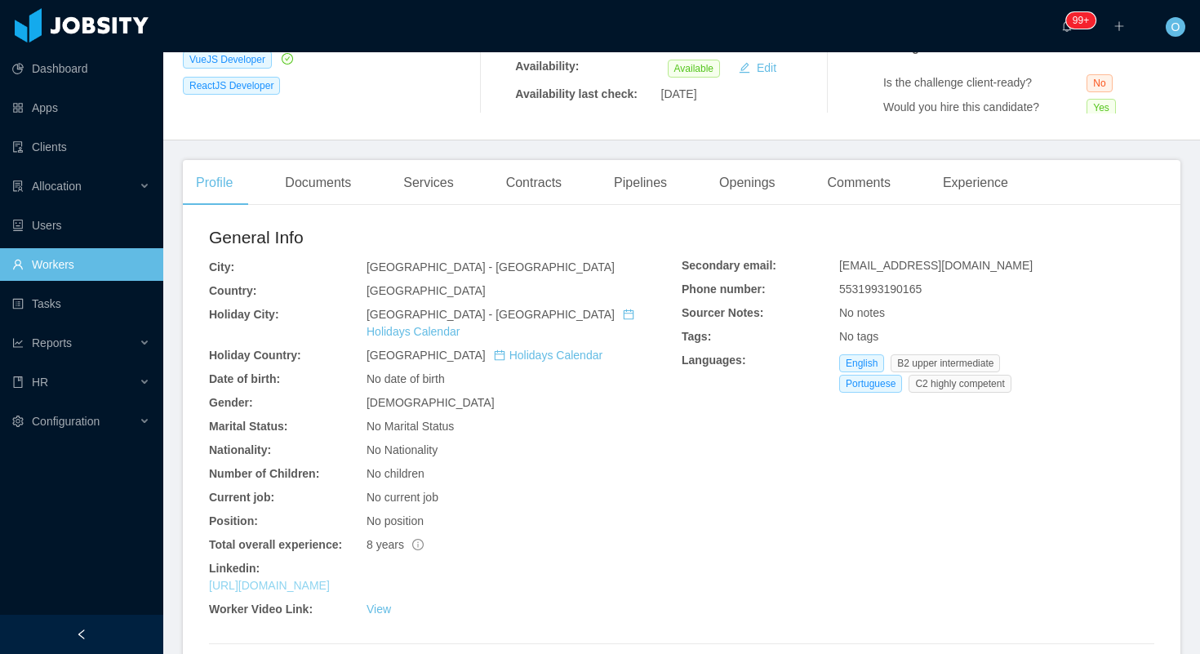
click at [330, 579] on link "https://www.linkedin.com/in/lucasmaiaesilva" at bounding box center [269, 585] width 121 height 13
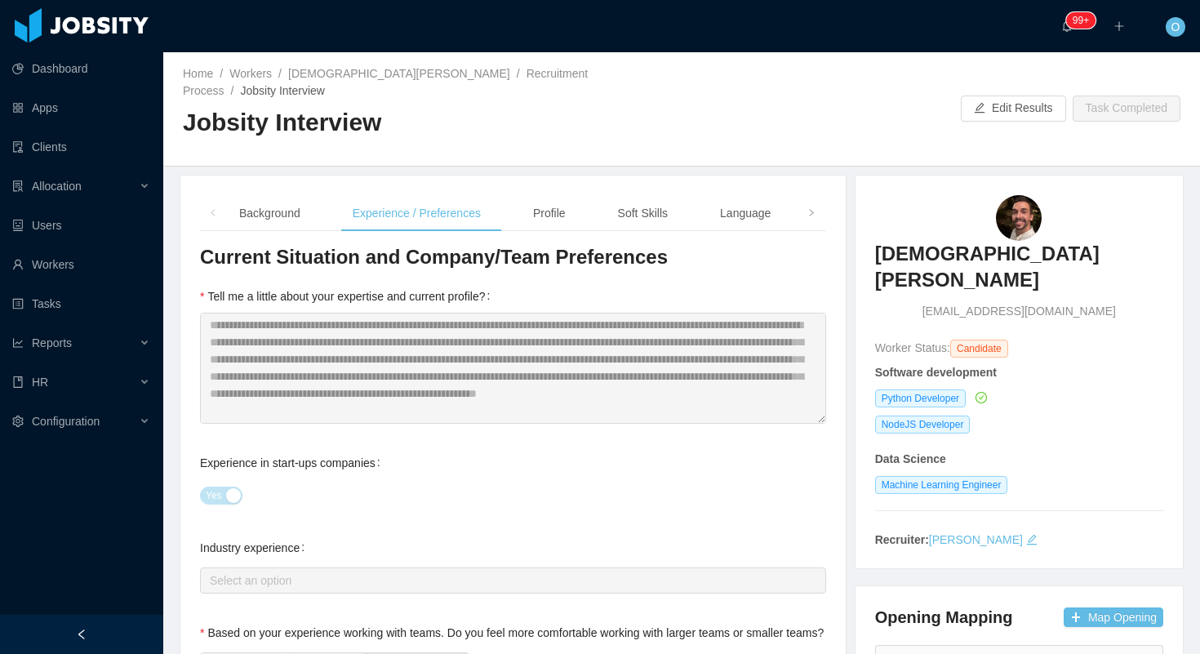
scroll to position [103, 0]
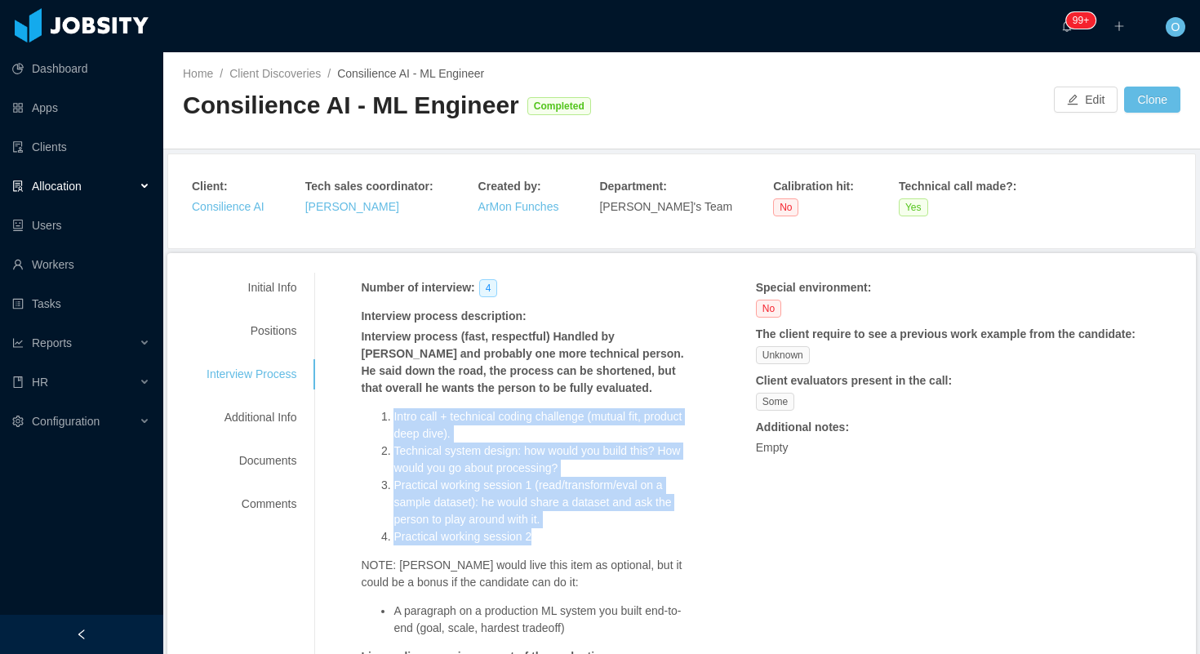
drag, startPoint x: 400, startPoint y: 415, endPoint x: 547, endPoint y: 533, distance: 188.2
click at [547, 533] on ol "Intro call + technical coding challenge (mutual fit, product deep dive). Techni…" at bounding box center [525, 476] width 329 height 137
copy ol "Intro call + technical coding challenge (mutual fit, product deep dive). Techni…"
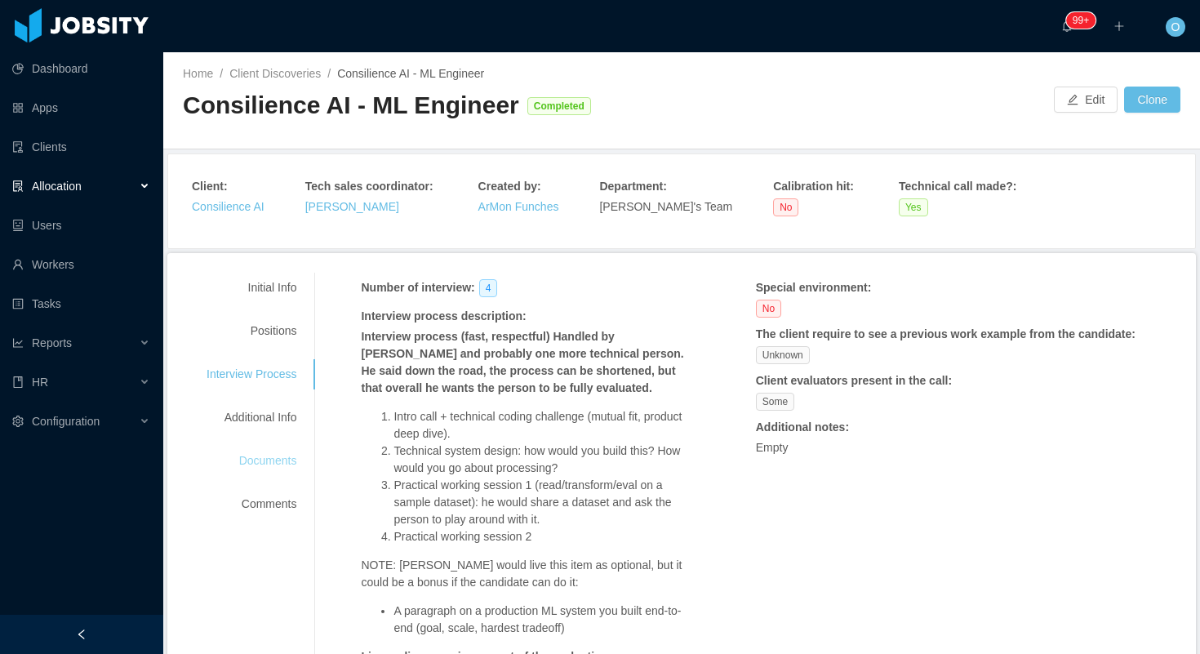
click at [302, 462] on div "Documents" at bounding box center [251, 461] width 129 height 30
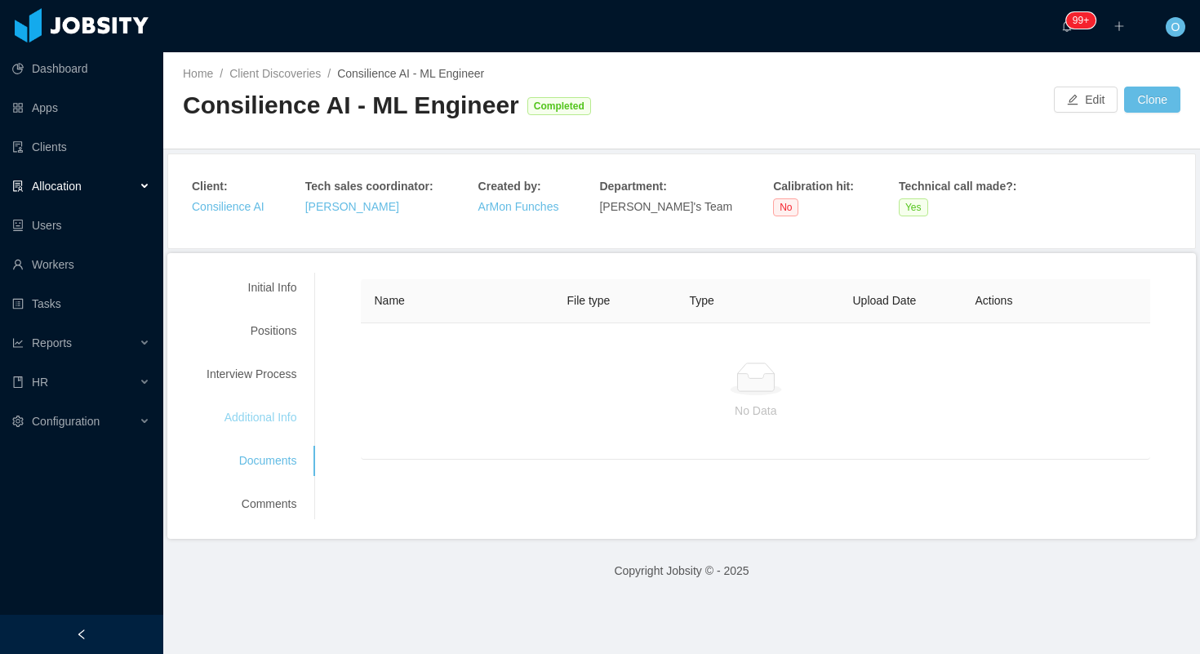
click at [294, 411] on div "Additional Info" at bounding box center [251, 417] width 129 height 30
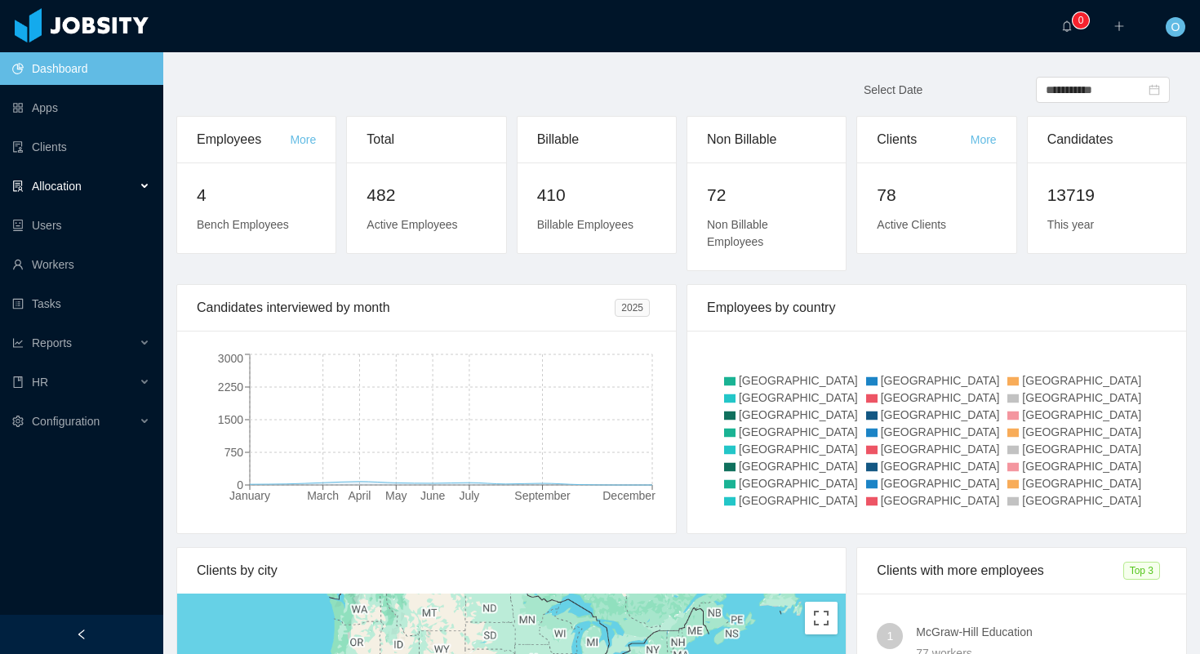
click at [85, 180] on div "Allocation" at bounding box center [81, 186] width 163 height 33
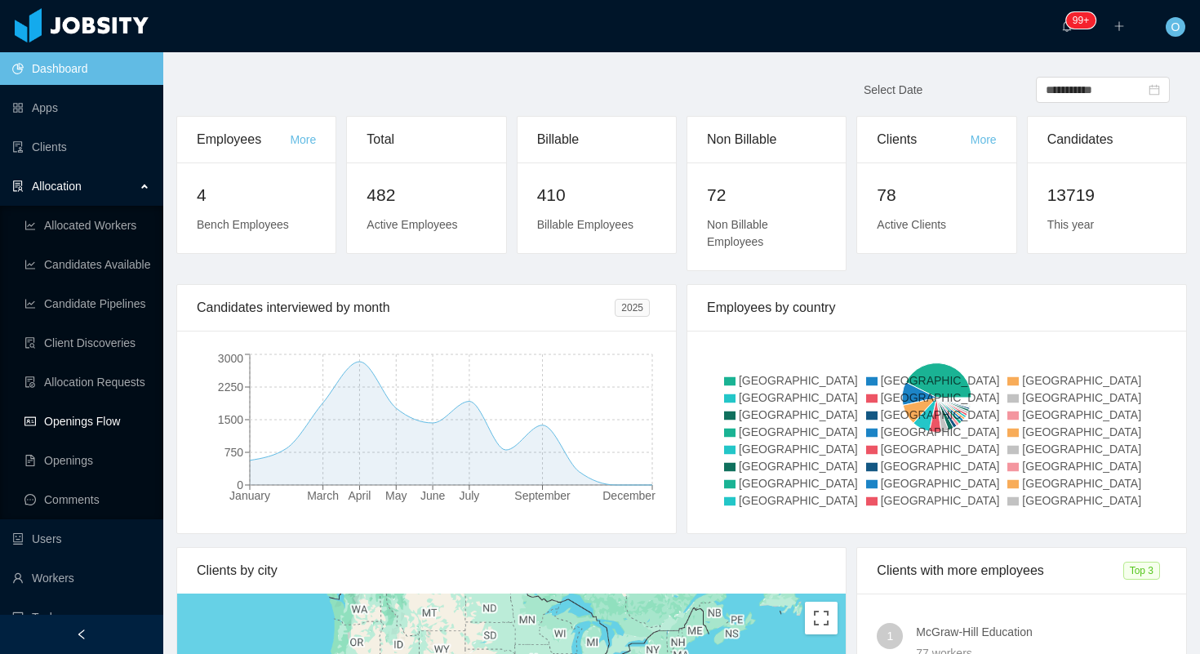
click at [113, 420] on link "Openings Flow" at bounding box center [87, 421] width 126 height 33
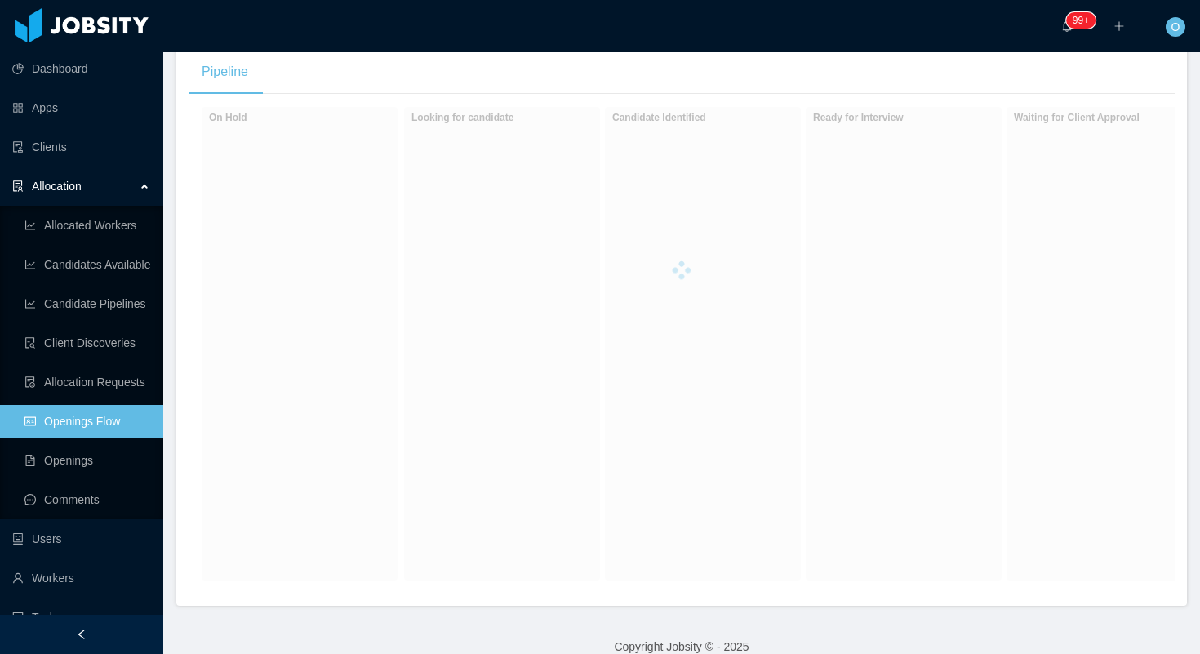
scroll to position [319, 0]
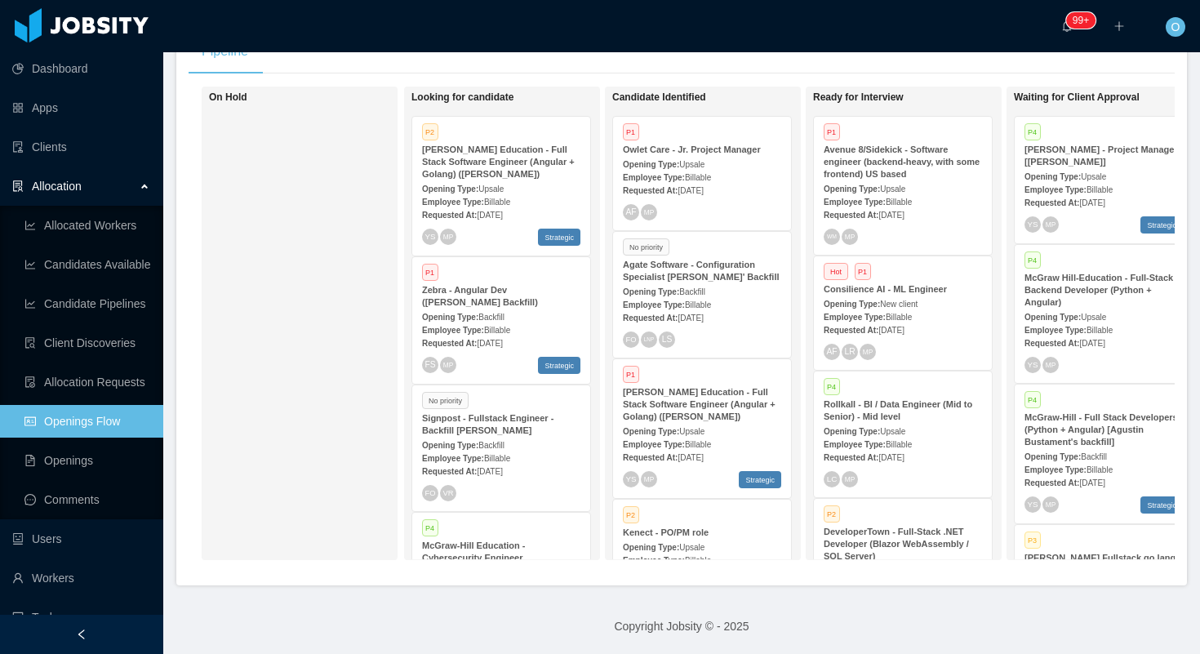
click at [918, 305] on span "New client" at bounding box center [899, 304] width 38 height 9
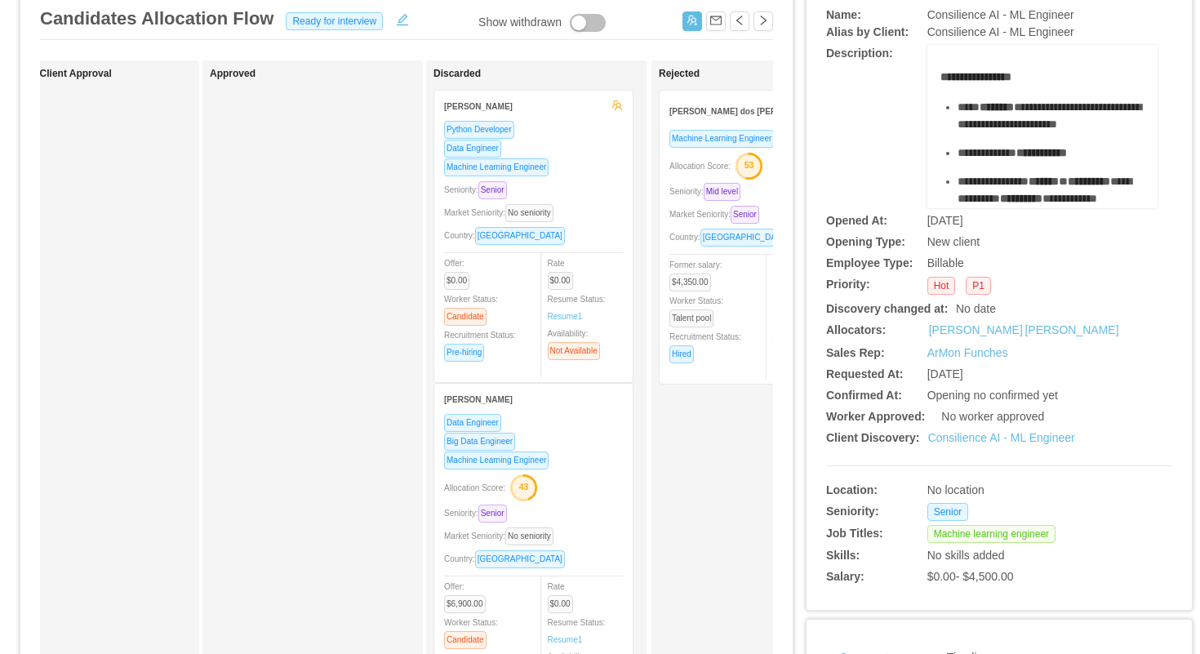
scroll to position [0, 872]
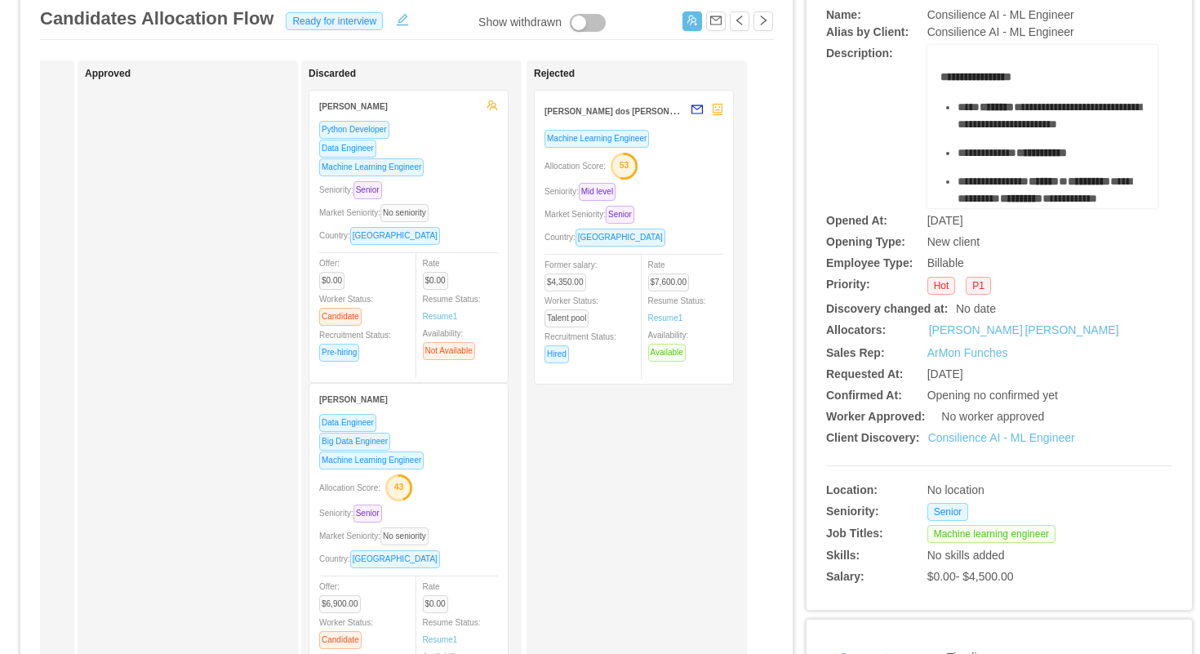
click at [690, 179] on div "Machine Learning Engineer Allocation Score: 53 Seniority: Mid level Market Seni…" at bounding box center [633, 251] width 179 height 245
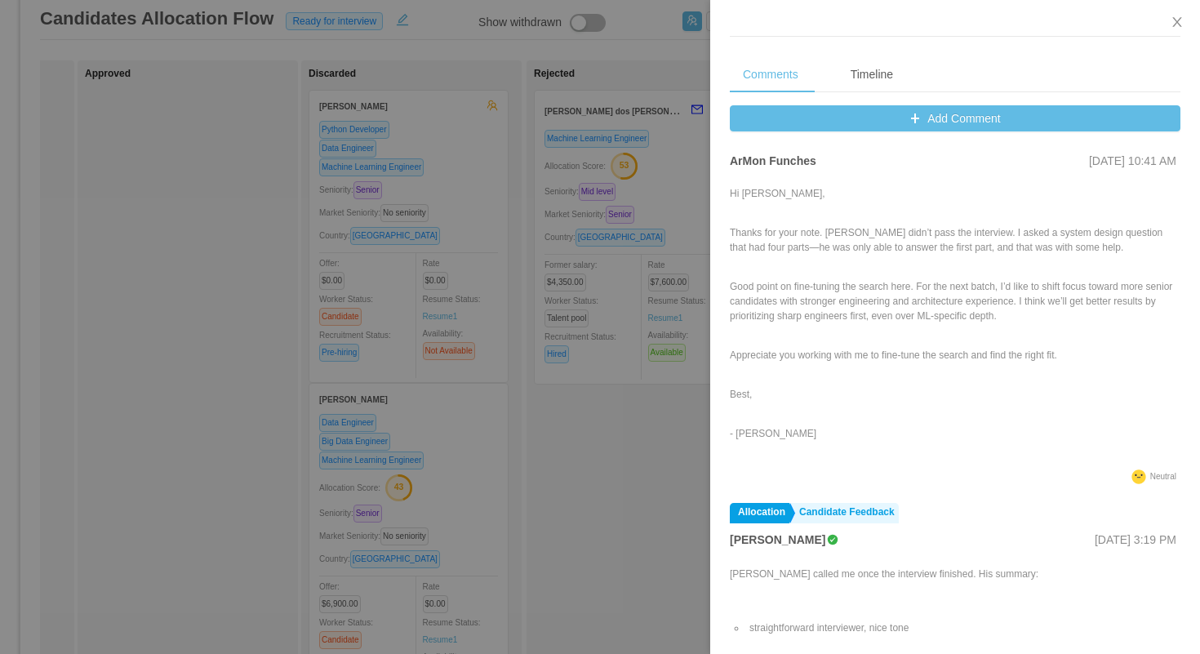
scroll to position [0, 0]
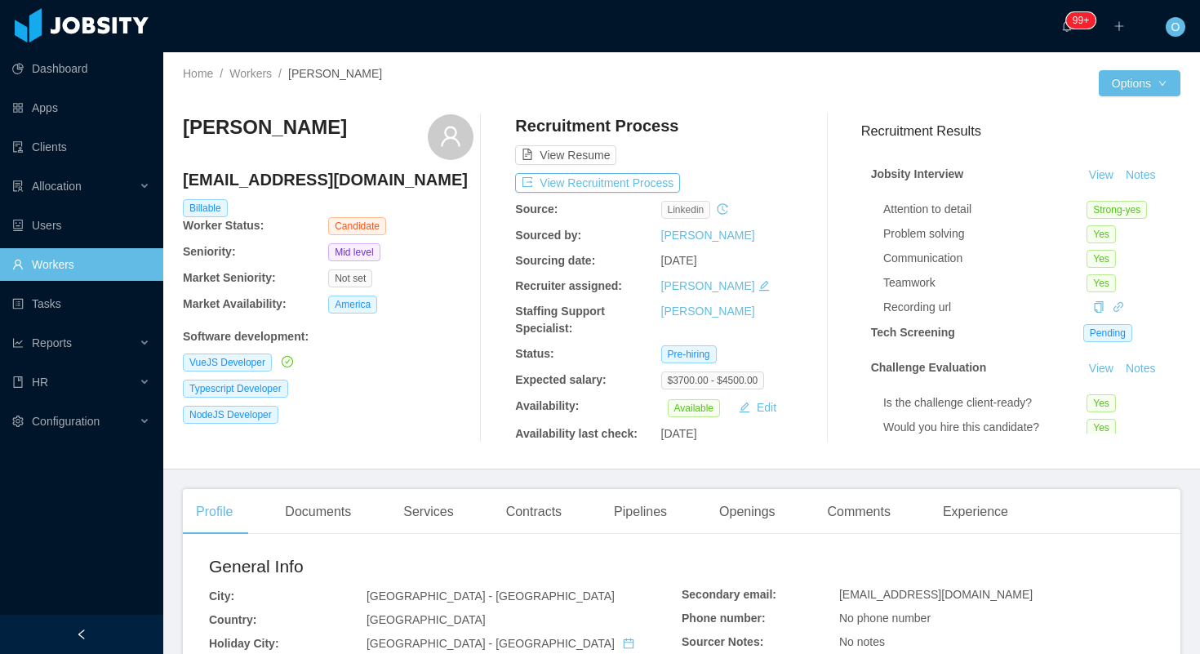
scroll to position [99, 0]
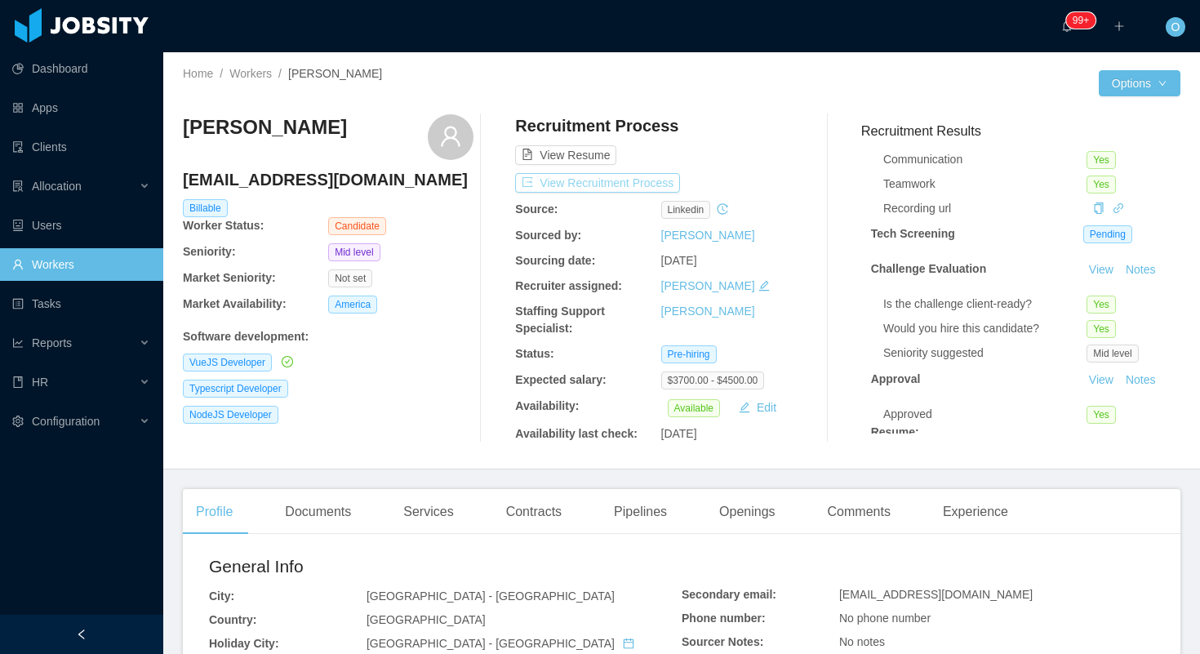
click at [666, 190] on button "View Recruitment Process" at bounding box center [597, 183] width 165 height 20
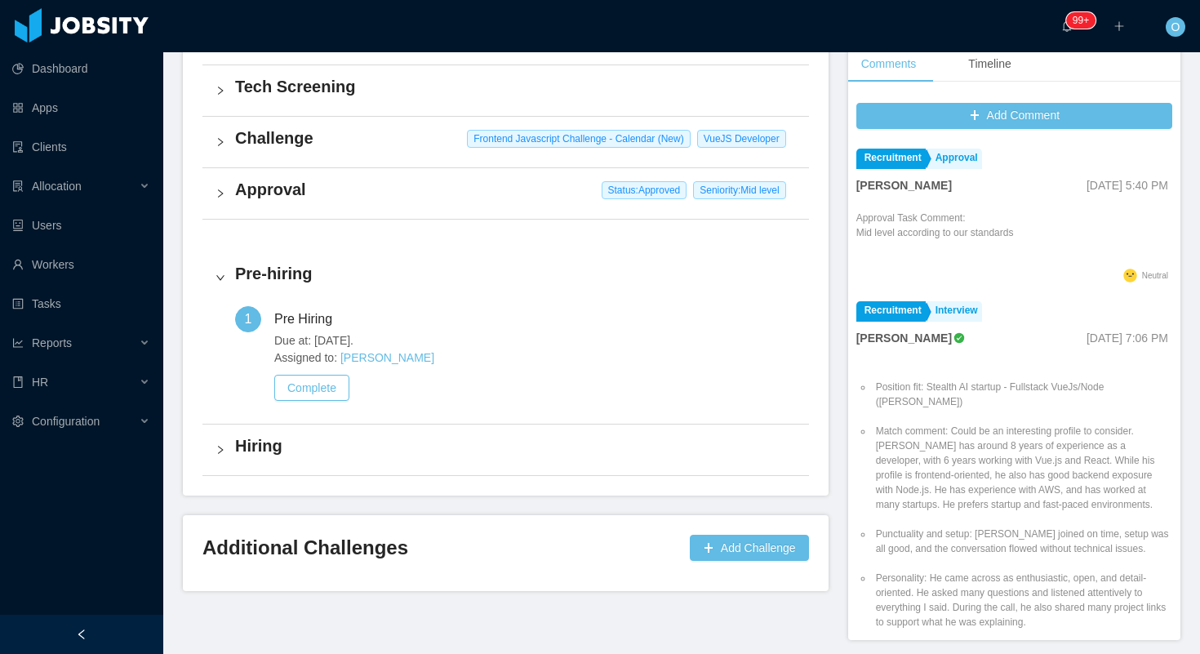
scroll to position [531, 0]
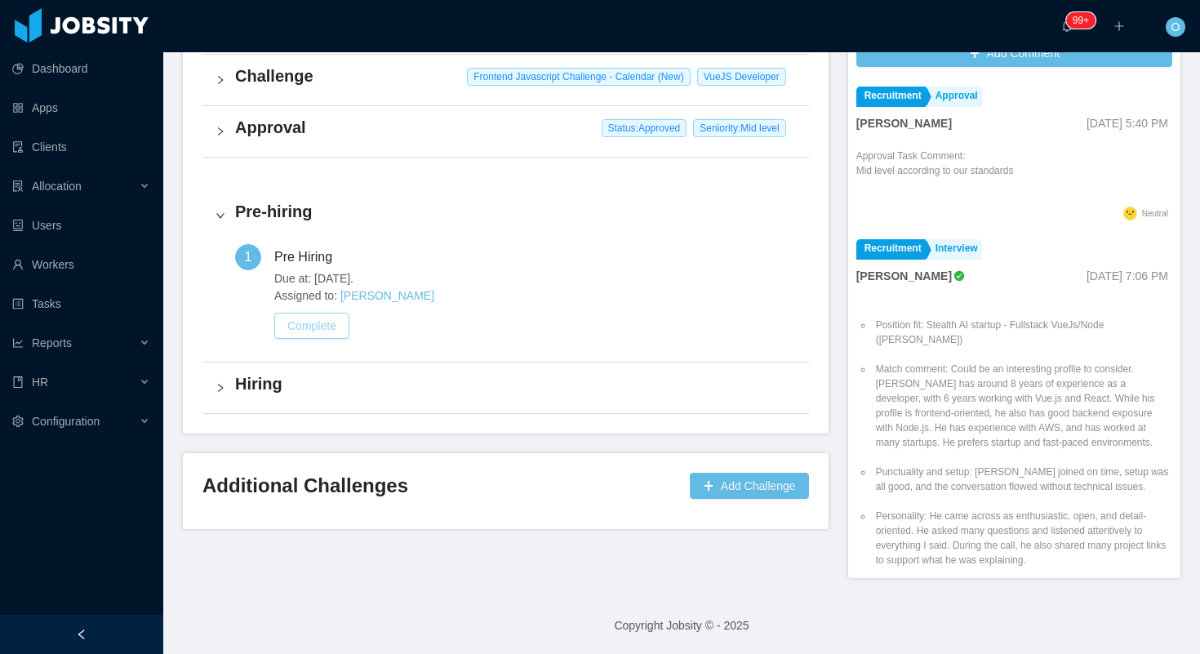
click at [334, 333] on button "Complete" at bounding box center [311, 326] width 75 height 26
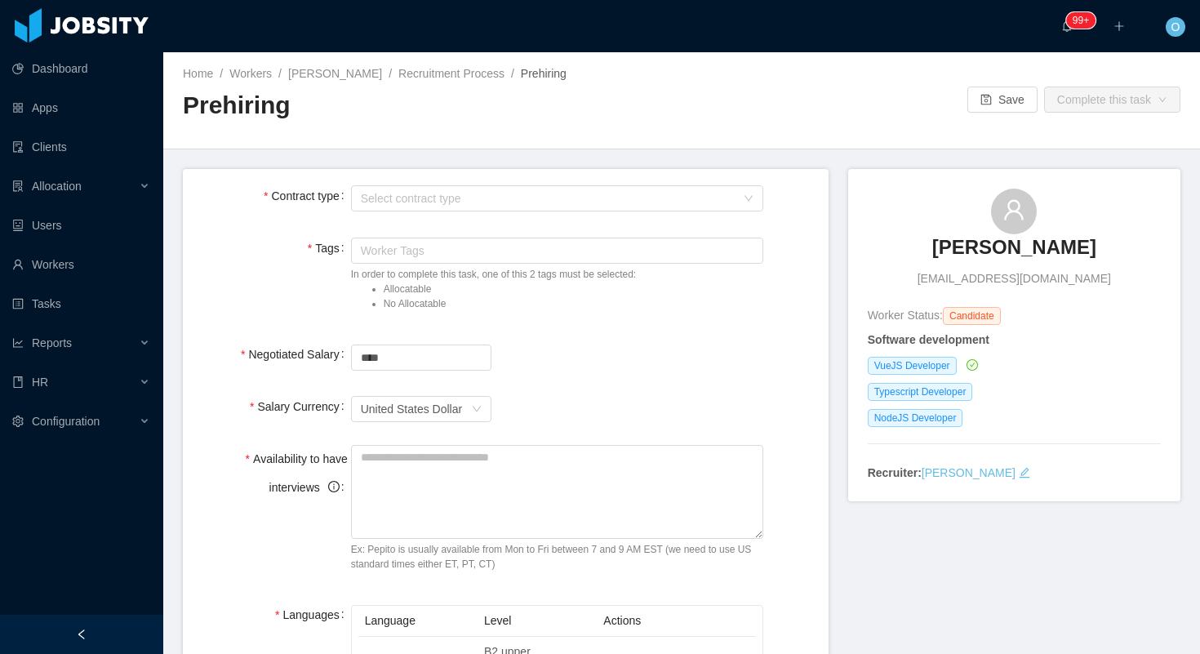
click at [436, 213] on div "Select contract type" at bounding box center [557, 198] width 413 height 33
click at [436, 208] on div "Select contract type" at bounding box center [552, 198] width 383 height 24
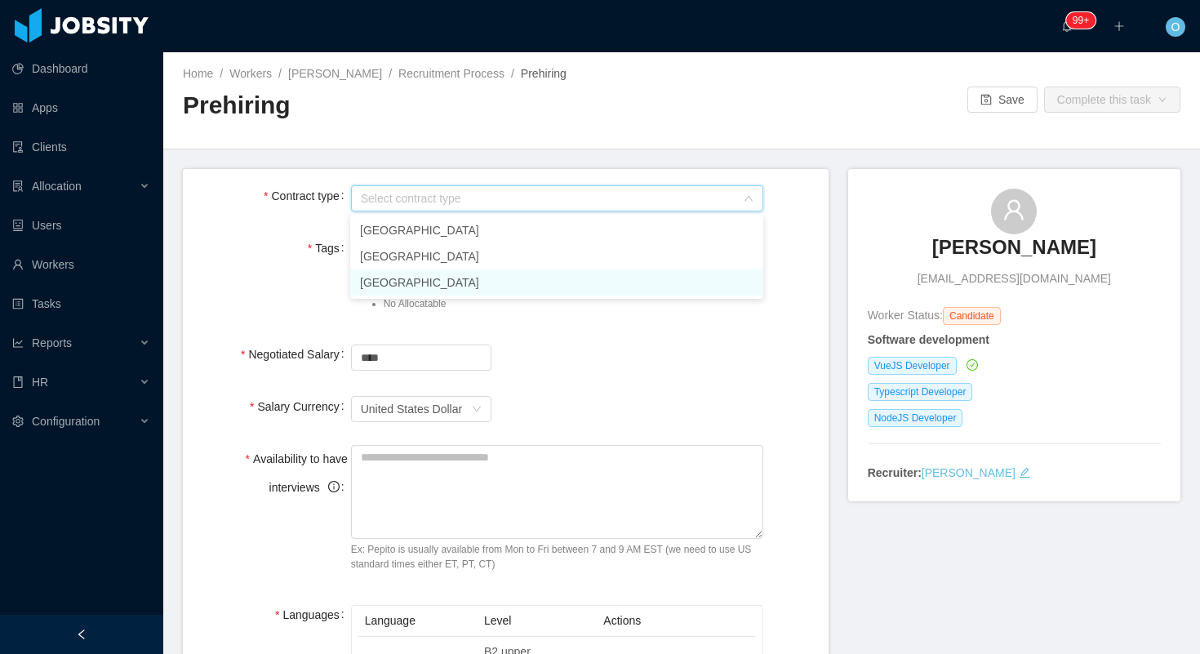
click at [415, 284] on li "[GEOGRAPHIC_DATA]" at bounding box center [556, 282] width 413 height 26
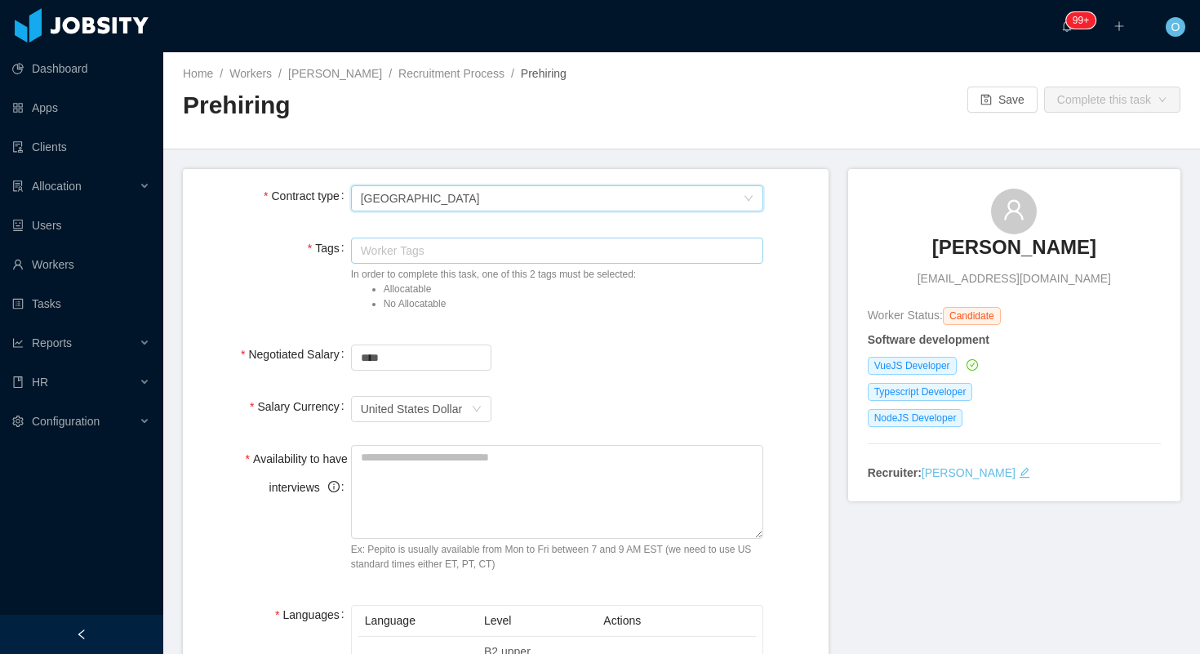
click at [467, 251] on div "Worker Tags" at bounding box center [554, 250] width 386 height 16
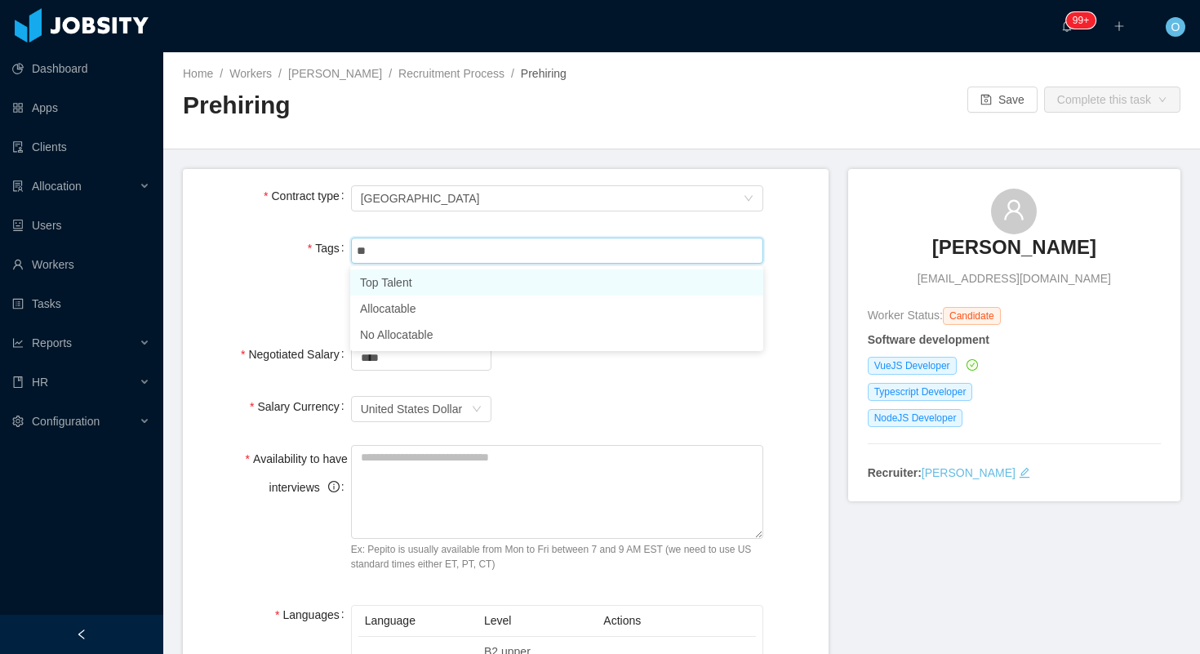
type input "***"
click at [462, 276] on li "Allocatable" at bounding box center [556, 282] width 413 height 26
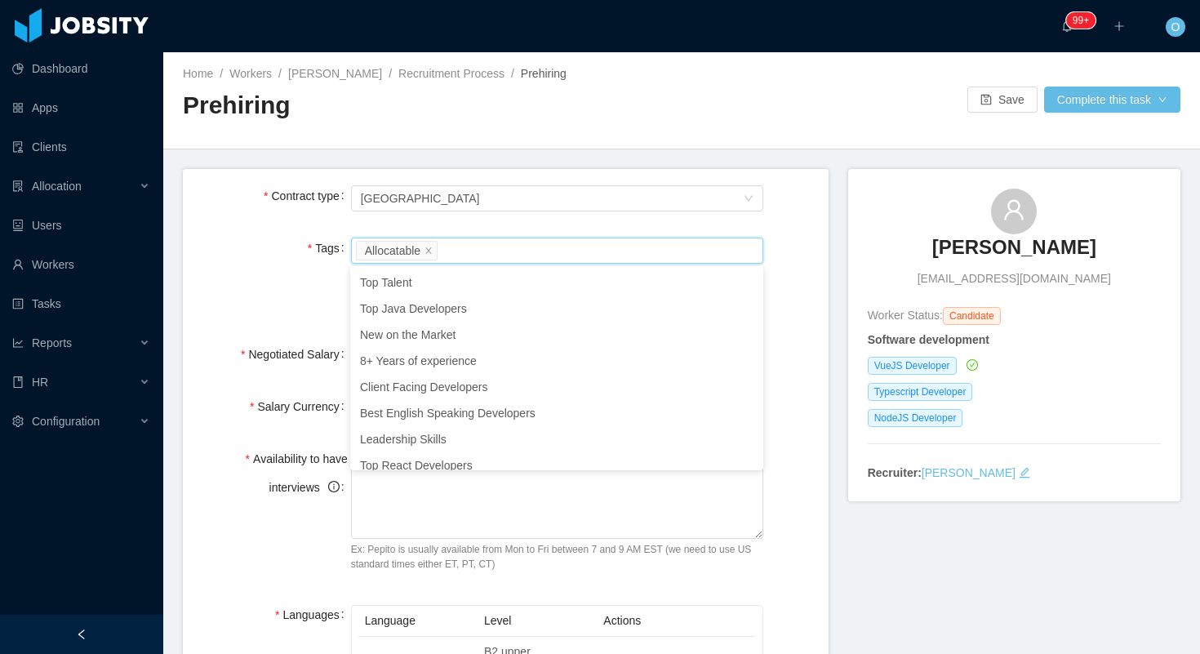
click at [260, 295] on div "Tags Worker Tags Allocatable In order to complete this task, one of this 2 tags…" at bounding box center [506, 277] width 620 height 87
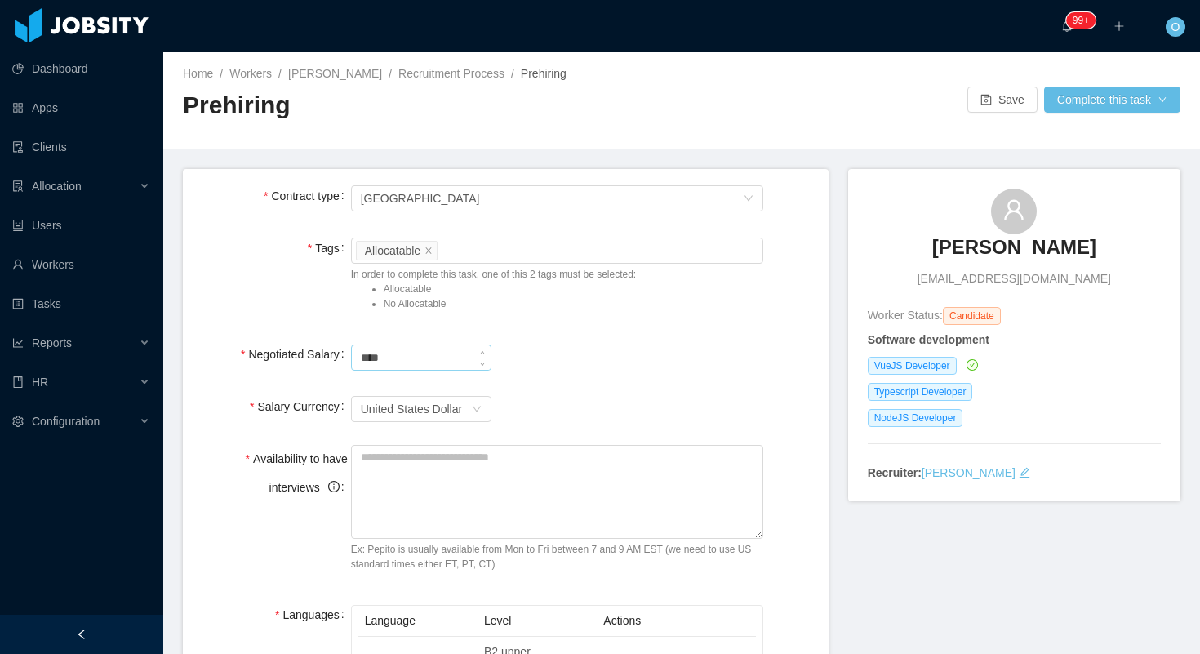
click at [355, 360] on input "****" at bounding box center [421, 357] width 139 height 24
type input "*******"
click at [437, 482] on textarea "Availability to have interviews" at bounding box center [557, 492] width 413 height 94
type textarea "**********"
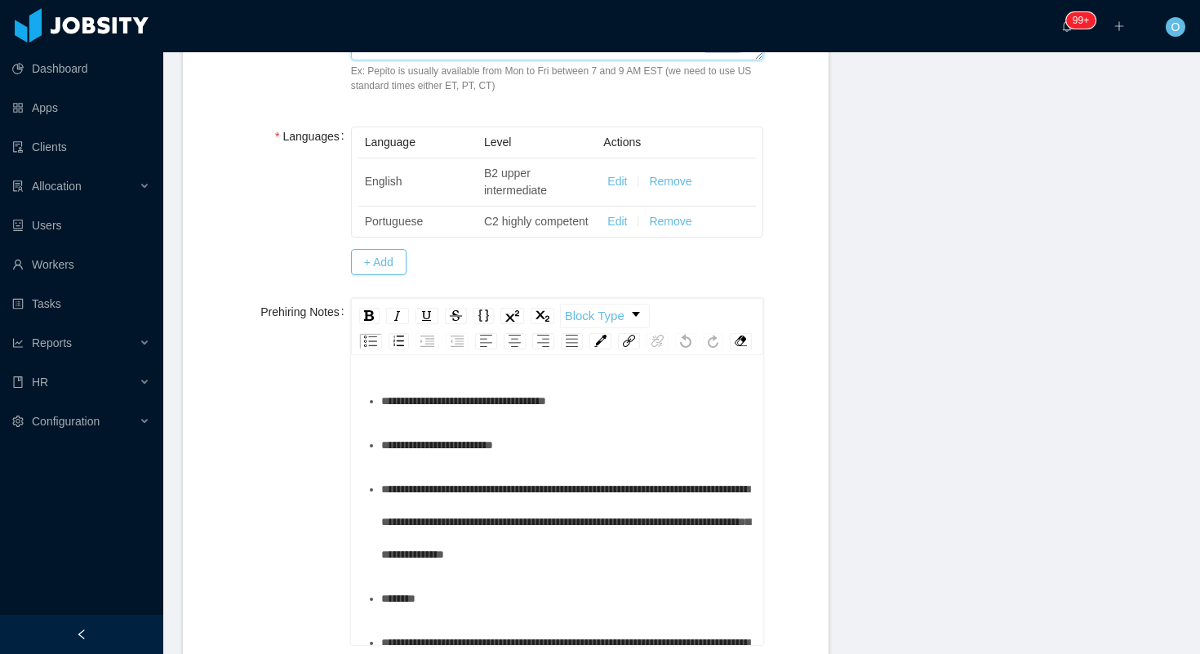
scroll to position [495, 0]
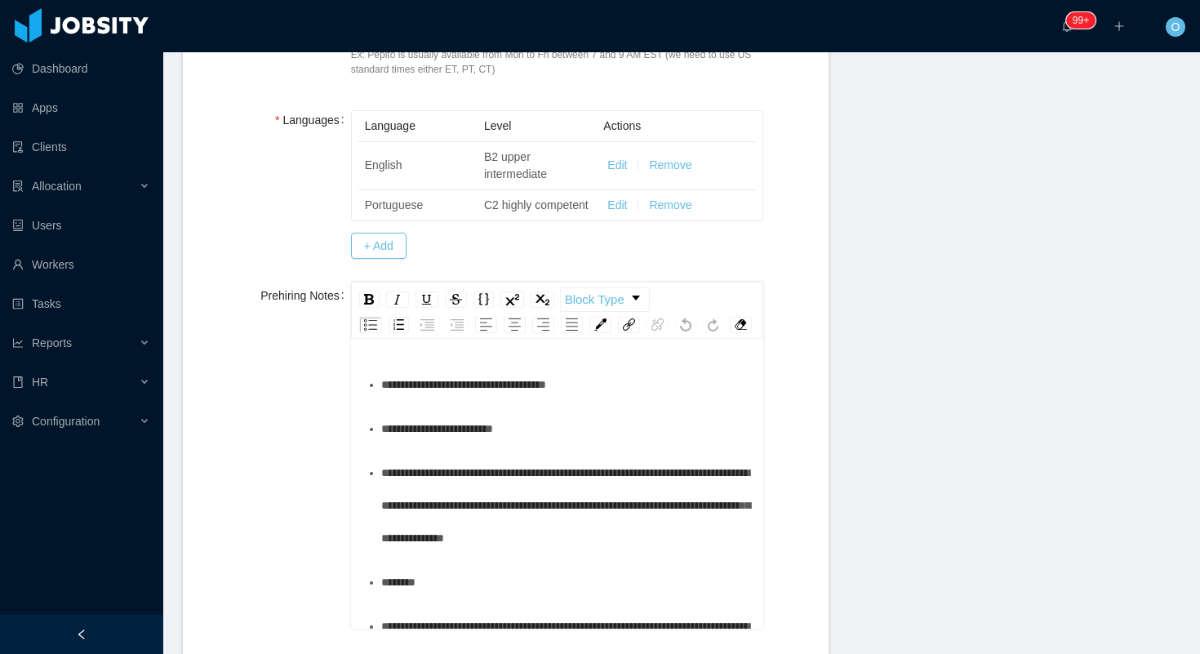
click at [630, 401] on div "**********" at bounding box center [566, 384] width 371 height 33
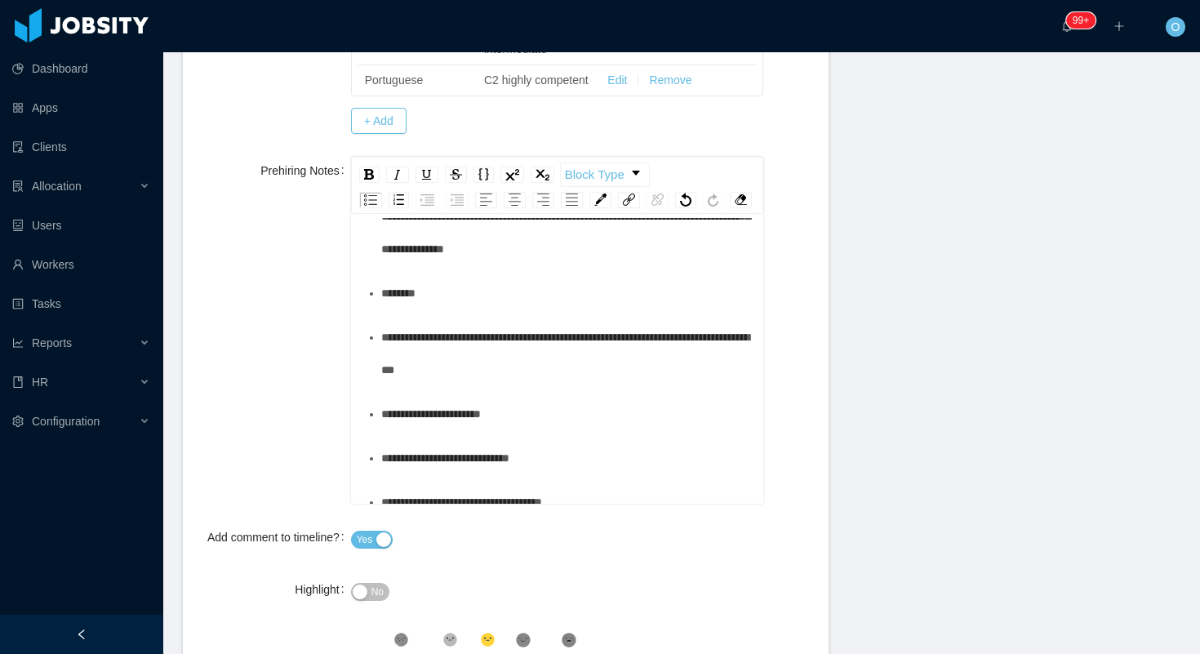
scroll to position [456, 0]
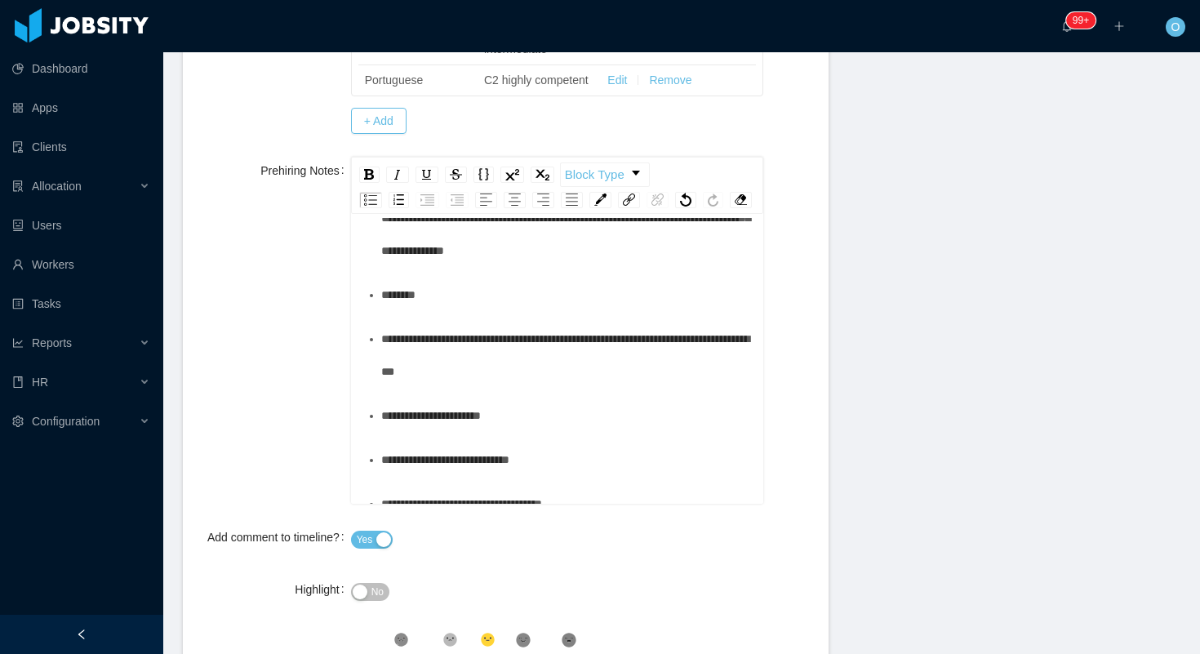
click at [577, 158] on div "**********" at bounding box center [566, 141] width 371 height 33
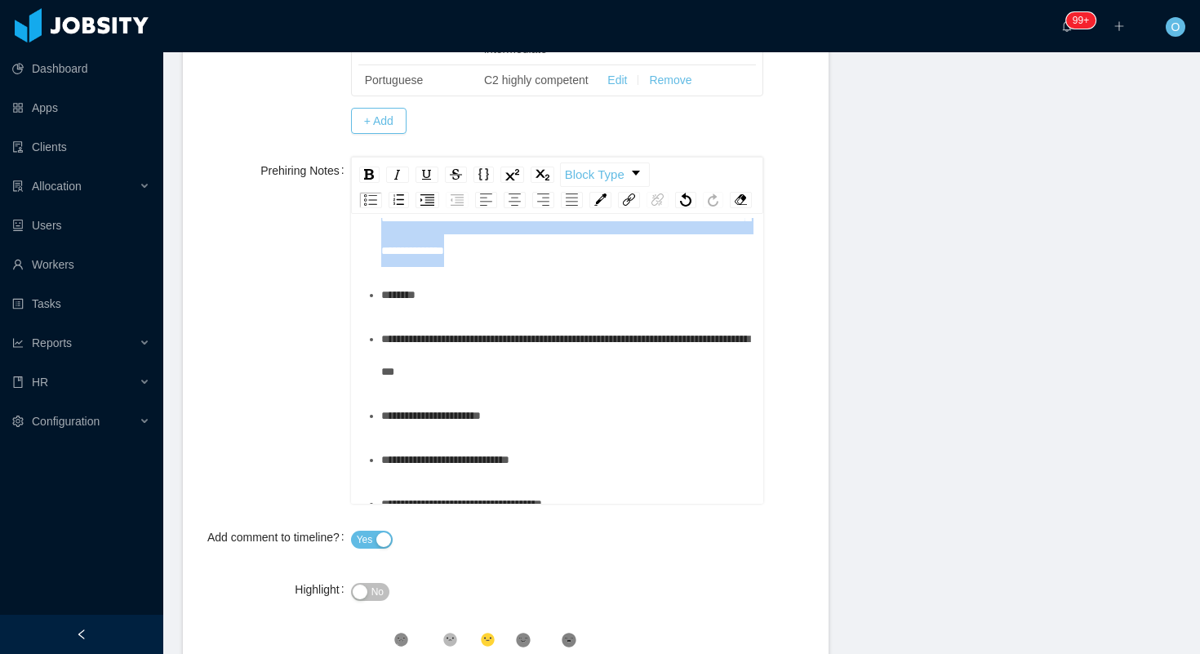
drag, startPoint x: 695, startPoint y: 396, endPoint x: 455, endPoint y: 335, distance: 248.5
click at [455, 267] on div "**********" at bounding box center [566, 218] width 371 height 98
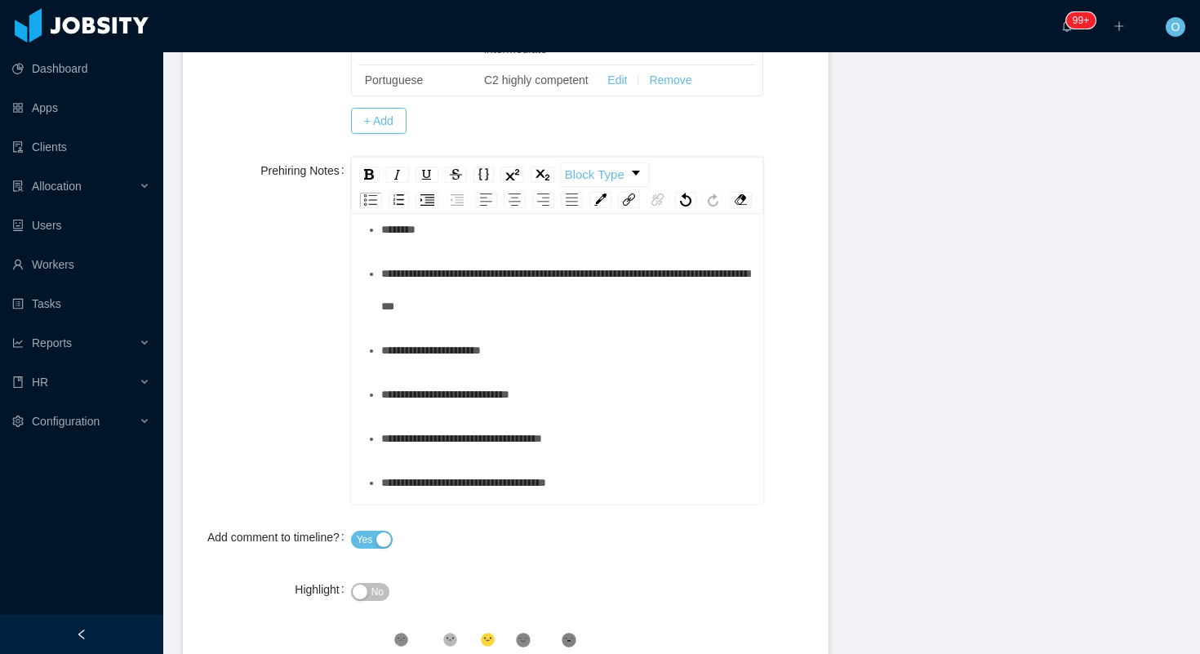
click at [466, 246] on div "******" at bounding box center [566, 229] width 371 height 33
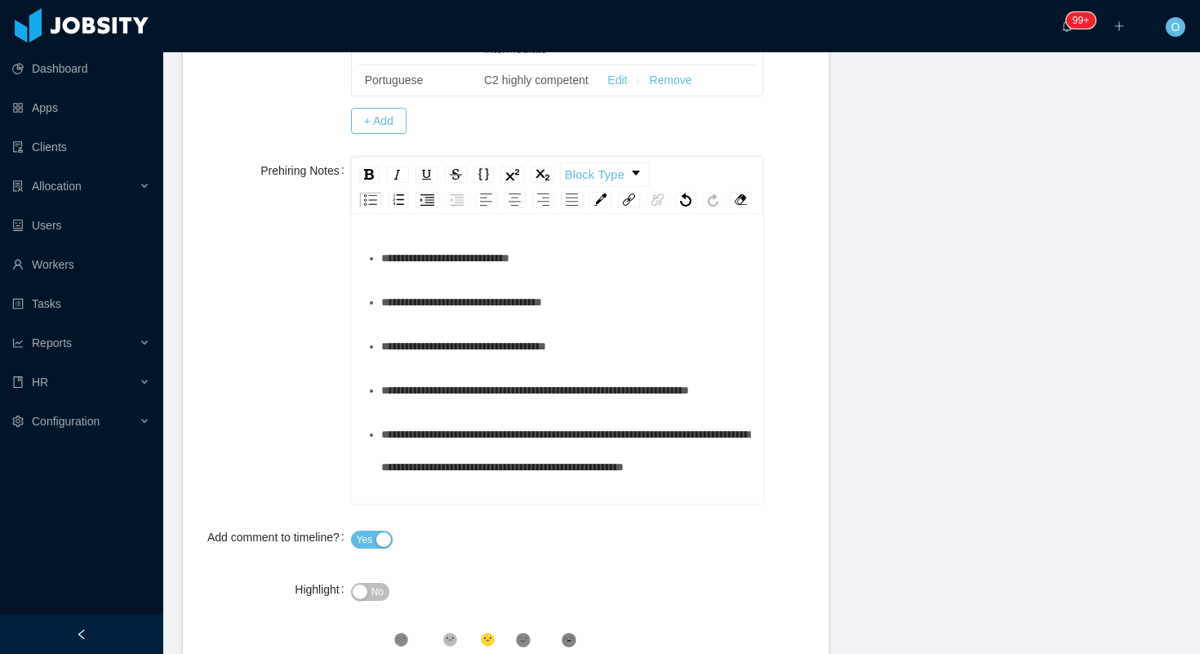
scroll to position [621, 0]
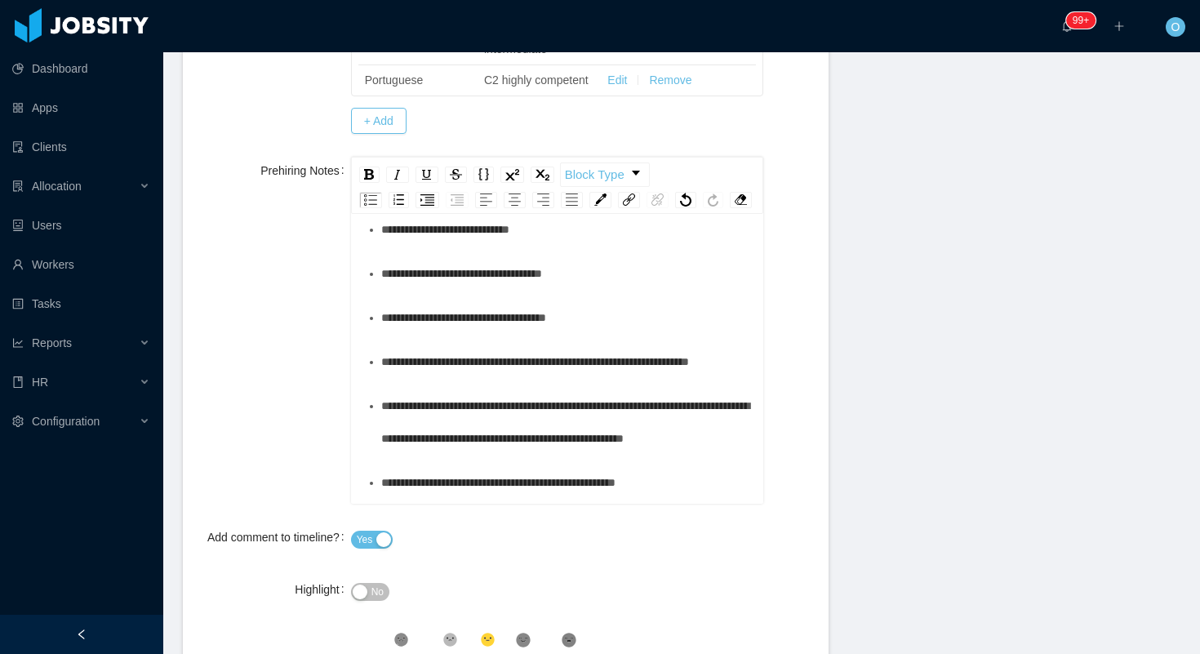
click at [585, 158] on div "**********" at bounding box center [566, 124] width 371 height 65
click at [598, 202] on div "**********" at bounding box center [566, 185] width 371 height 33
click at [679, 246] on div "**********" at bounding box center [566, 229] width 371 height 33
click at [660, 290] on div "**********" at bounding box center [566, 273] width 371 height 33
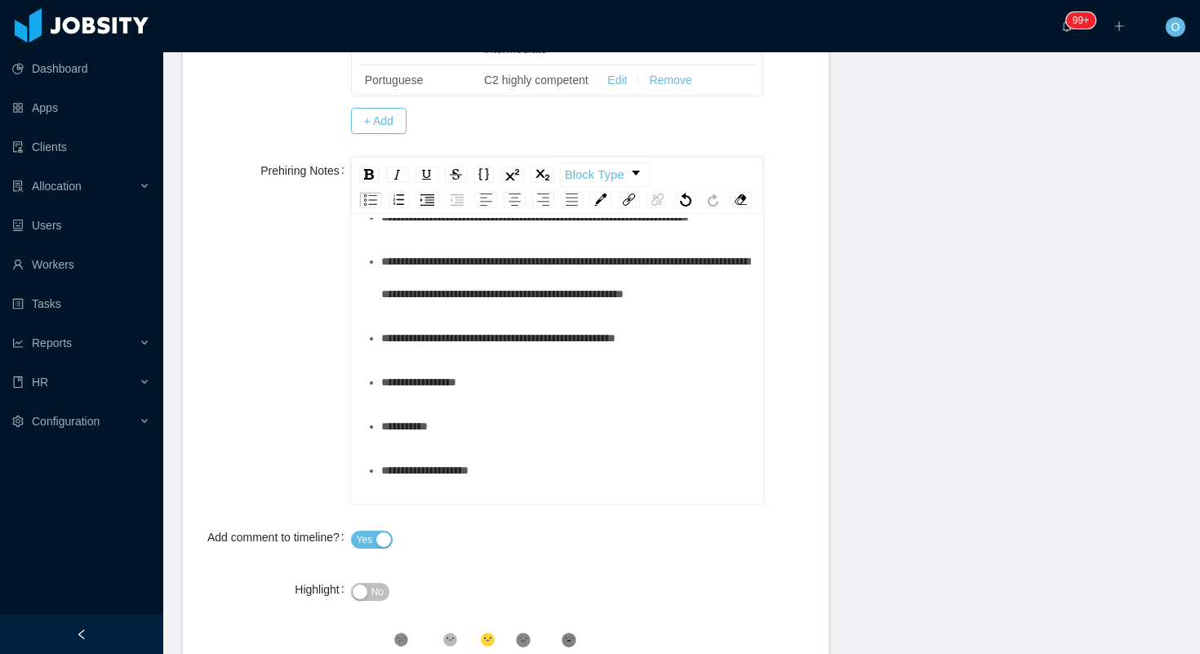
scroll to position [767, 0]
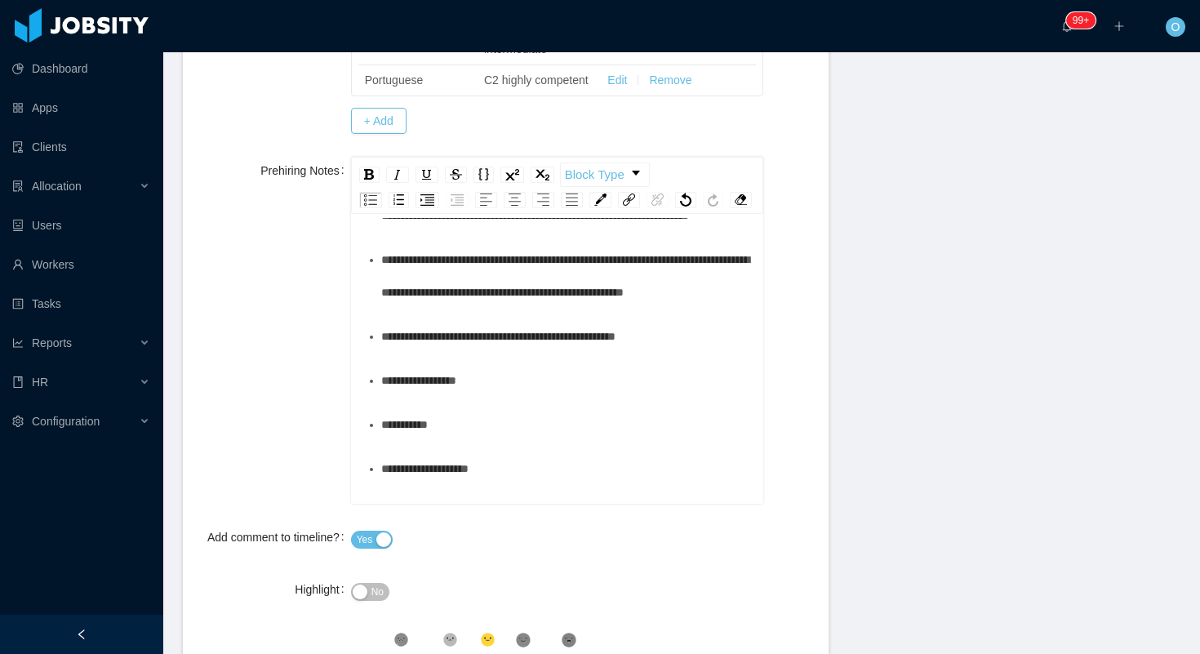
click at [594, 232] on div "**********" at bounding box center [566, 215] width 371 height 33
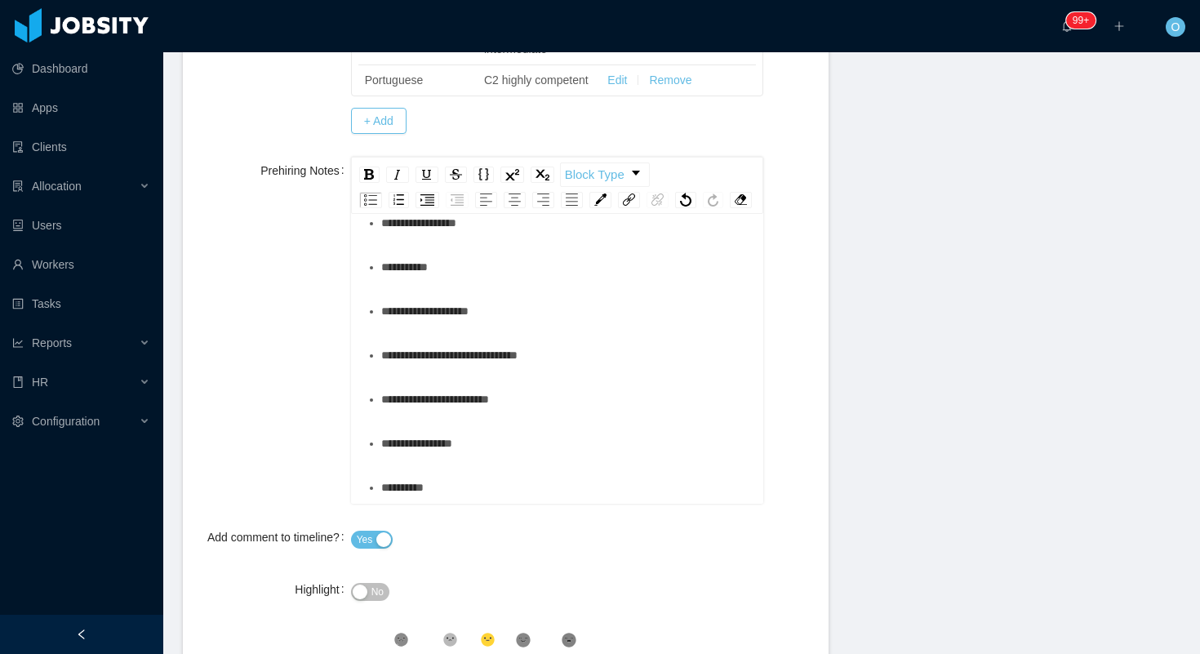
scroll to position [992, 0]
click at [603, 151] on div "**********" at bounding box center [566, 118] width 371 height 65
click at [684, 195] on div "**********" at bounding box center [566, 178] width 371 height 33
click at [584, 239] on div "**********" at bounding box center [566, 223] width 371 height 33
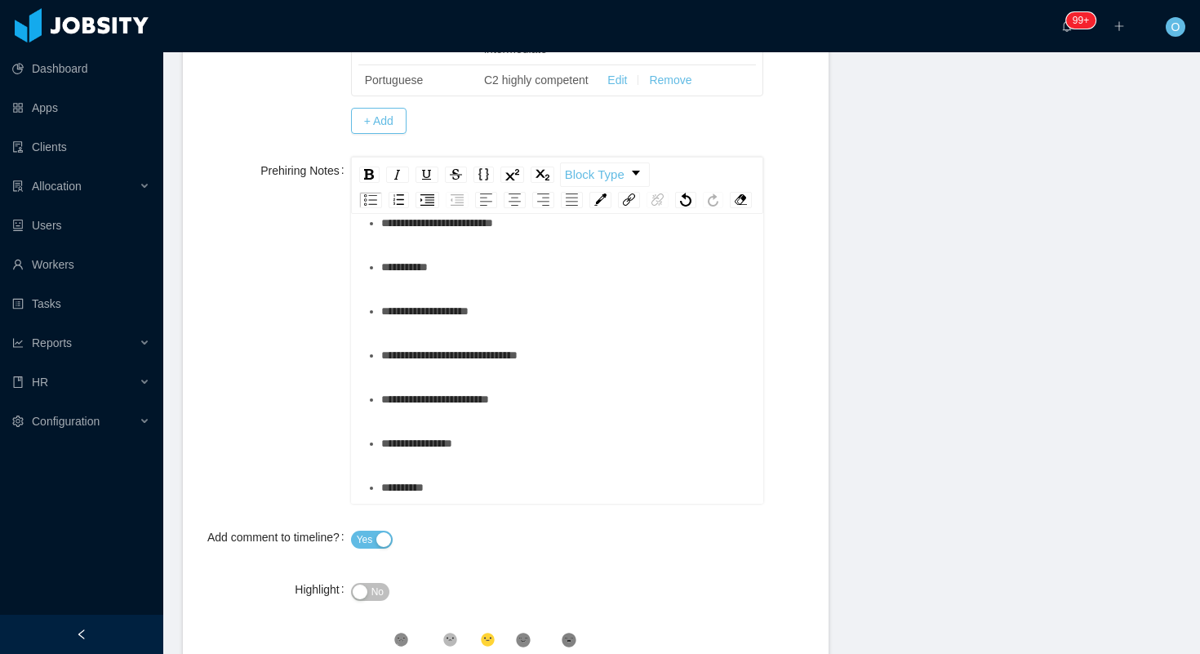
click at [491, 283] on div "*********" at bounding box center [566, 267] width 371 height 33
click at [484, 229] on span "**********" at bounding box center [437, 222] width 112 height 11
click at [549, 327] on div "**********" at bounding box center [566, 311] width 371 height 33
click at [563, 371] on div "**********" at bounding box center [566, 355] width 371 height 33
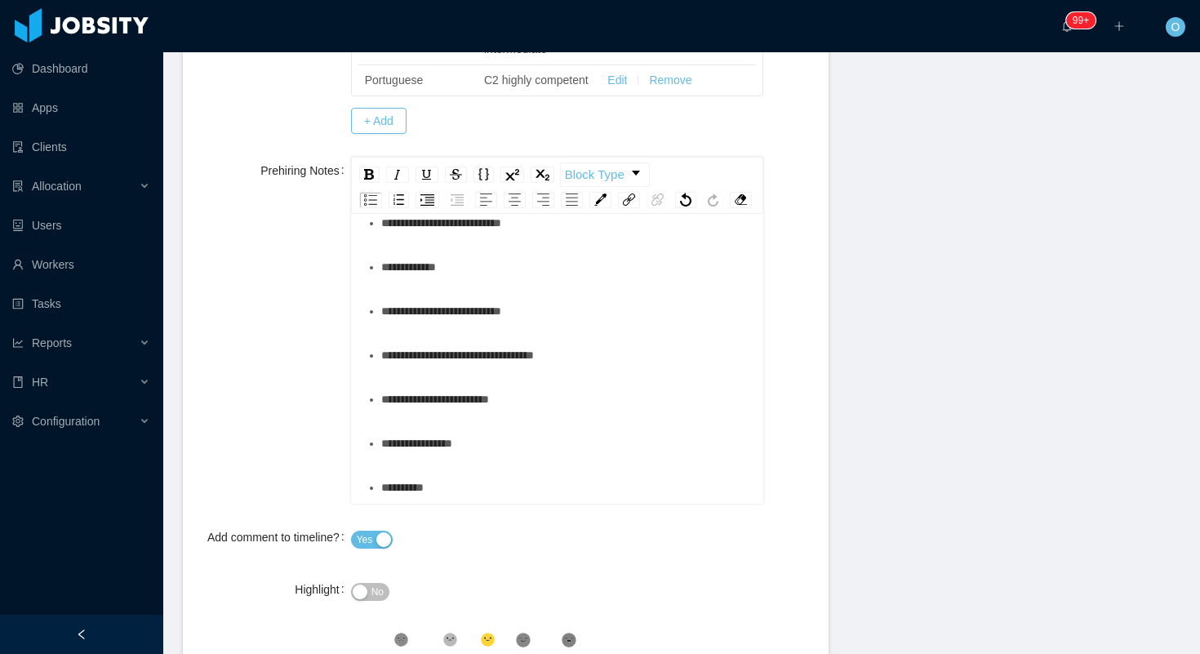
click at [571, 408] on div "**********" at bounding box center [566, 399] width 371 height 33
click at [527, 453] on div "**********" at bounding box center [566, 443] width 371 height 33
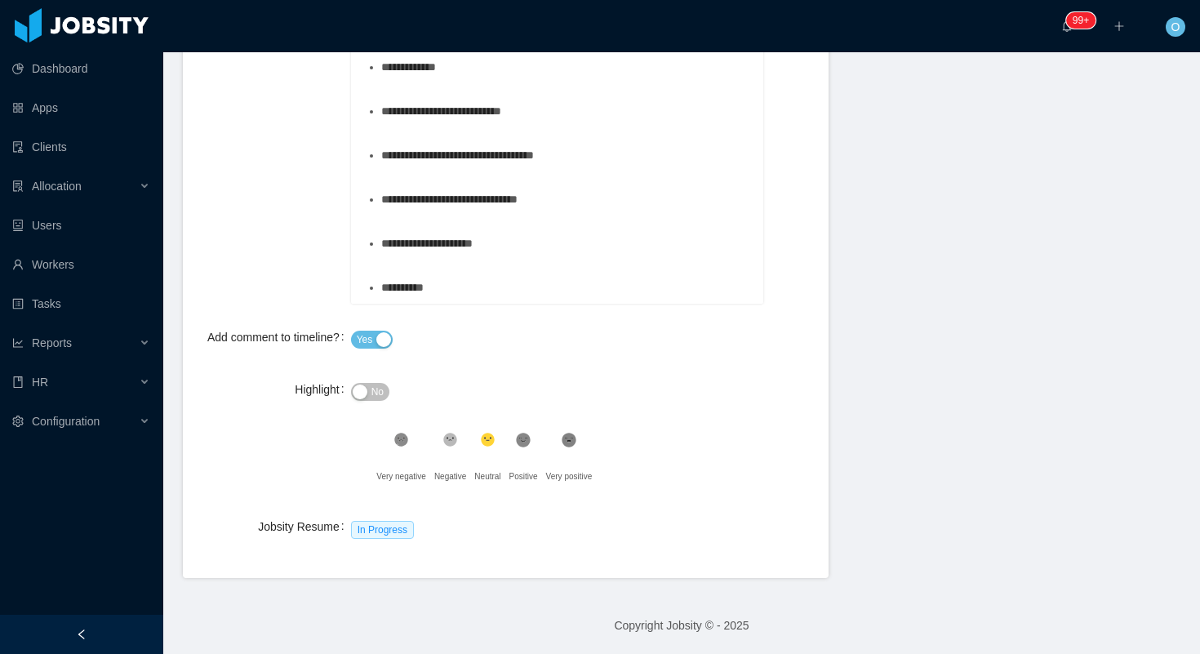
scroll to position [820, 0]
click at [487, 304] on div "**********" at bounding box center [566, 287] width 371 height 33
click at [380, 400] on span "No" at bounding box center [377, 392] width 12 height 16
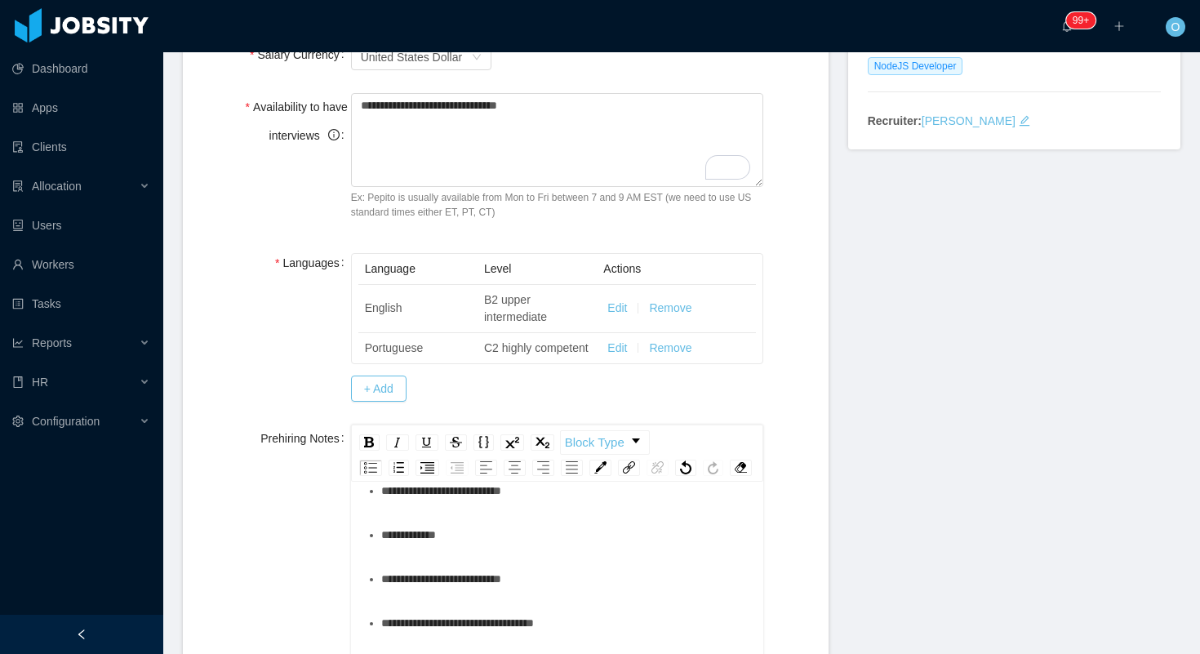
scroll to position [0, 0]
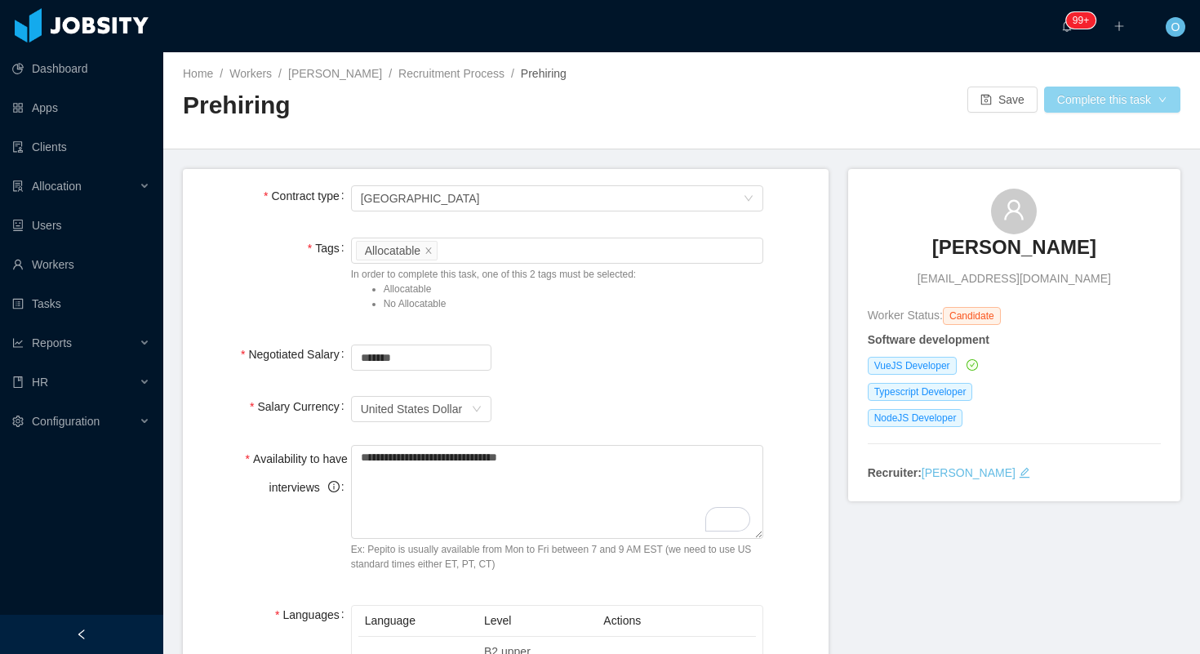
click at [1094, 102] on button "Complete this task" at bounding box center [1112, 100] width 136 height 26
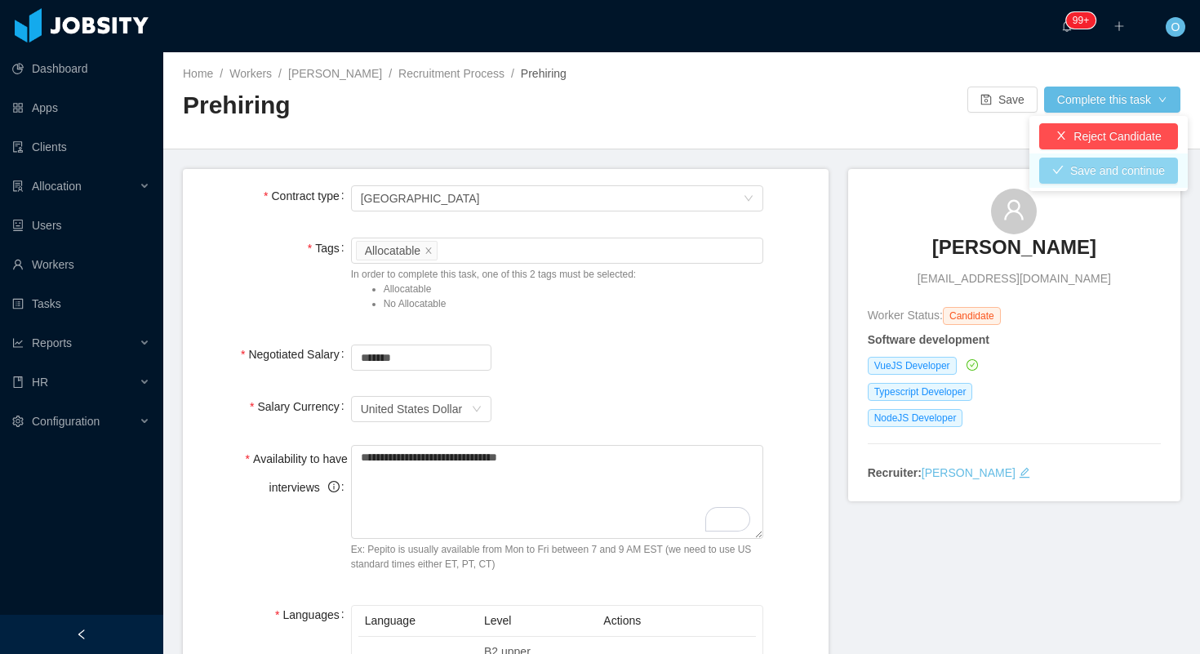
click at [1076, 178] on button "Save and continue" at bounding box center [1108, 171] width 139 height 26
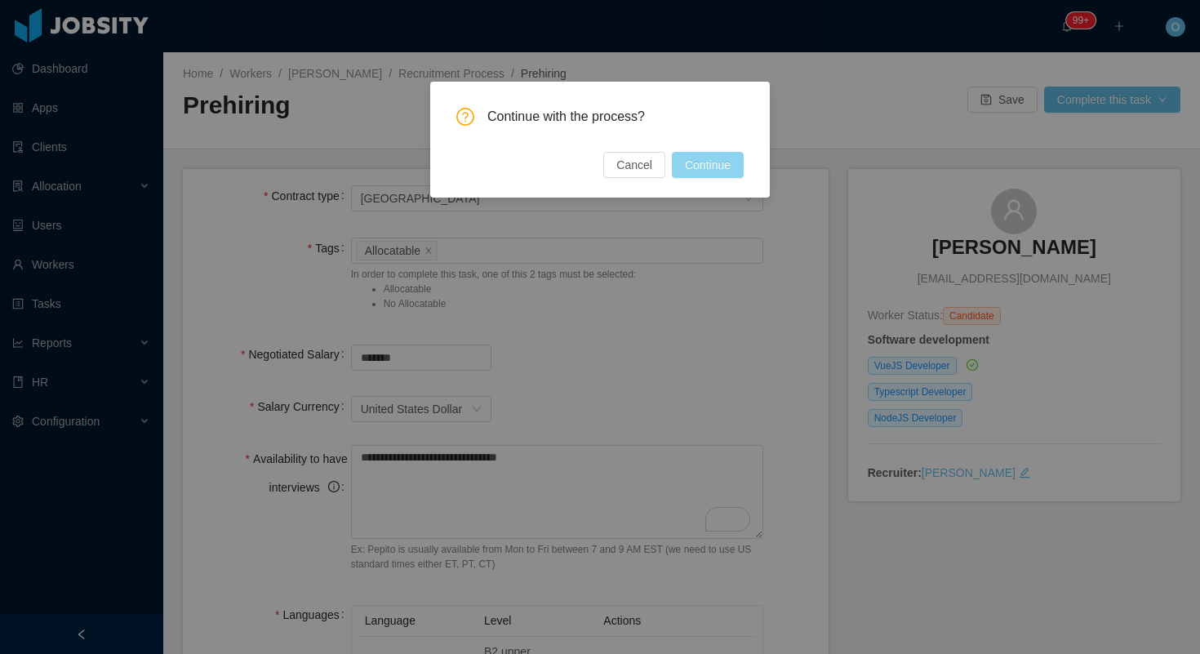
click at [706, 168] on button "Continue" at bounding box center [708, 165] width 72 height 26
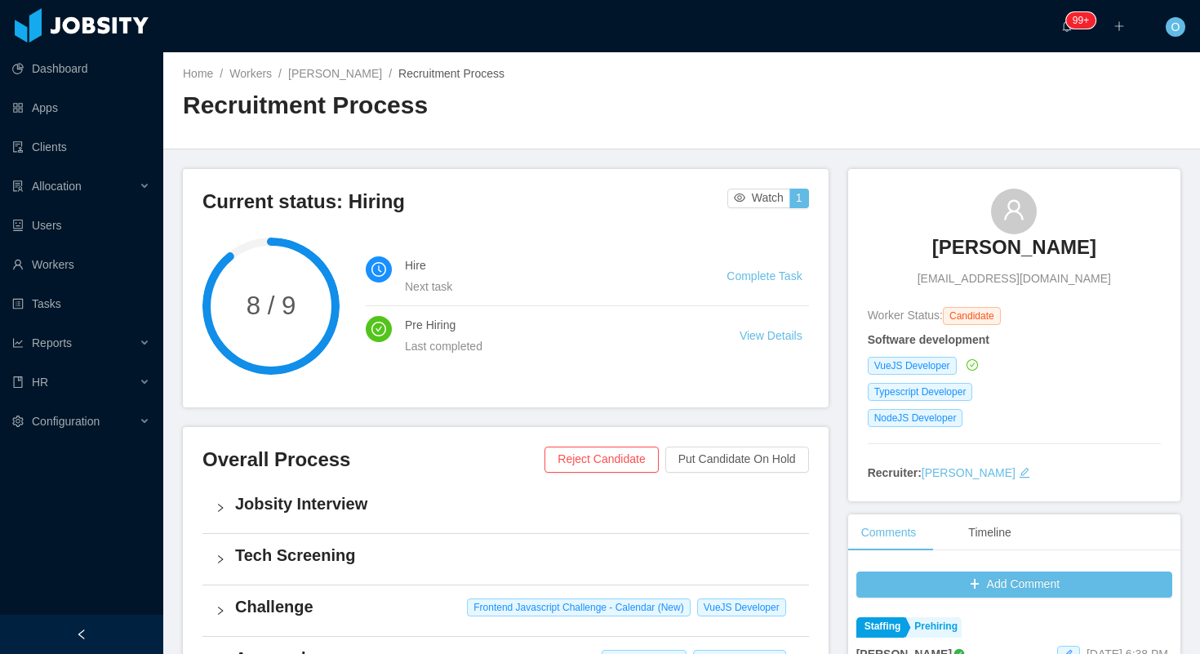
drag, startPoint x: 1130, startPoint y: 246, endPoint x: 919, endPoint y: 256, distance: 210.9
click at [919, 256] on div "Luciano Horta Santos lucianohortasantos@gmail.com" at bounding box center [1014, 238] width 293 height 99
copy h3 "Luciano Horta Santos"
click at [348, 77] on link "Luciano Horta Santos" at bounding box center [335, 73] width 94 height 13
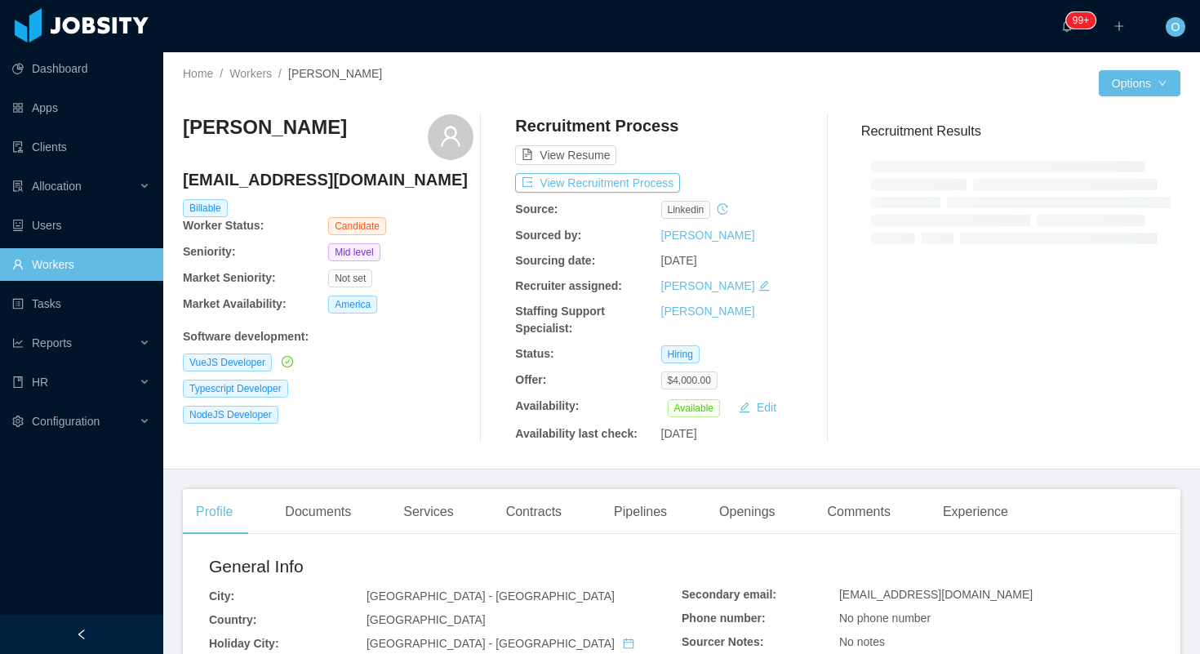
click at [315, 177] on h4 "lucianohortasantos@gmail.com" at bounding box center [328, 179] width 291 height 23
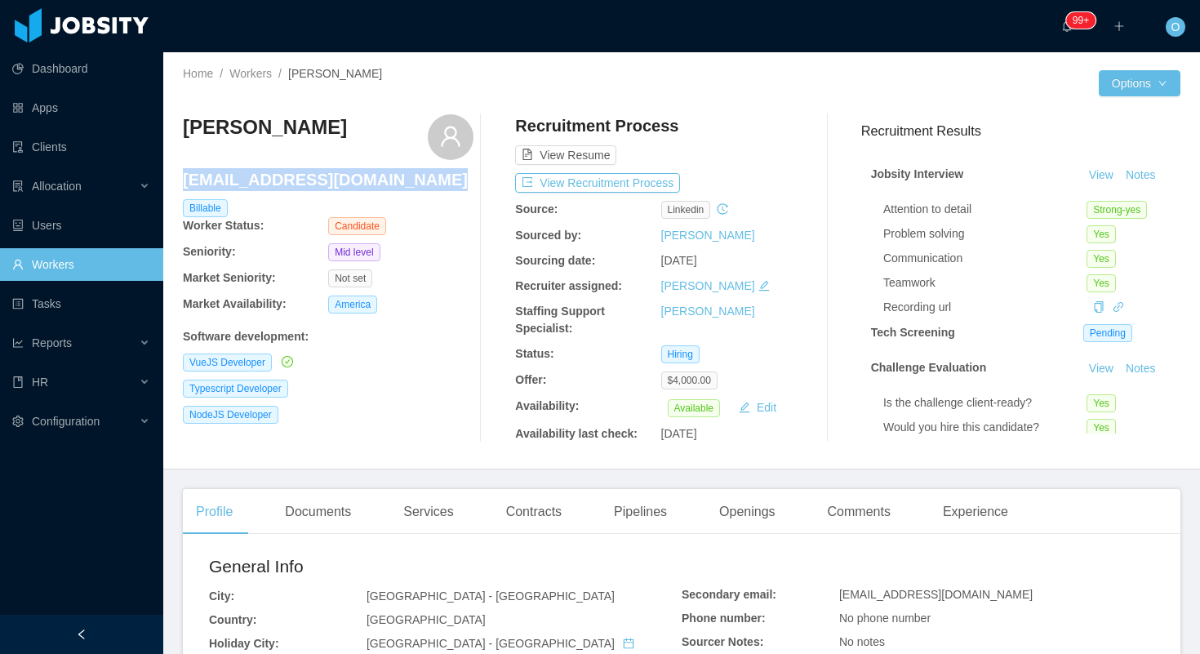
click at [315, 177] on h4 "lucianohortasantos@gmail.com" at bounding box center [328, 179] width 291 height 23
copy h4 "lucianohortasantos@gmail.com"
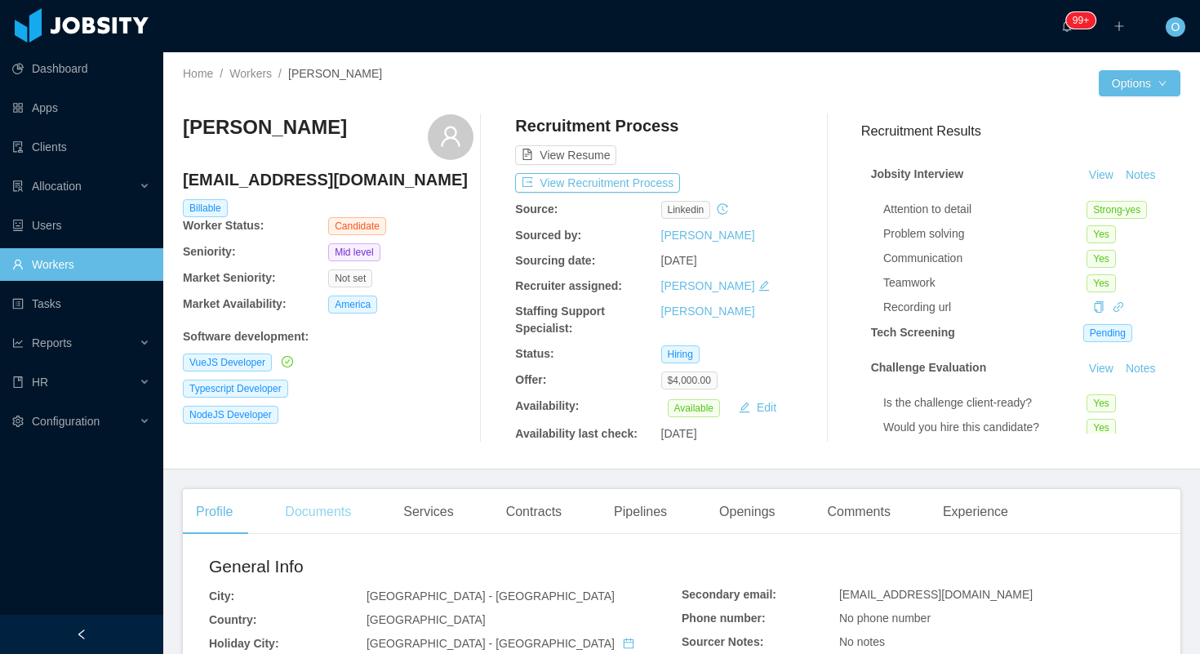
click at [306, 503] on div "Documents" at bounding box center [318, 512] width 92 height 46
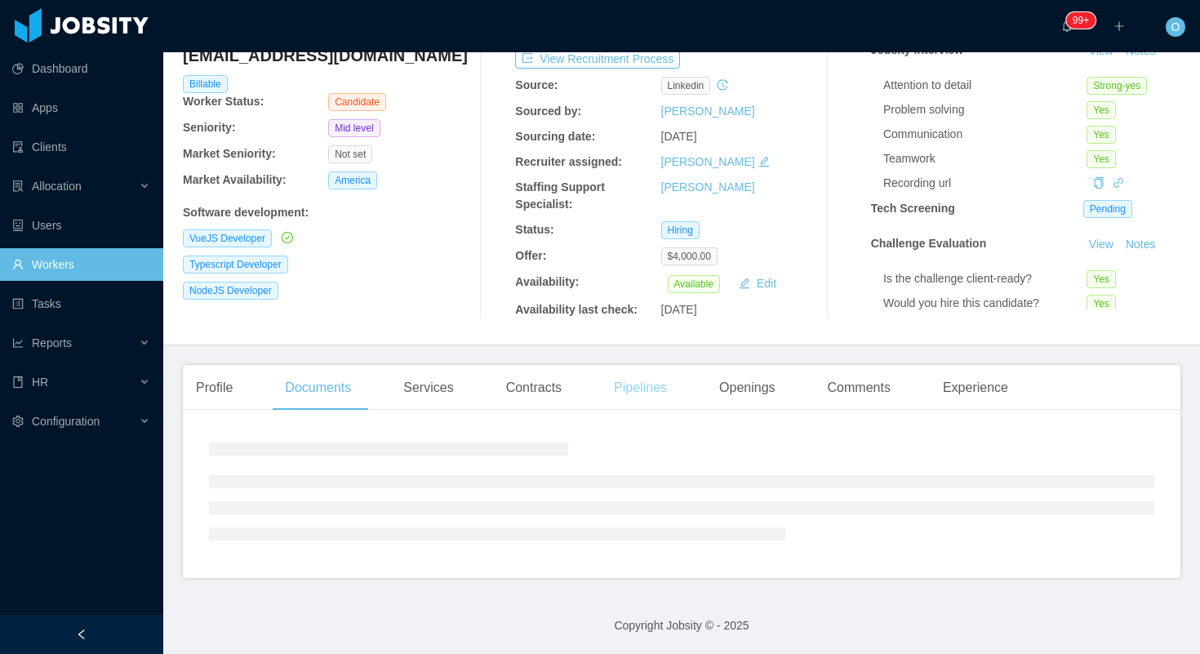
scroll to position [208, 0]
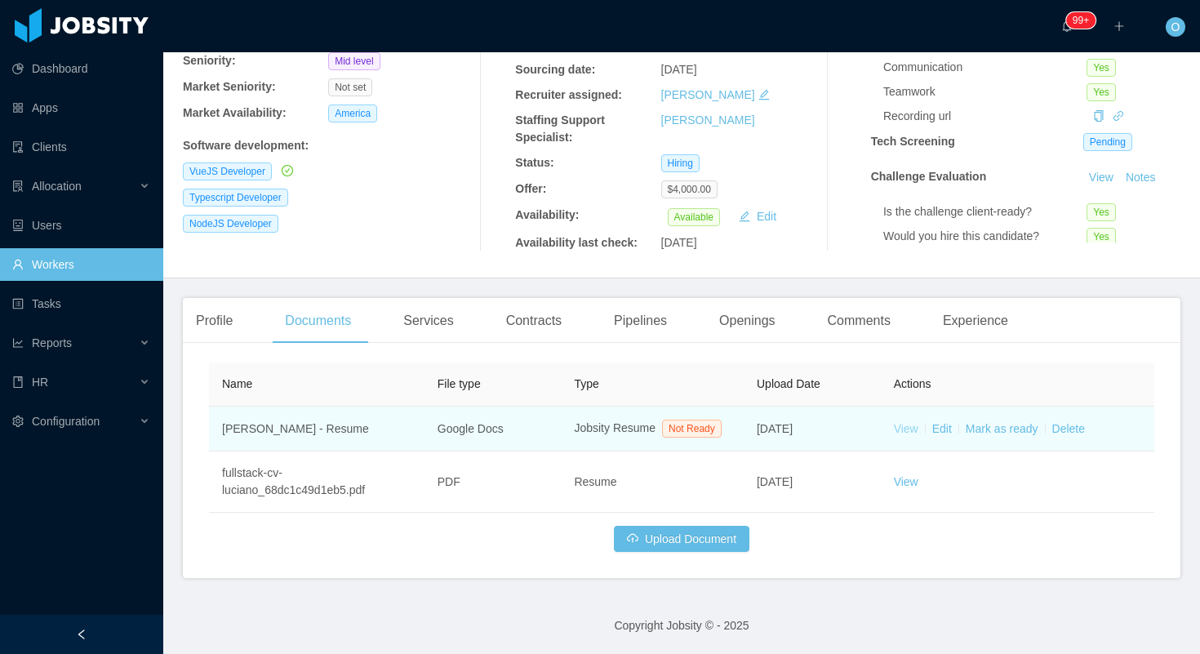
click at [902, 425] on link "View" at bounding box center [906, 428] width 24 height 13
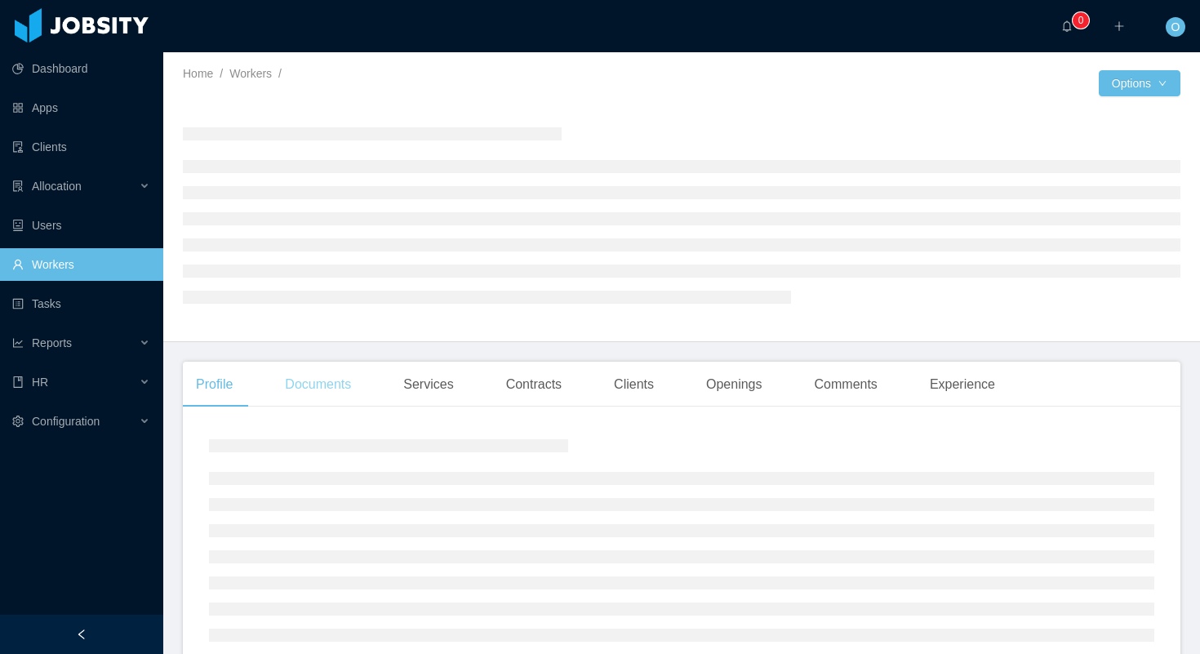
click at [322, 382] on div "Documents" at bounding box center [318, 385] width 92 height 46
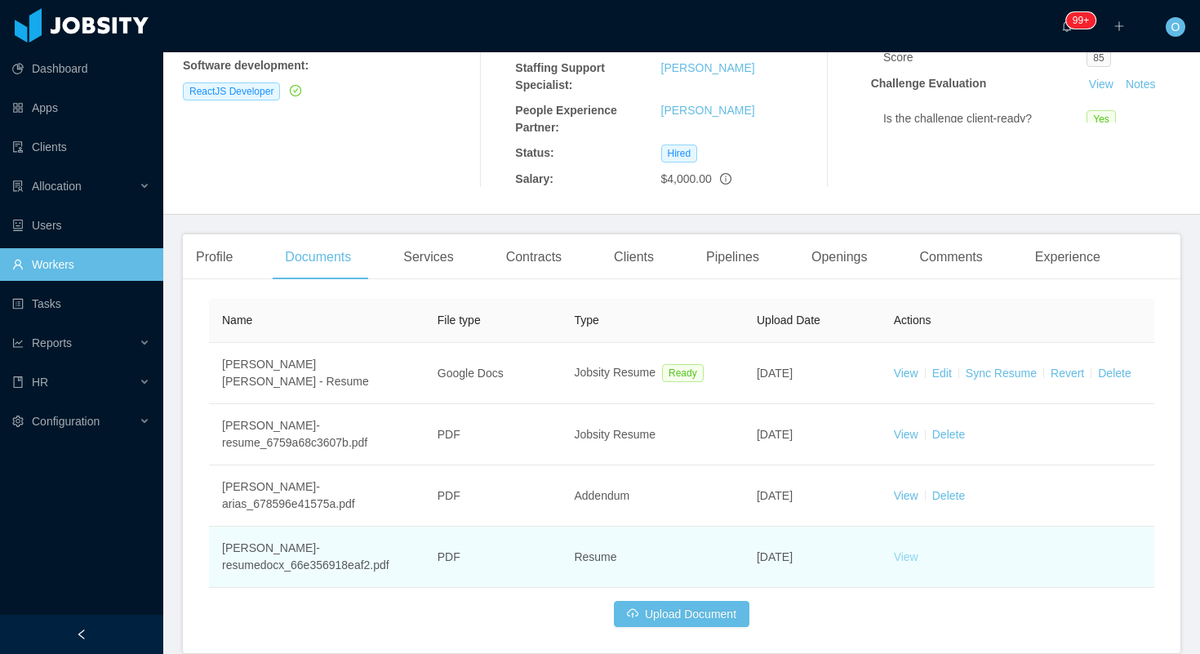
scroll to position [316, 0]
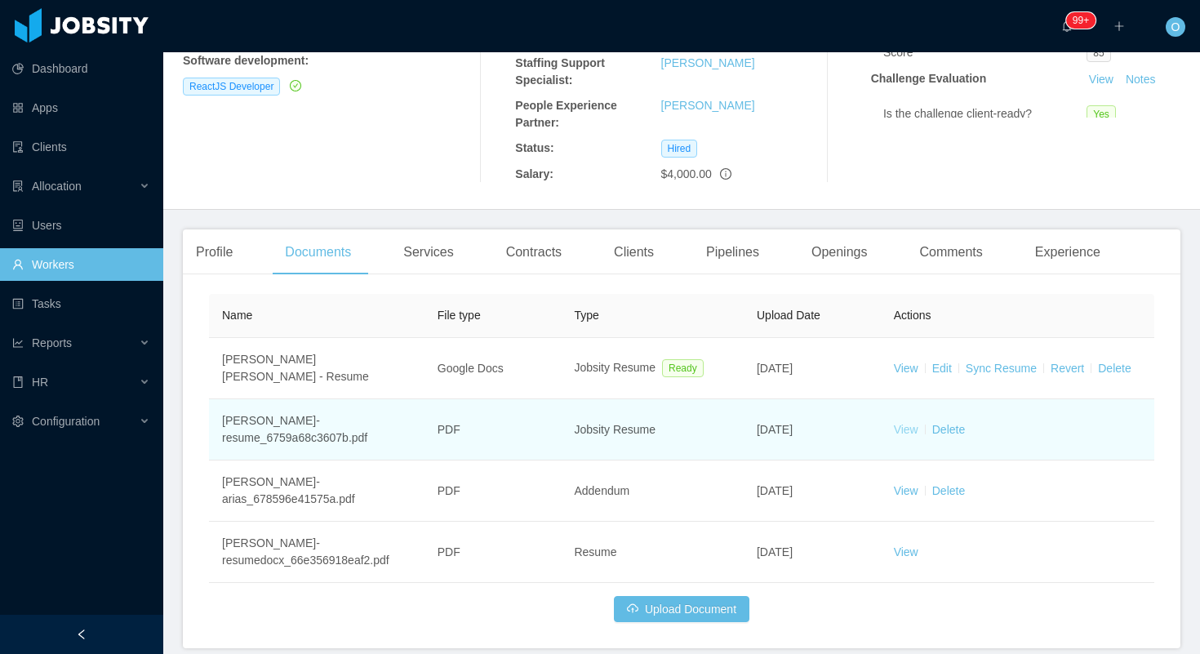
click at [905, 429] on link "View" at bounding box center [906, 429] width 24 height 13
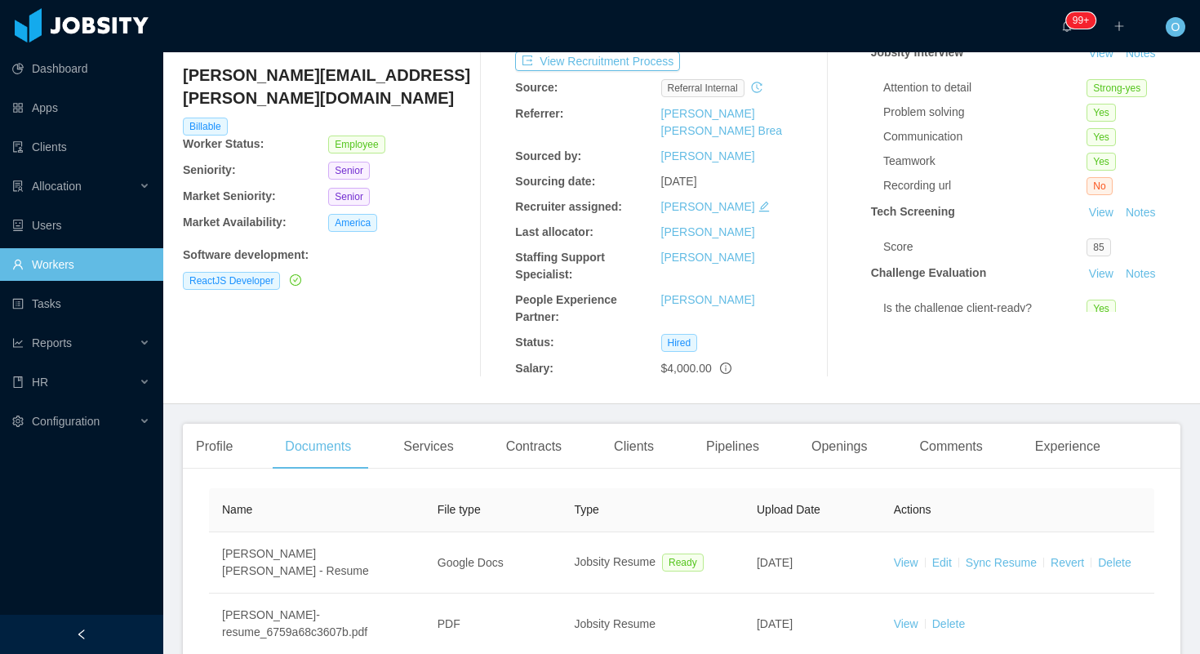
scroll to position [0, 0]
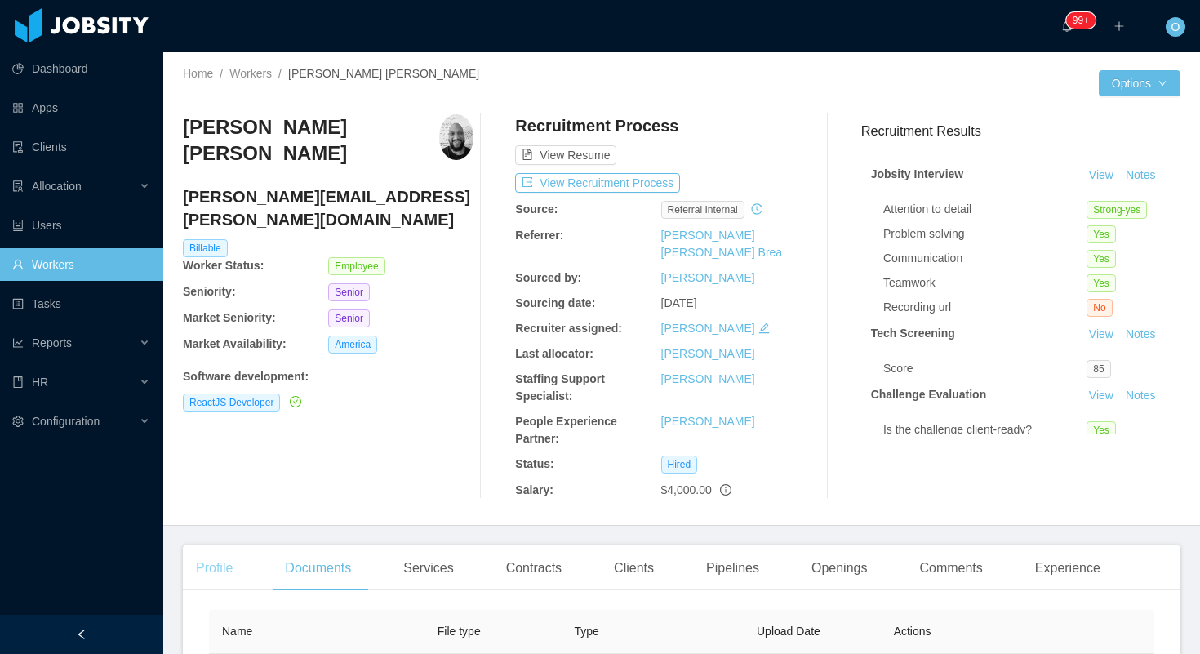
click at [207, 571] on div "Profile" at bounding box center [214, 568] width 63 height 46
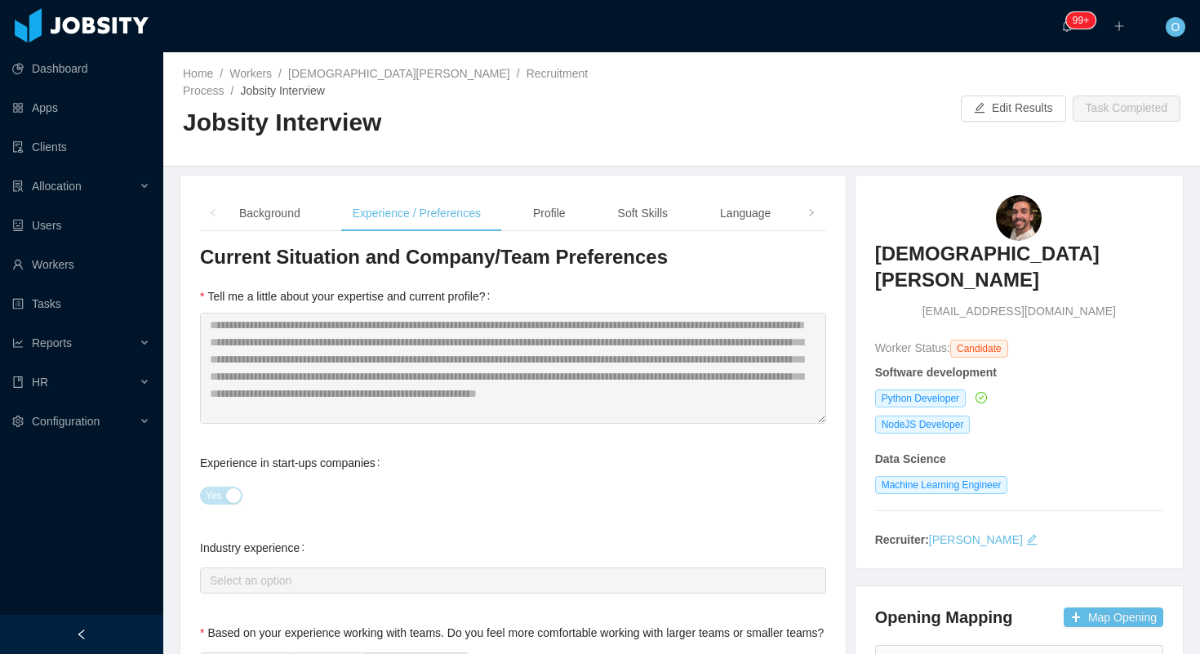
scroll to position [103, 0]
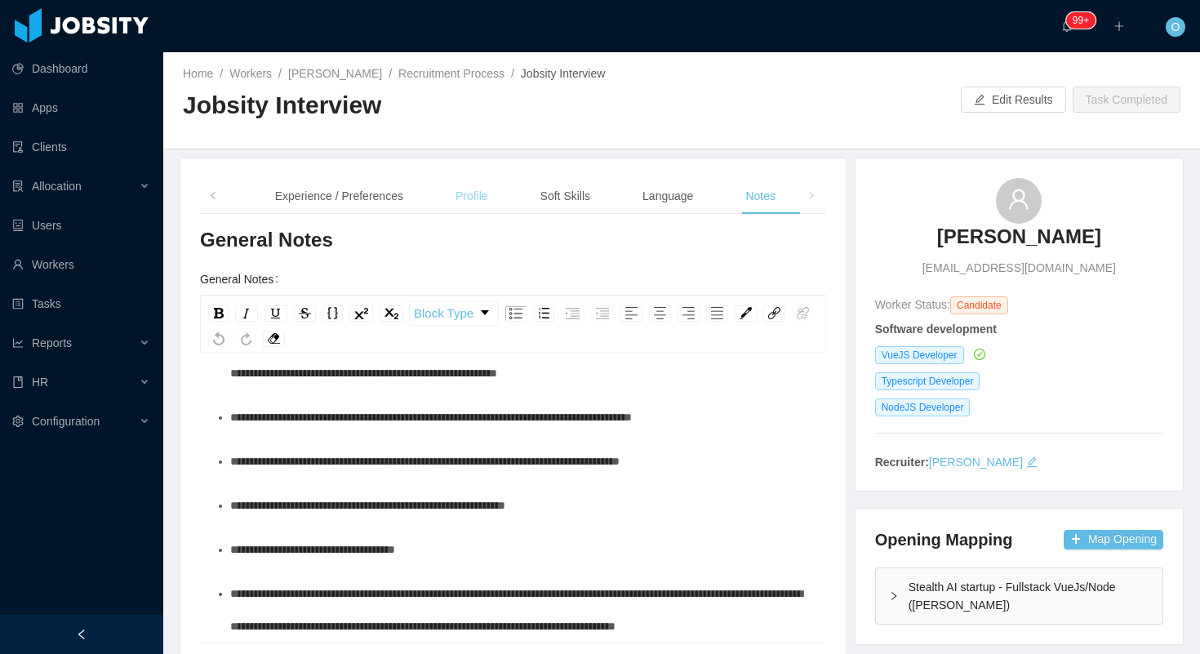
click at [460, 202] on div "Profile" at bounding box center [471, 196] width 59 height 37
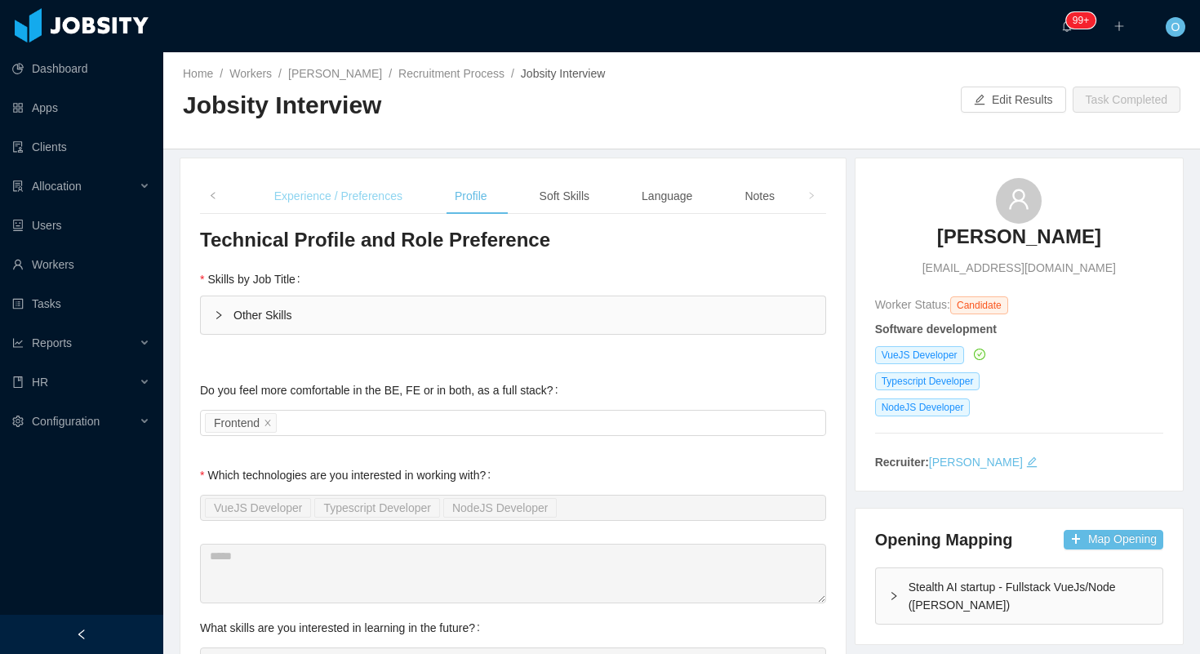
click at [370, 195] on div "Experience / Preferences" at bounding box center [338, 196] width 154 height 37
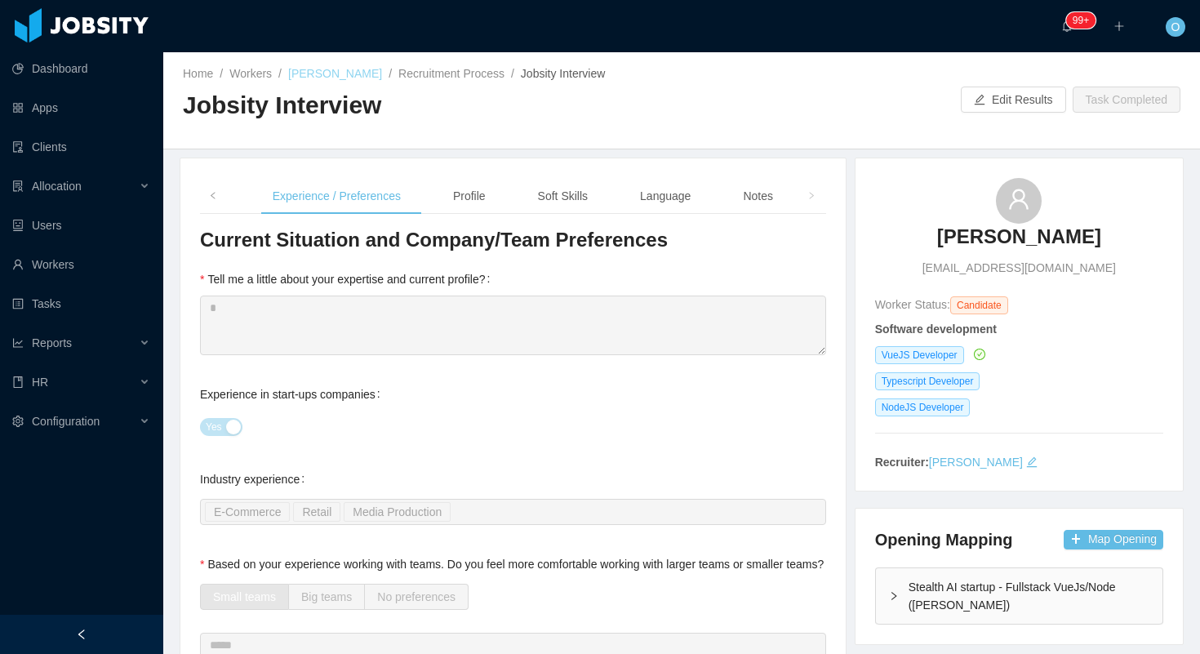
click at [376, 73] on link "[PERSON_NAME]" at bounding box center [335, 73] width 94 height 13
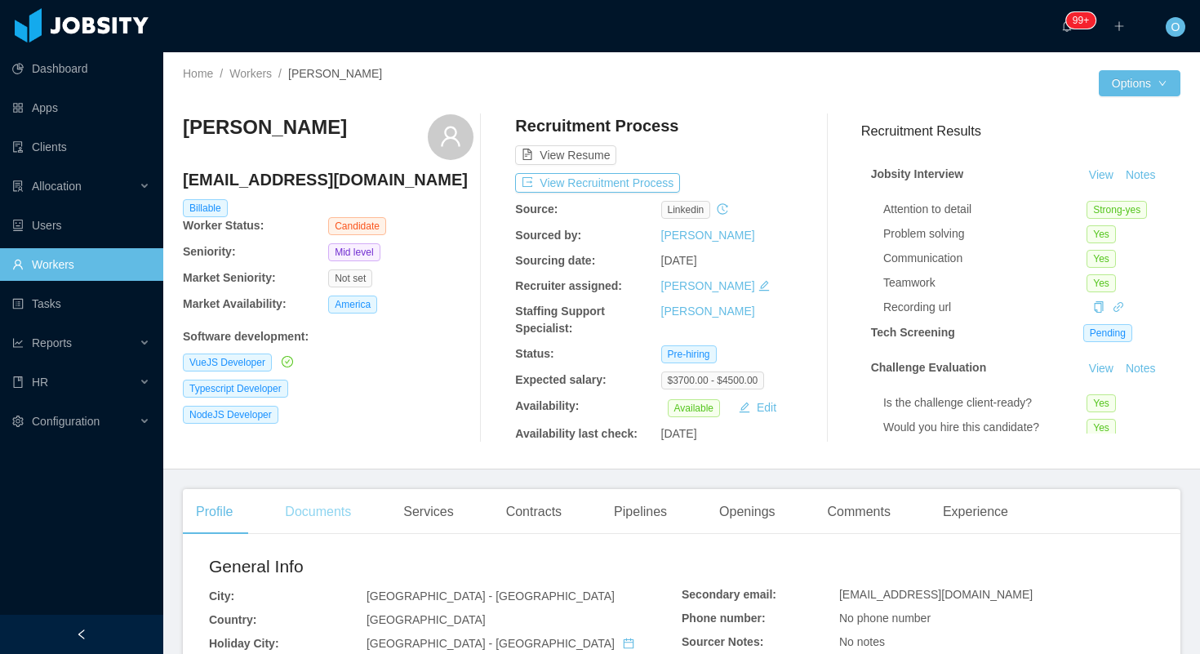
click at [337, 526] on div "Documents" at bounding box center [318, 512] width 92 height 46
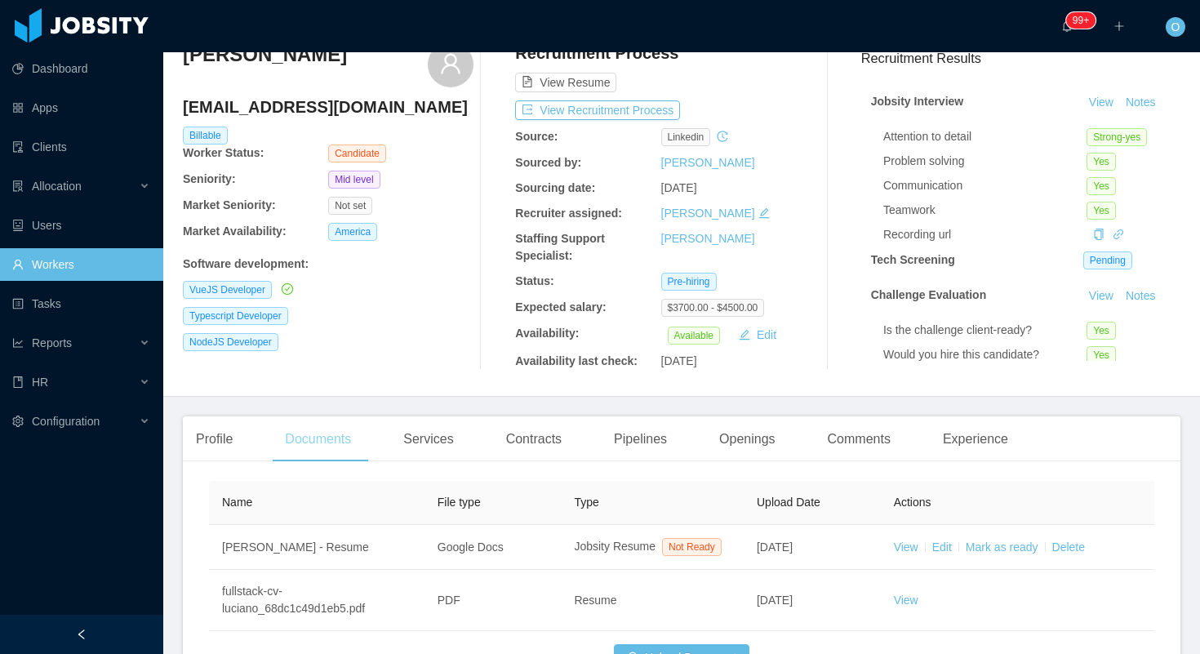
scroll to position [93, 0]
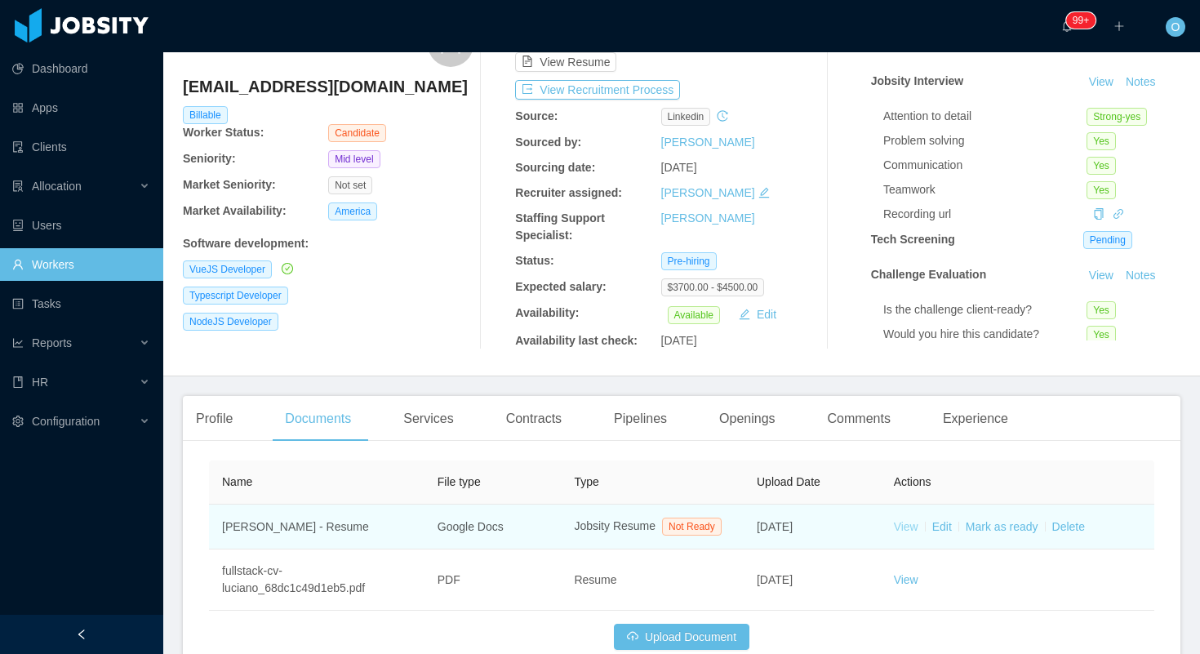
click at [903, 533] on link "View" at bounding box center [906, 526] width 24 height 13
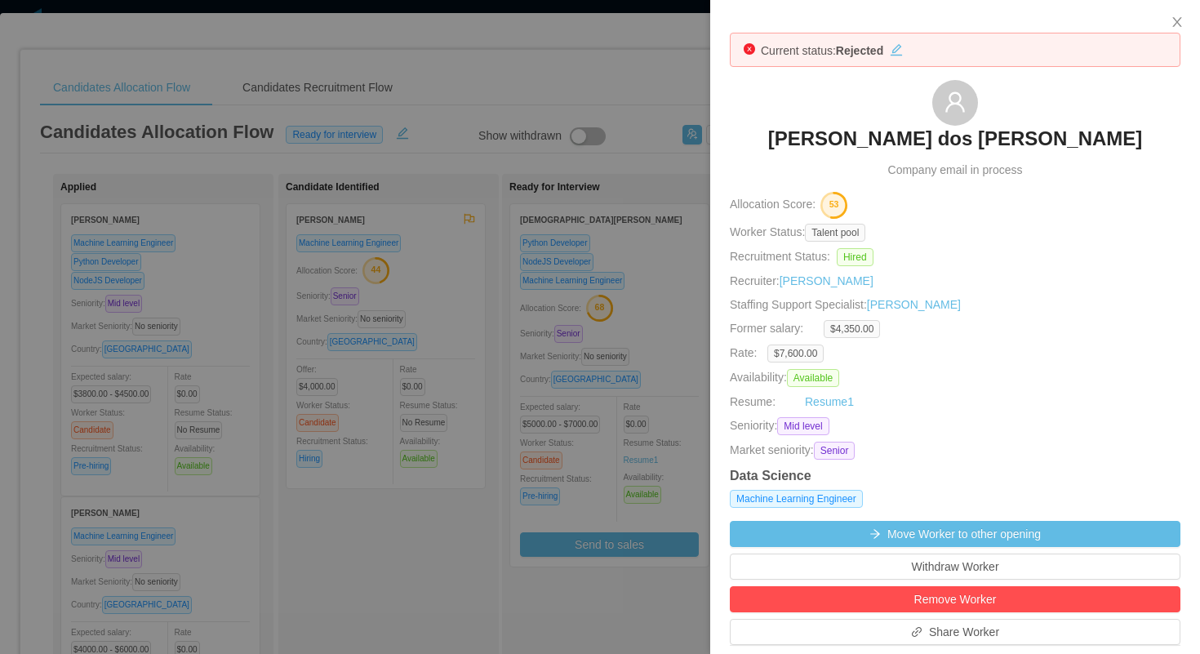
scroll to position [650, 0]
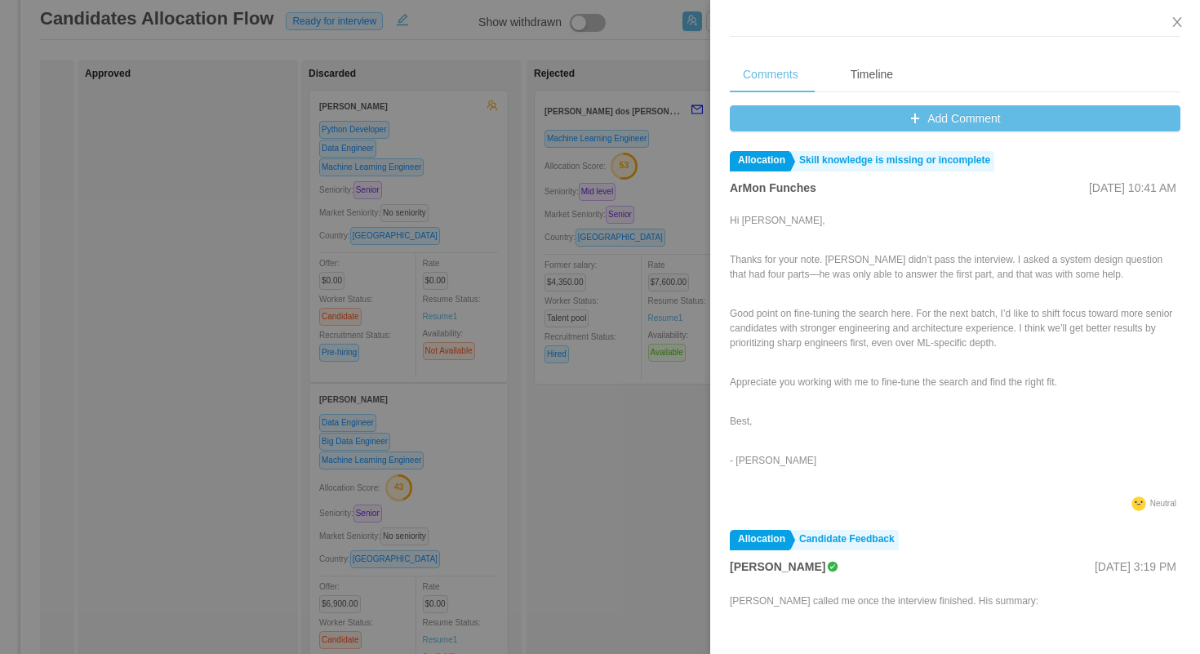
click at [604, 73] on div at bounding box center [600, 327] width 1200 height 654
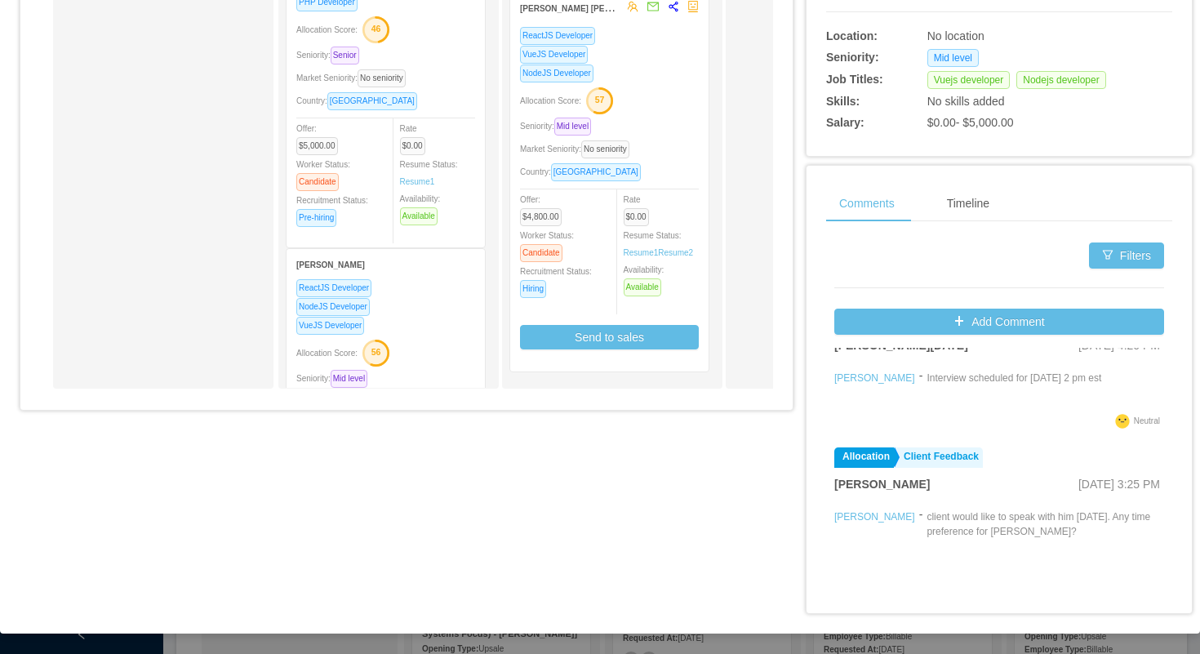
scroll to position [1109, 0]
